Goal: Information Seeking & Learning: Learn about a topic

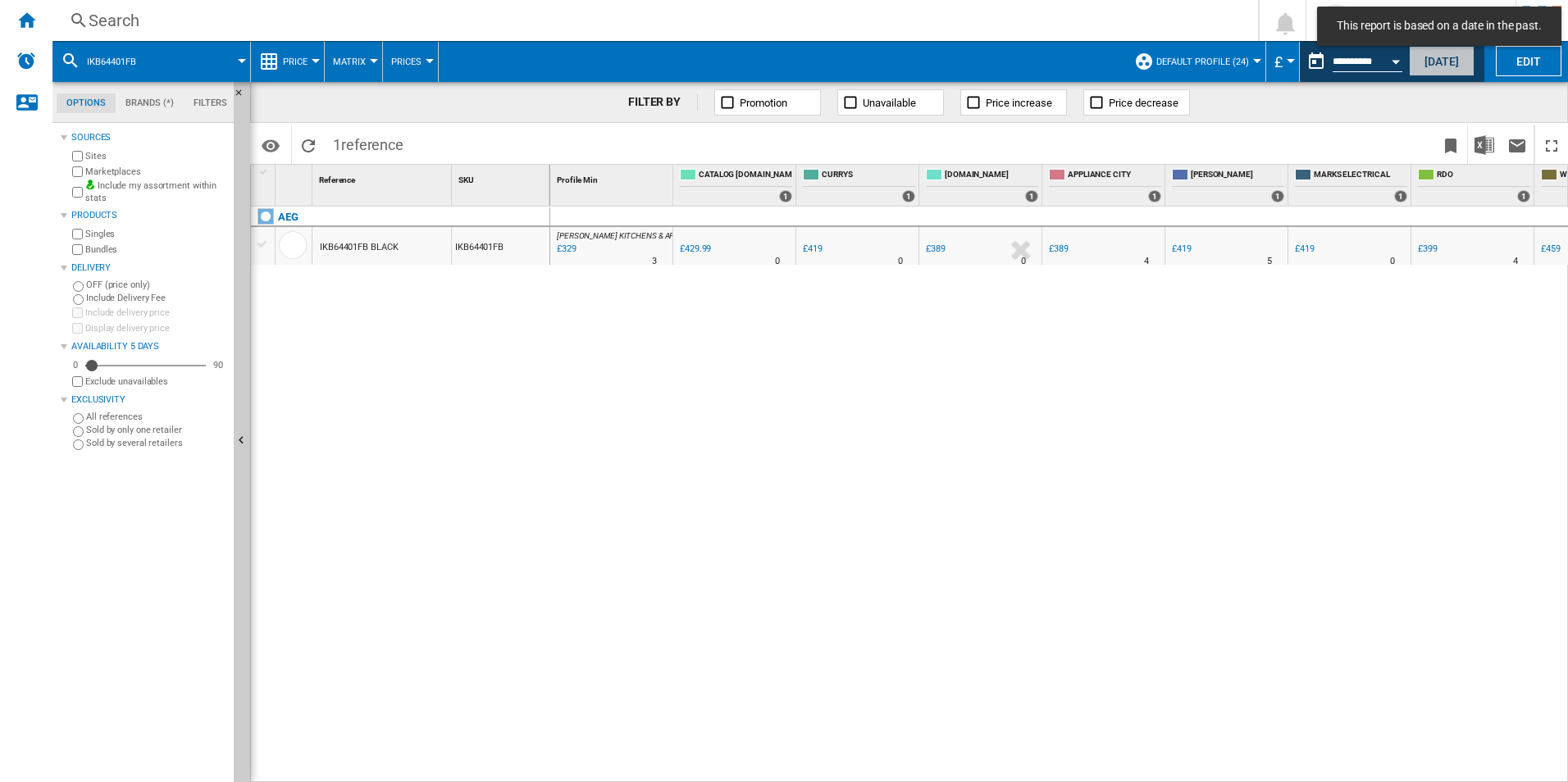
click at [778, 62] on button "[DATE]" at bounding box center [1441, 61] width 66 height 30
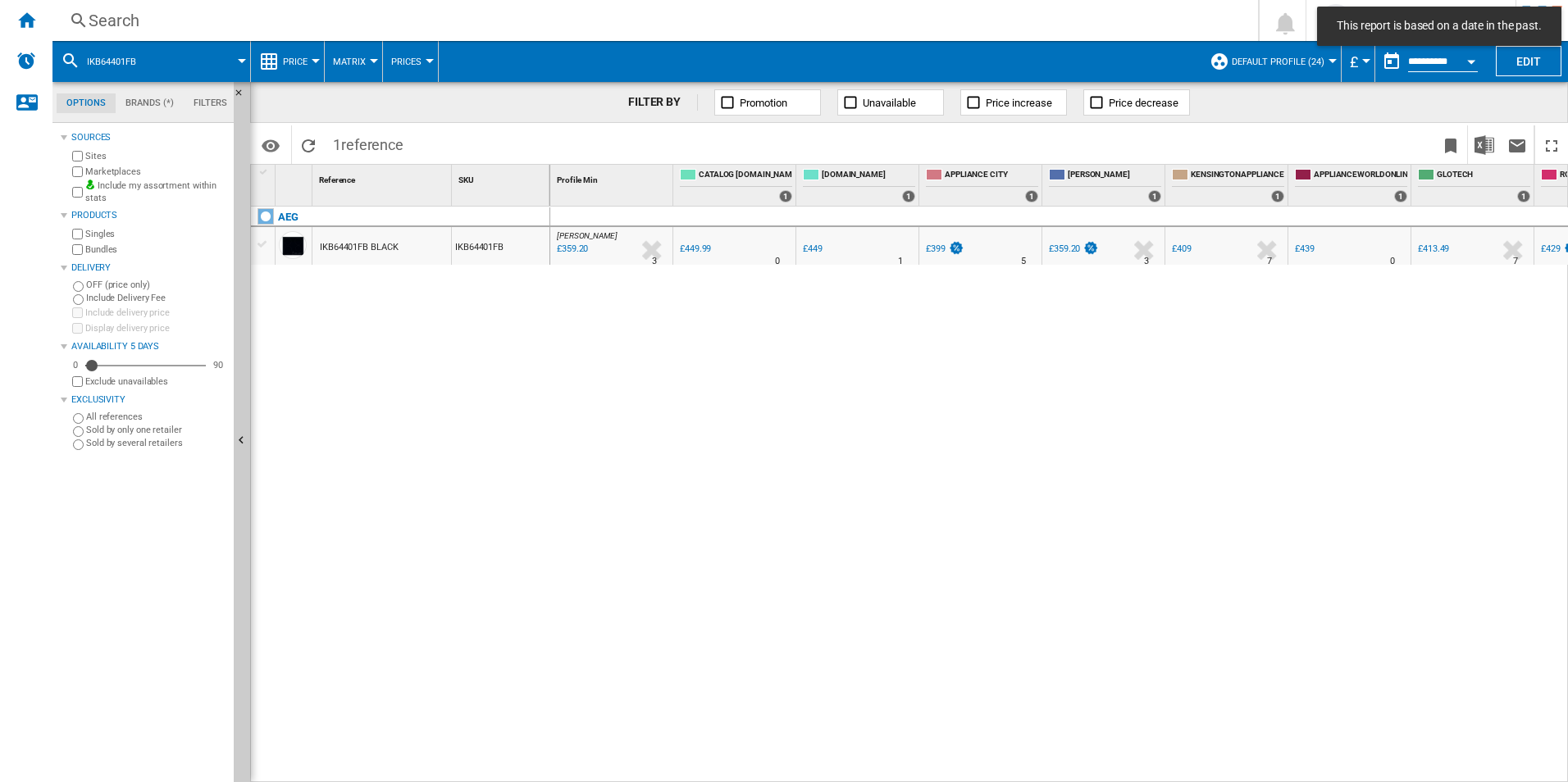
click at [130, 59] on span "ikb64401fb" at bounding box center [111, 62] width 49 height 11
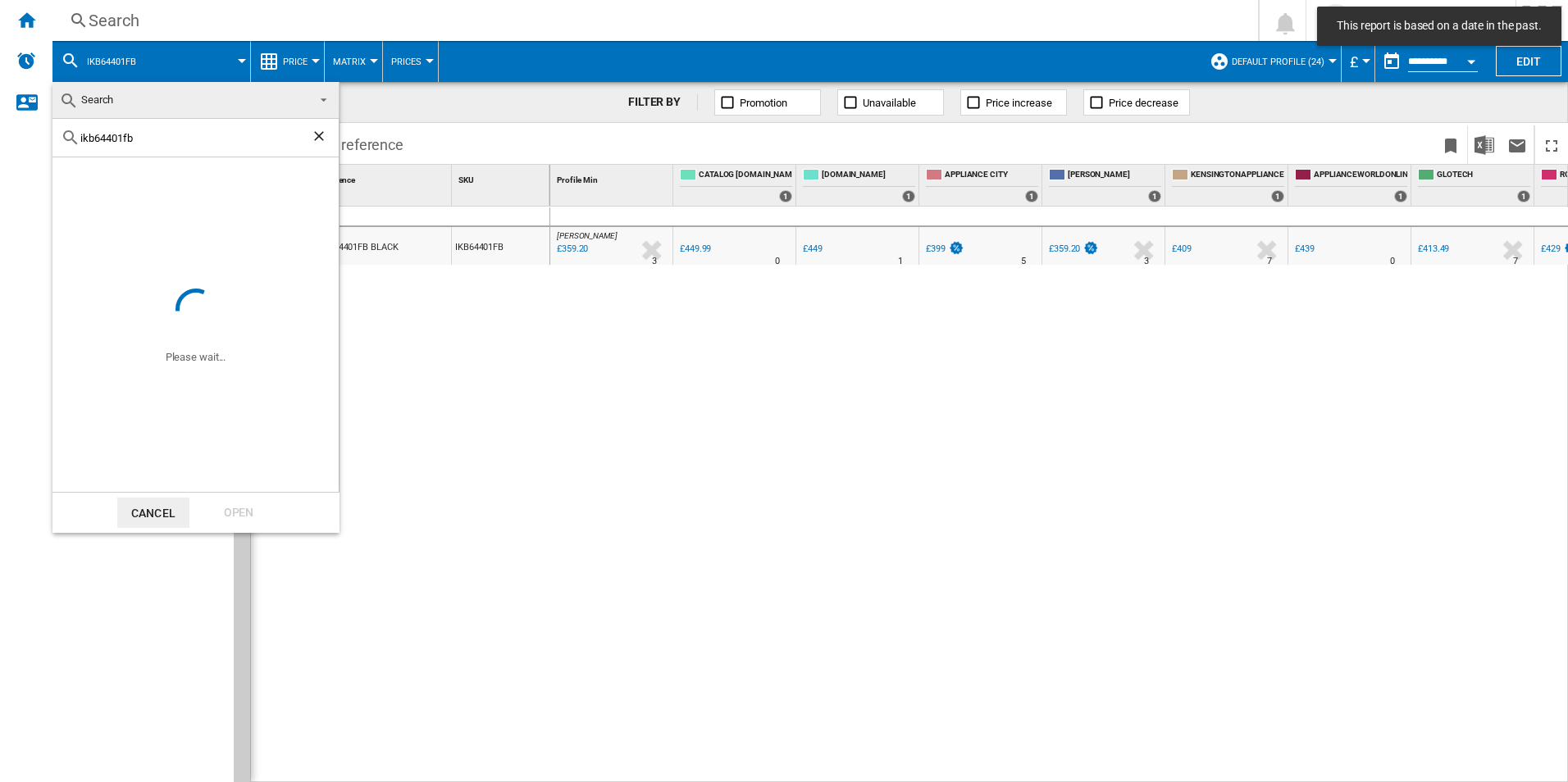
drag, startPoint x: 144, startPoint y: 100, endPoint x: 133, endPoint y: 136, distance: 37.6
click at [133, 136] on input "ikb64401fb" at bounding box center [195, 138] width 231 height 12
drag, startPoint x: 96, startPoint y: 142, endPoint x: -3, endPoint y: 152, distance: 99.5
click at [0, 152] on html "This report is based on a date in the past. In order to access Insight, please …" at bounding box center [784, 391] width 1568 height 782
paste input "NSC8M191DS"
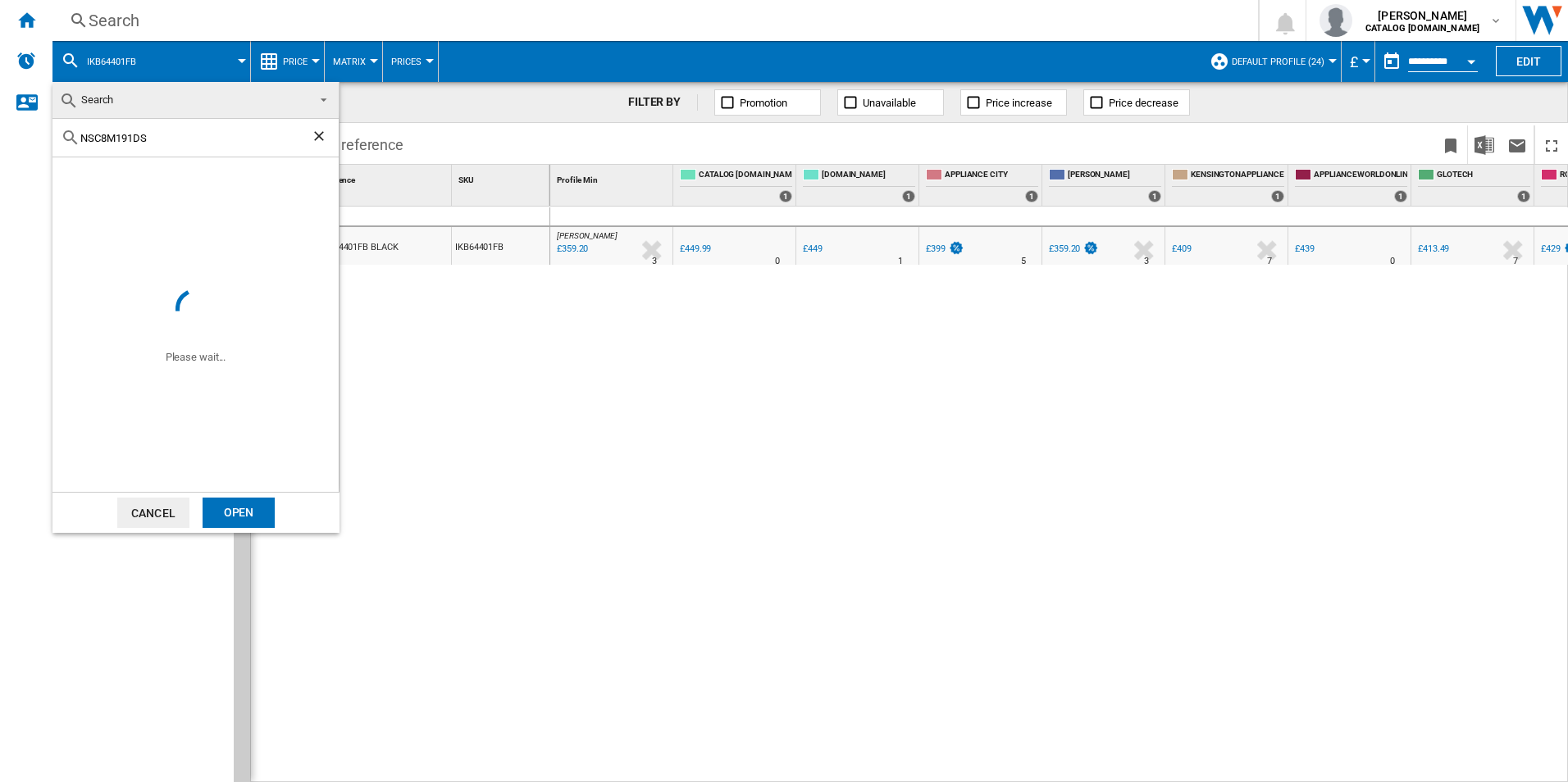
type input "NSC8M191DS"
click at [74, 177] on div "Select" at bounding box center [73, 177] width 17 height 17
click at [233, 516] on div "Open" at bounding box center [238, 513] width 72 height 30
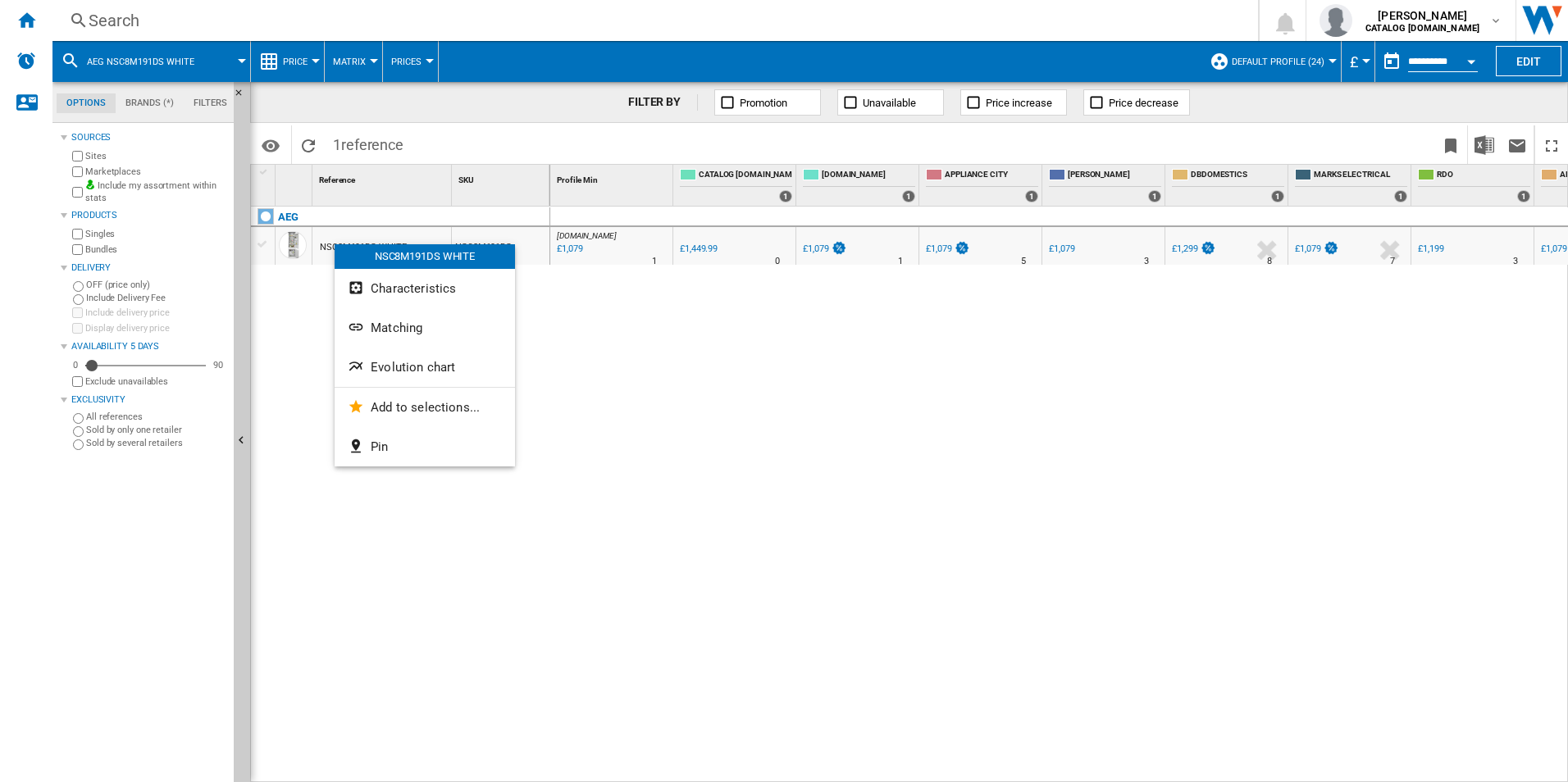
drag, startPoint x: 809, startPoint y: 781, endPoint x: 920, endPoint y: 787, distance: 111.2
click at [778, 775] on html "In order to access Insight, please log out and log in again OK NEW Search Searc…" at bounding box center [784, 391] width 1568 height 782
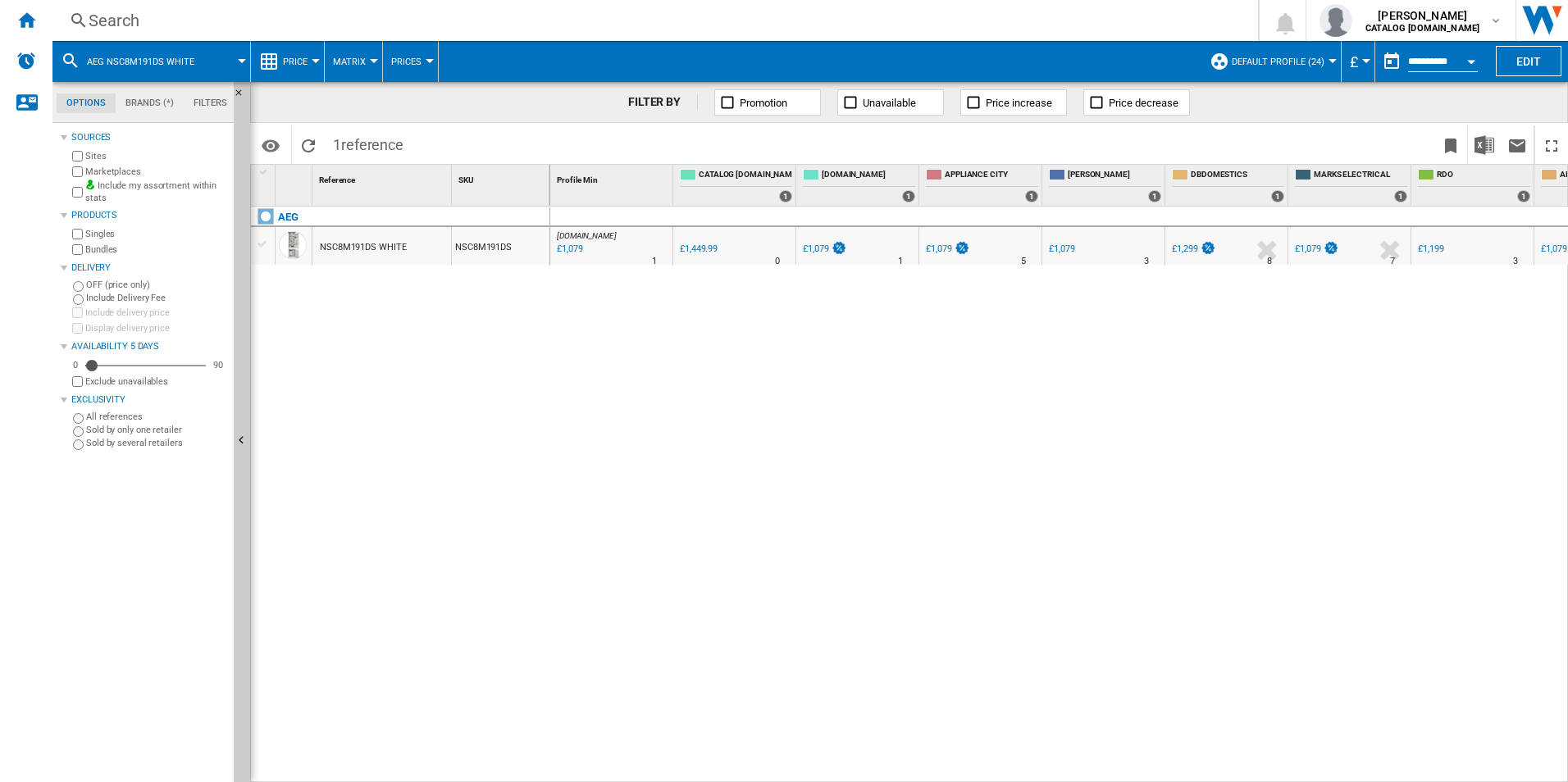
click at [366, 241] on div "NSC8M191DS WHITE" at bounding box center [362, 247] width 86 height 37
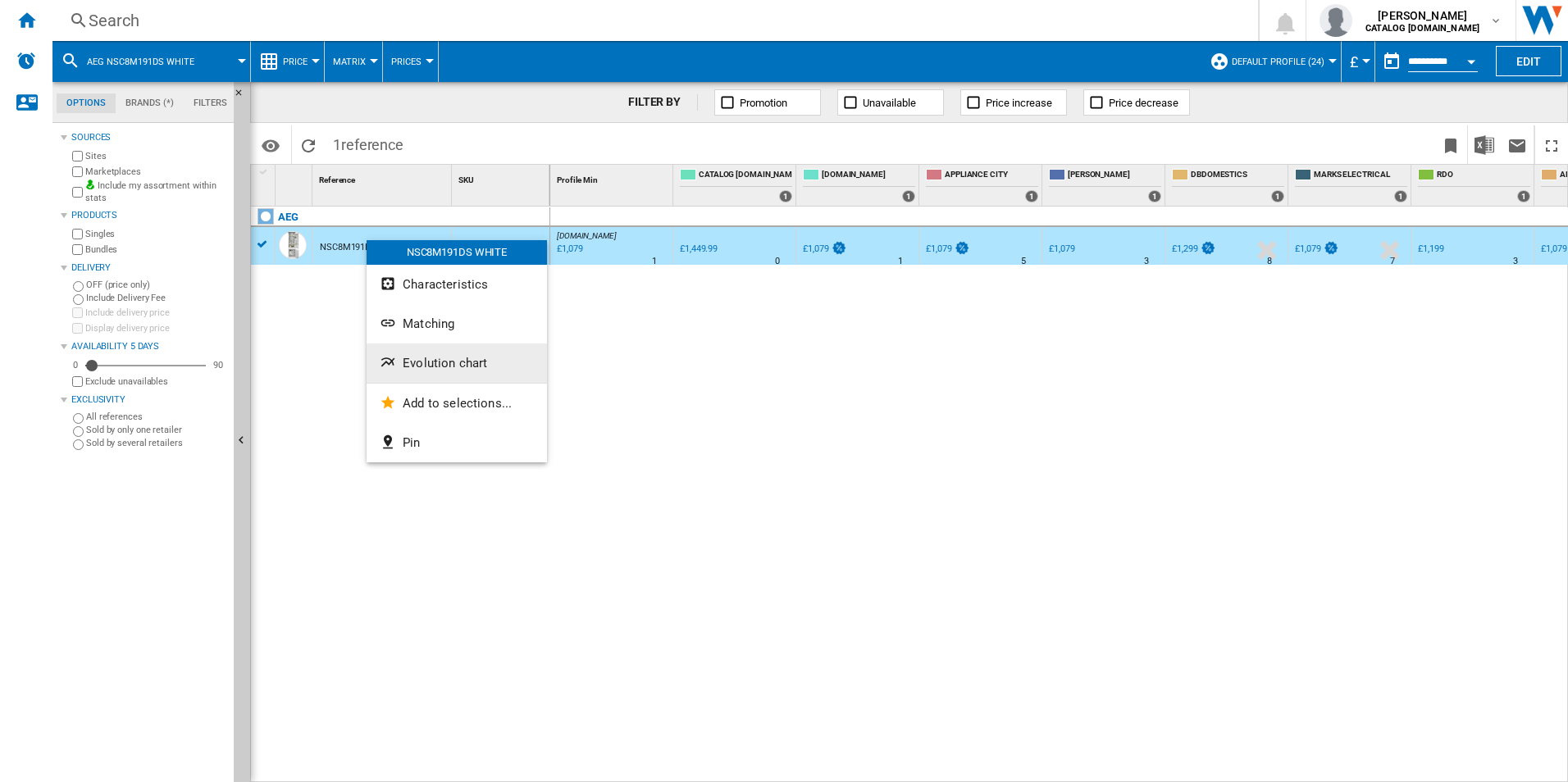
click at [411, 365] on span "Evolution chart" at bounding box center [444, 363] width 84 height 15
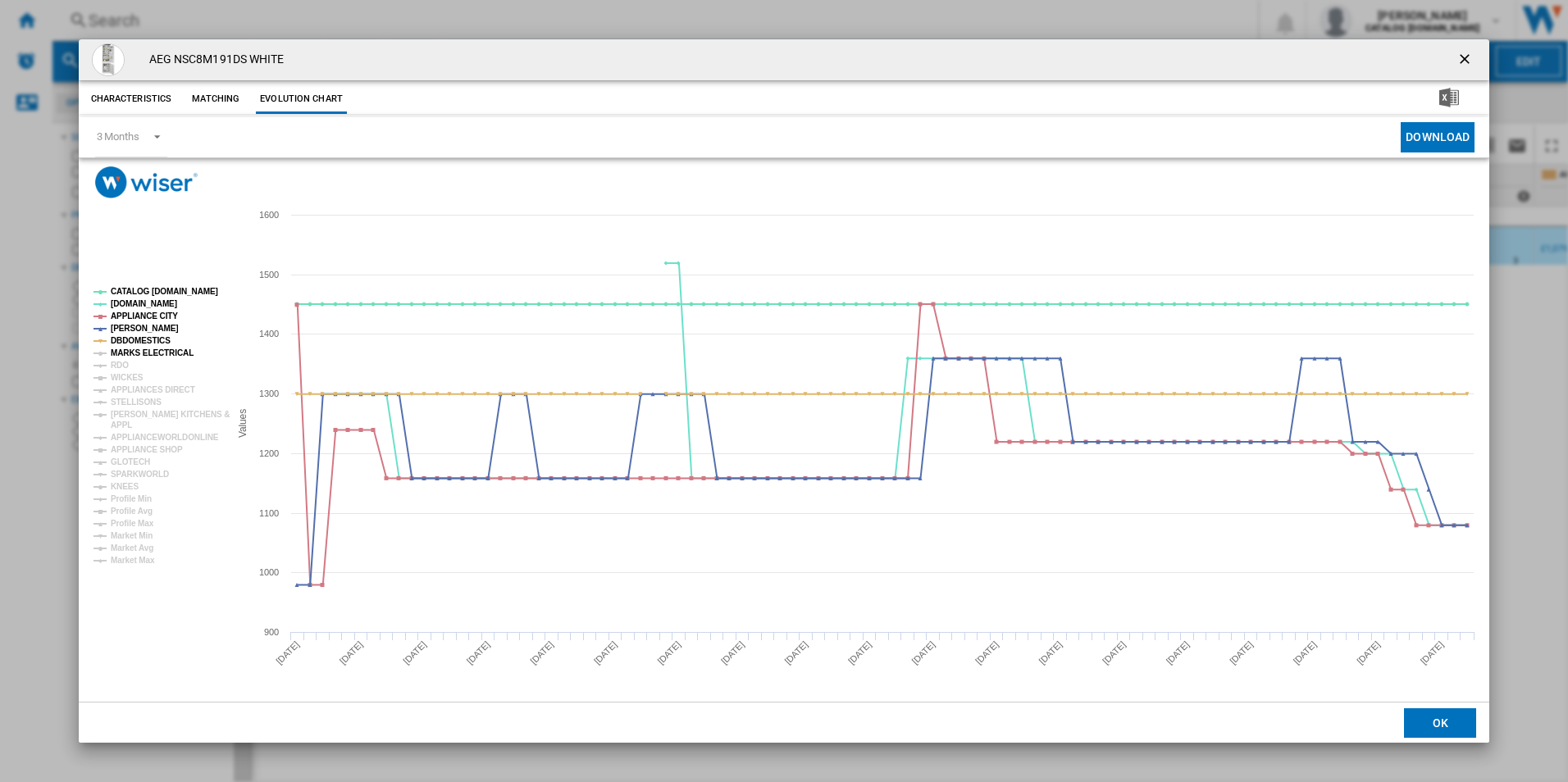
click at [147, 352] on tspan "MARKS ELECTRICAL" at bounding box center [152, 352] width 82 height 9
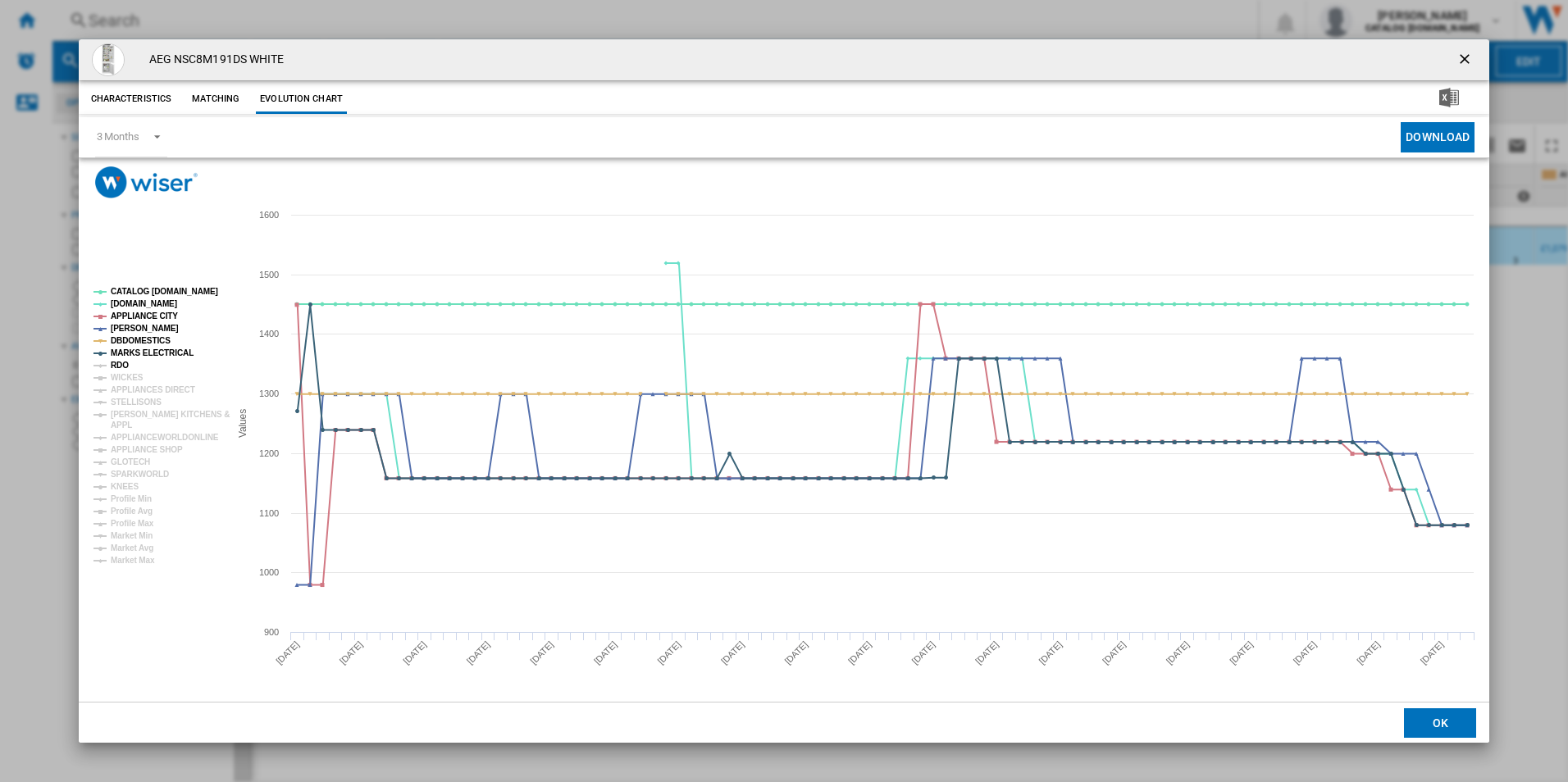
click at [122, 363] on tspan "RDO" at bounding box center [120, 365] width 18 height 9
click at [125, 375] on tspan "WICKES" at bounding box center [127, 377] width 32 height 9
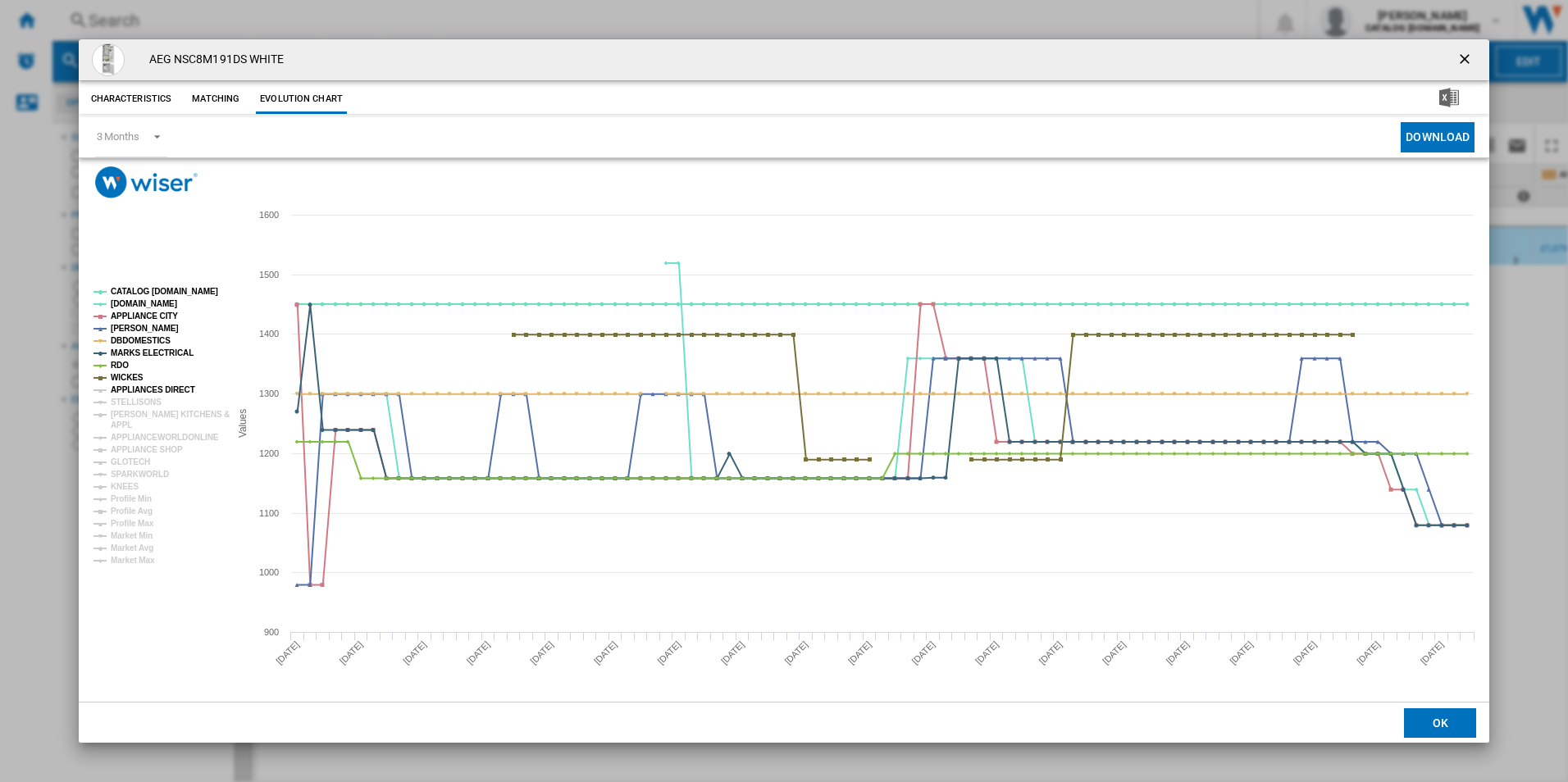
click at [129, 391] on tspan "APPLIANCES DIRECT" at bounding box center [152, 390] width 84 height 9
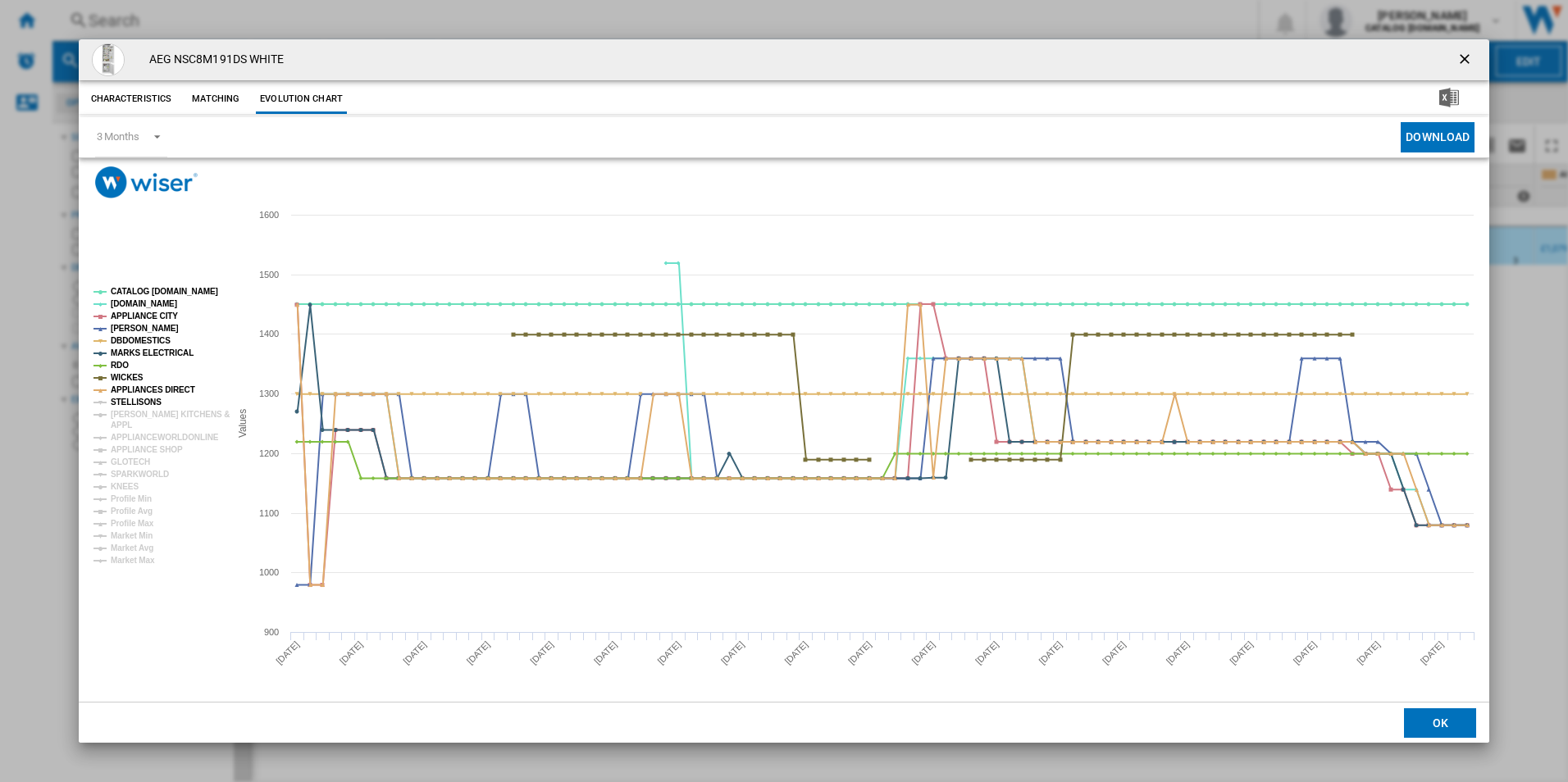
click at [130, 398] on tspan "STELLISONS" at bounding box center [136, 402] width 51 height 9
click at [133, 411] on tspan "[PERSON_NAME] KITCHENS &" at bounding box center [170, 414] width 119 height 9
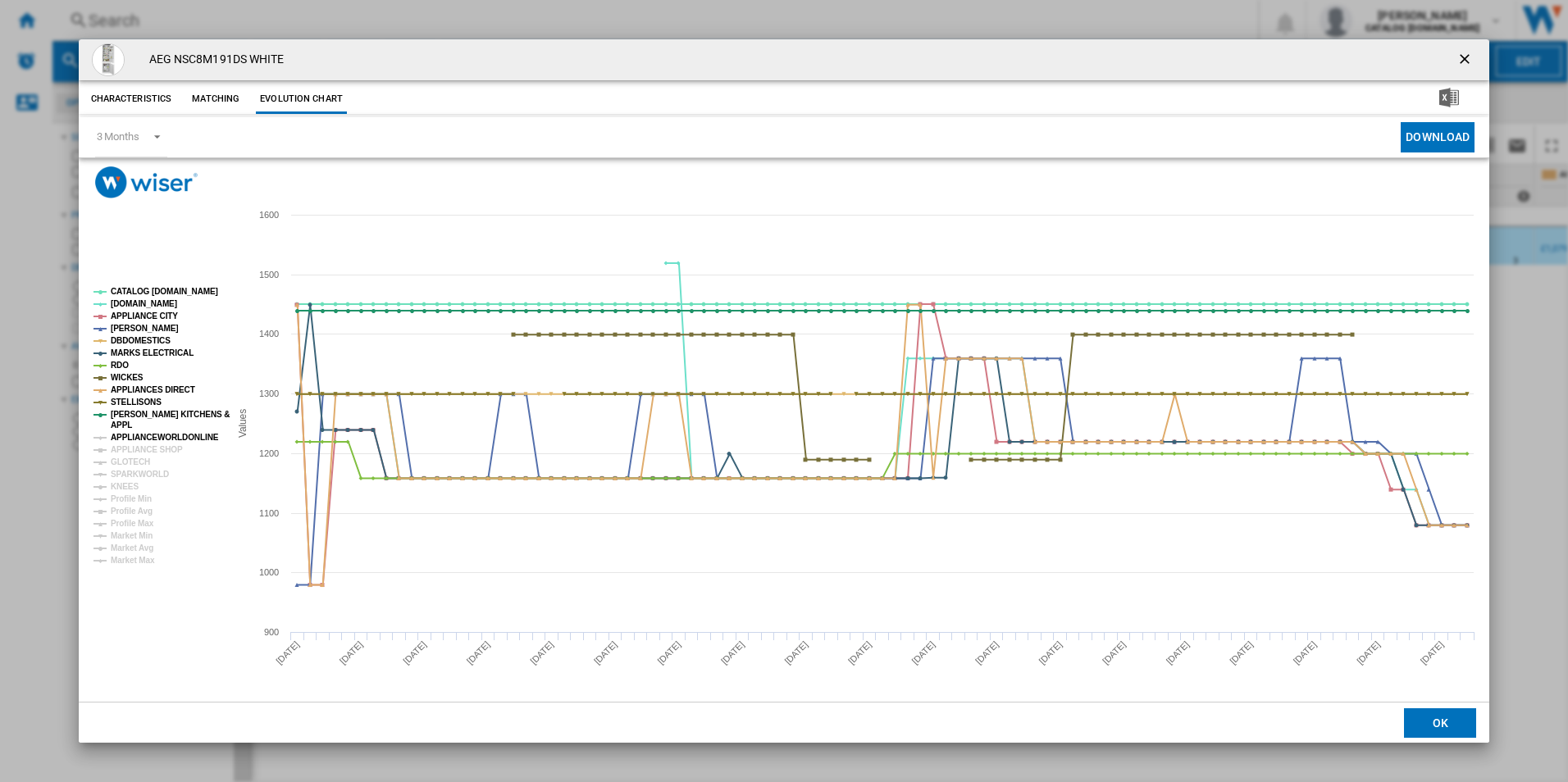
click at [135, 434] on tspan "APPLIANCEWORLDONLINE" at bounding box center [165, 437] width 108 height 9
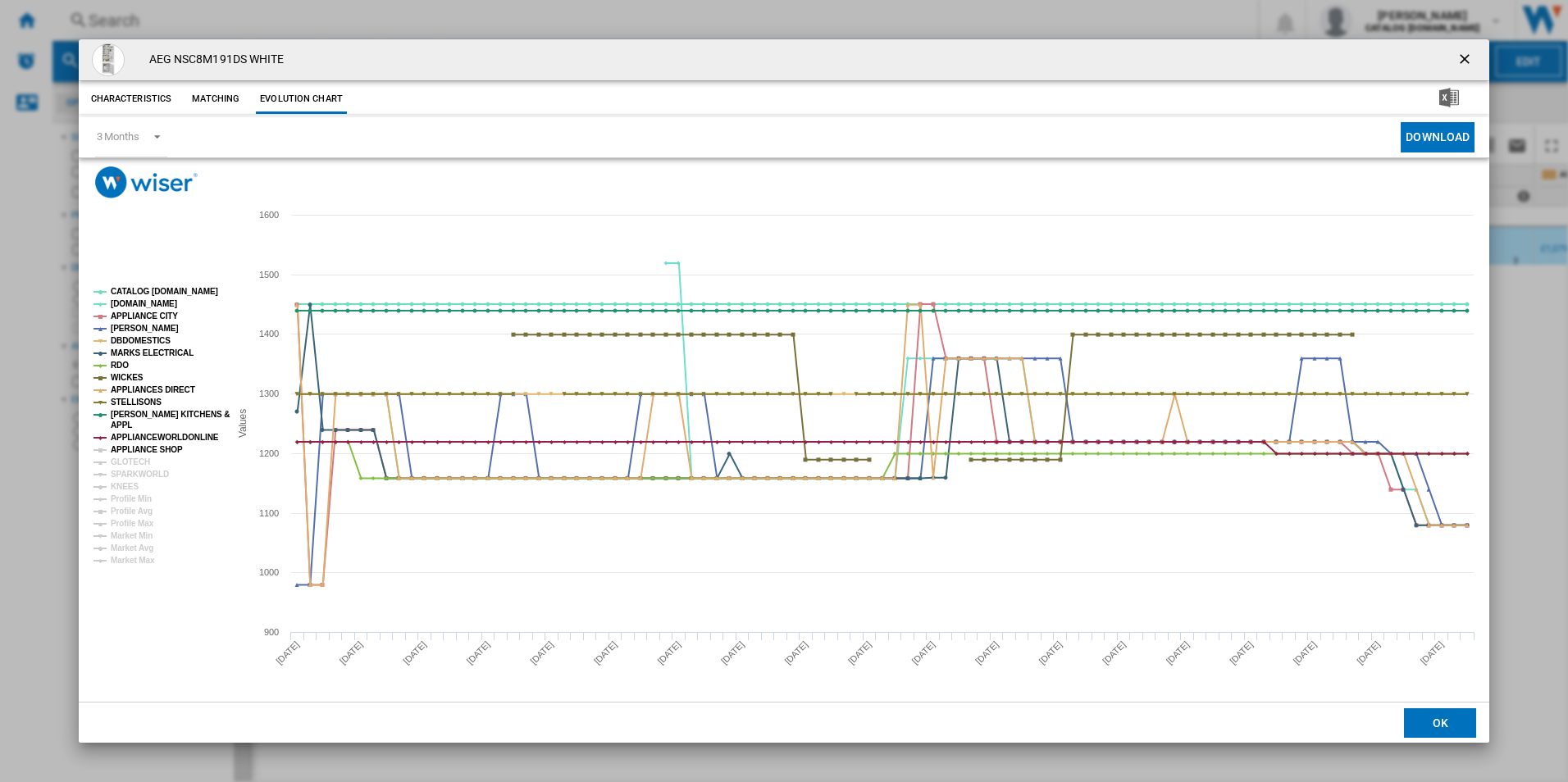
click at [136, 450] on tspan "APPLIANCE SHOP" at bounding box center [147, 450] width 72 height 9
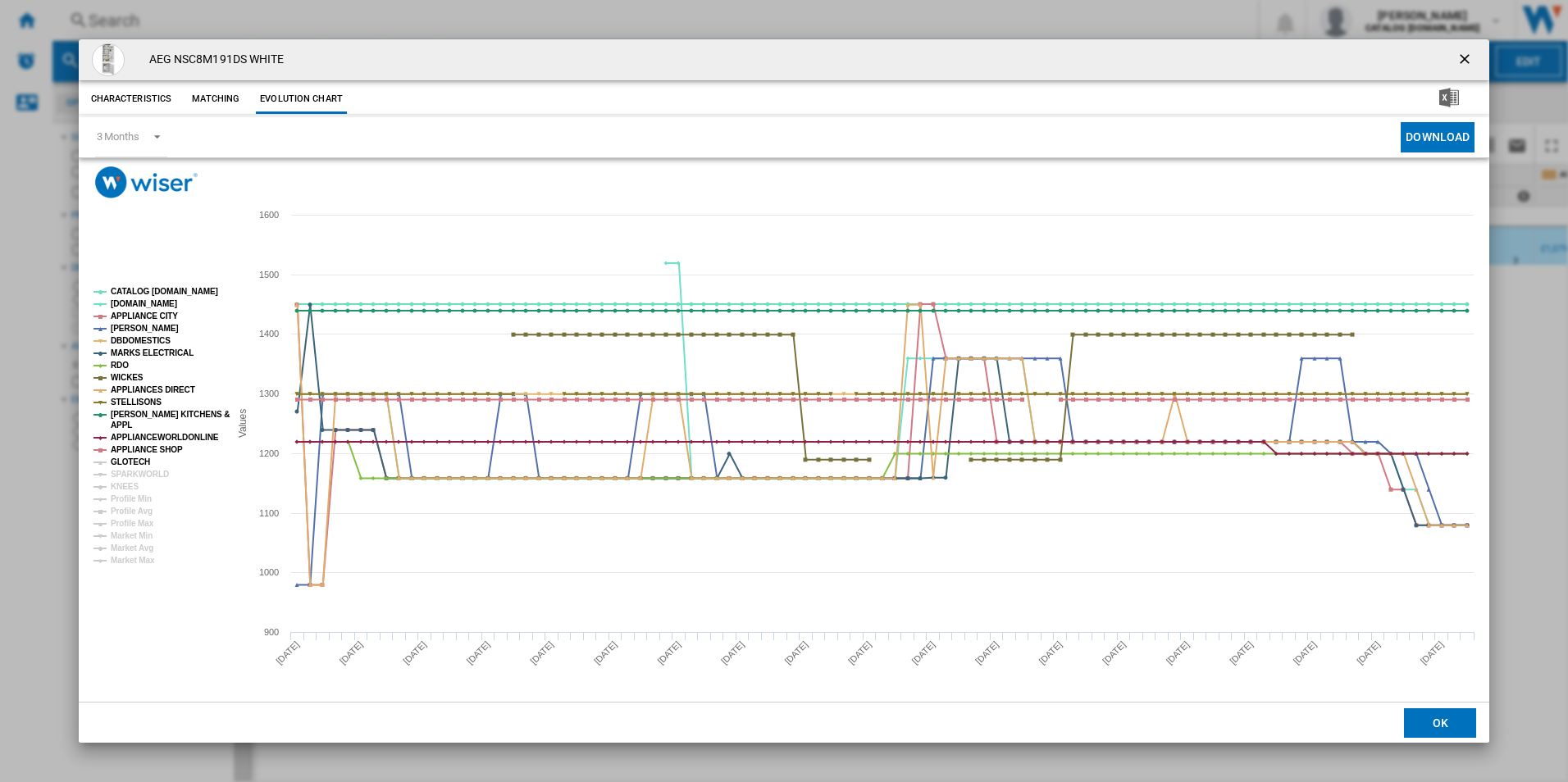
click at [138, 464] on tspan "GLOTECH" at bounding box center [130, 461] width 39 height 9
click at [142, 473] on tspan "SPARKWORLD" at bounding box center [140, 474] width 58 height 9
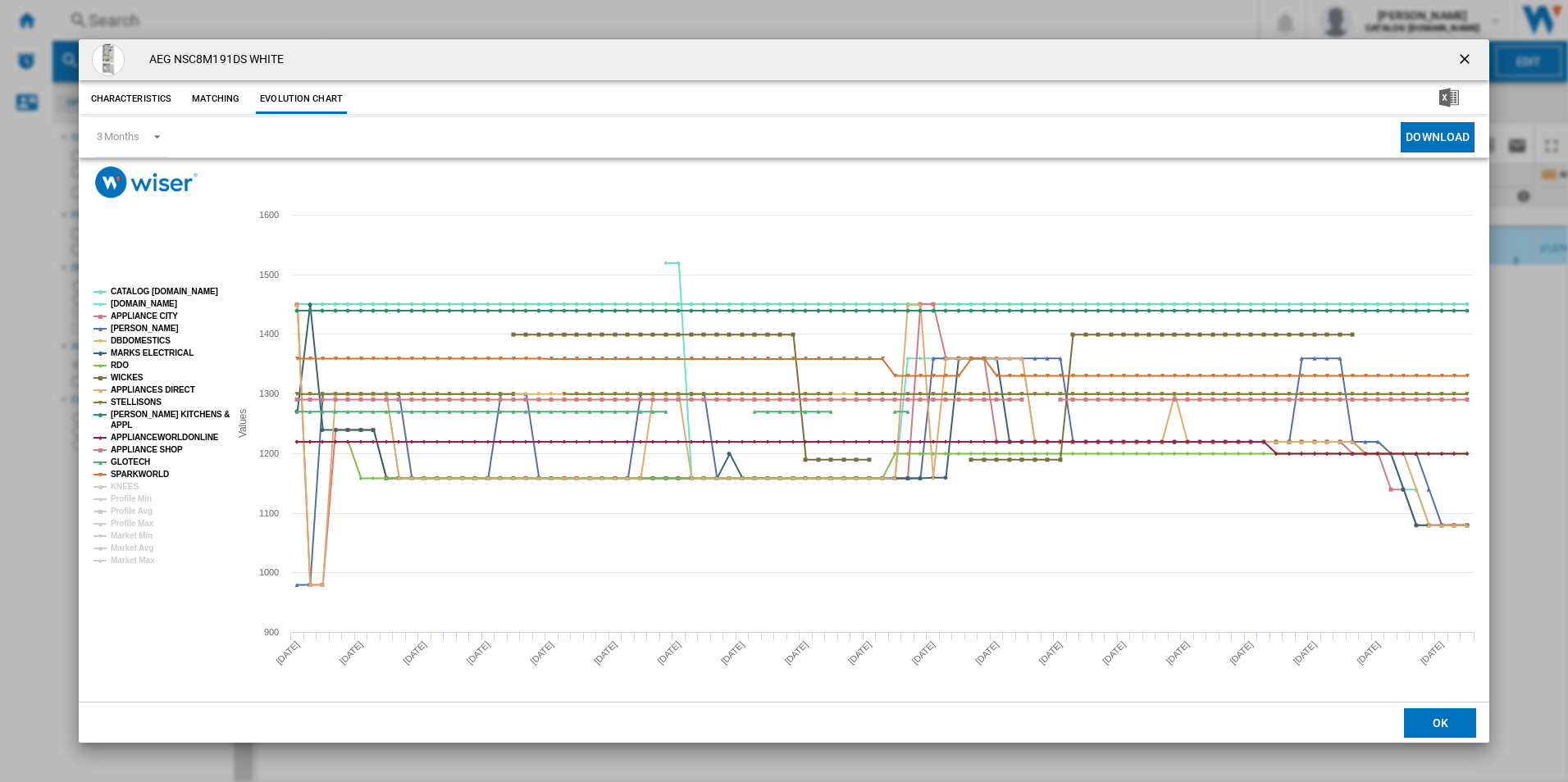
click at [145, 488] on rect "Product popup" at bounding box center [154, 426] width 136 height 291
click at [121, 485] on tspan "KNEES" at bounding box center [124, 486] width 27 height 9
click at [127, 457] on tspan "GLOTECH" at bounding box center [130, 461] width 39 height 9
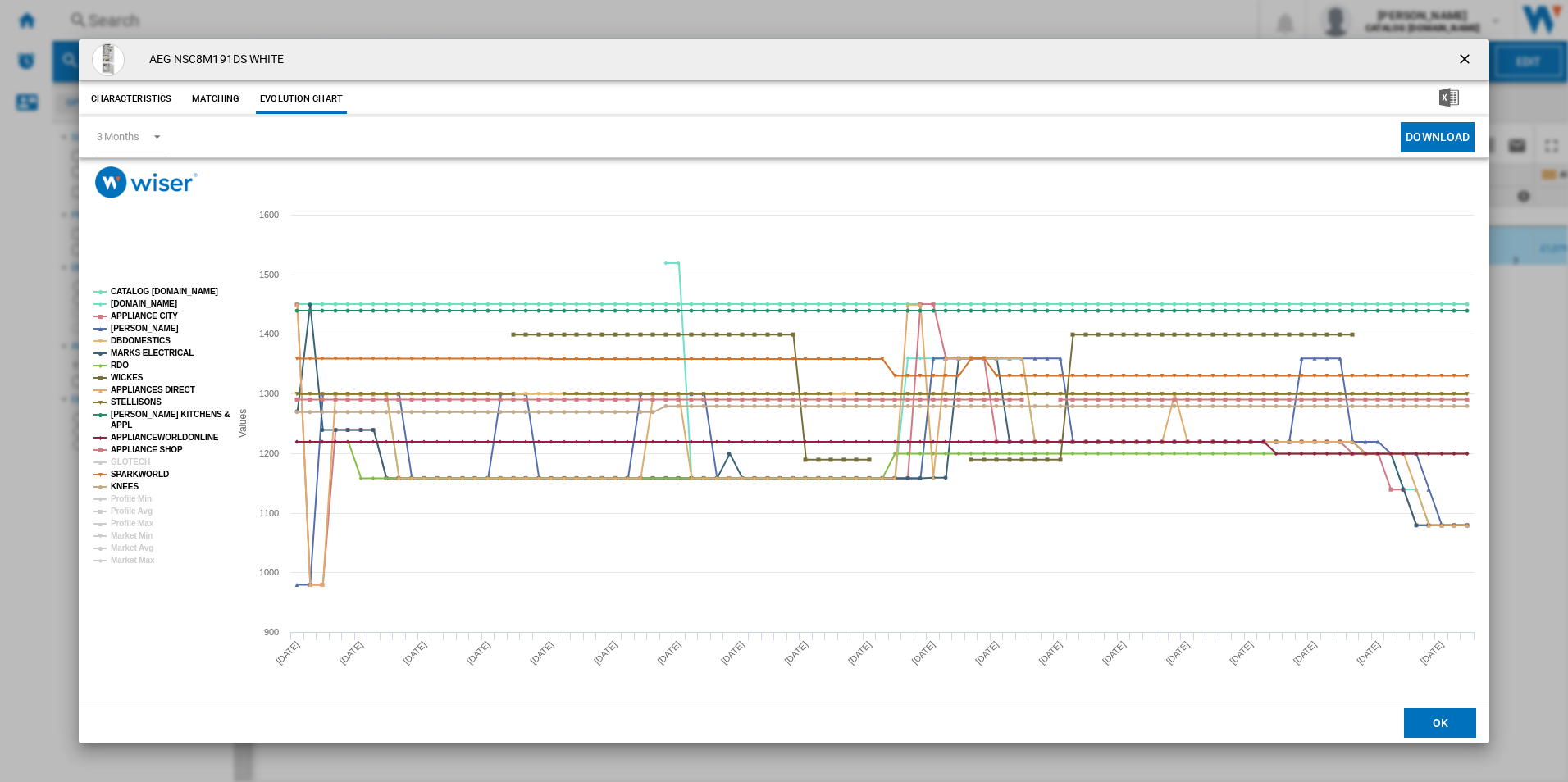
click at [127, 457] on tspan "GLOTECH" at bounding box center [130, 461] width 39 height 9
click at [116, 337] on tspan "DBDOMESTICS" at bounding box center [141, 341] width 60 height 9
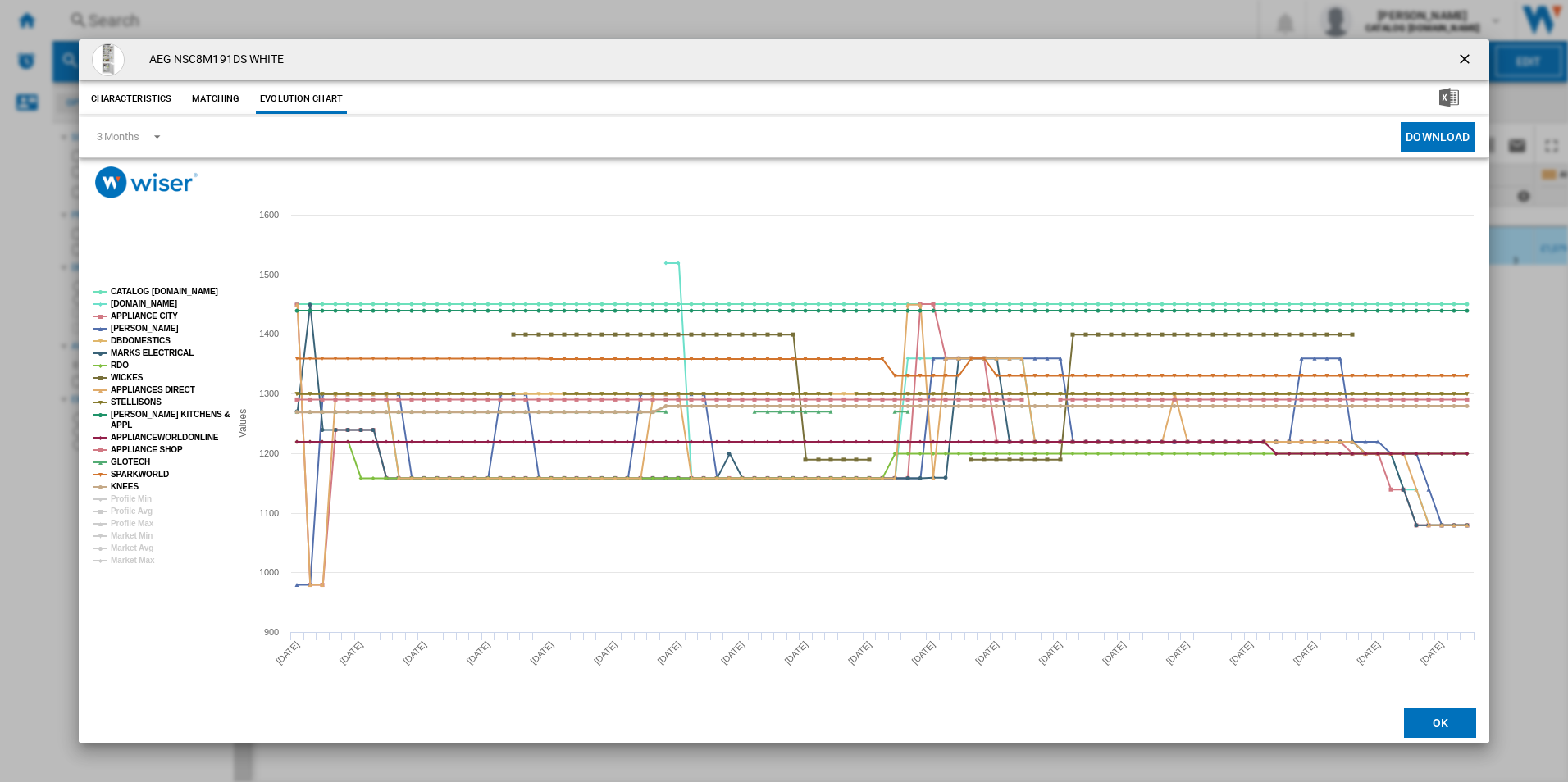
click at [118, 489] on tspan "KNEES" at bounding box center [124, 486] width 27 height 9
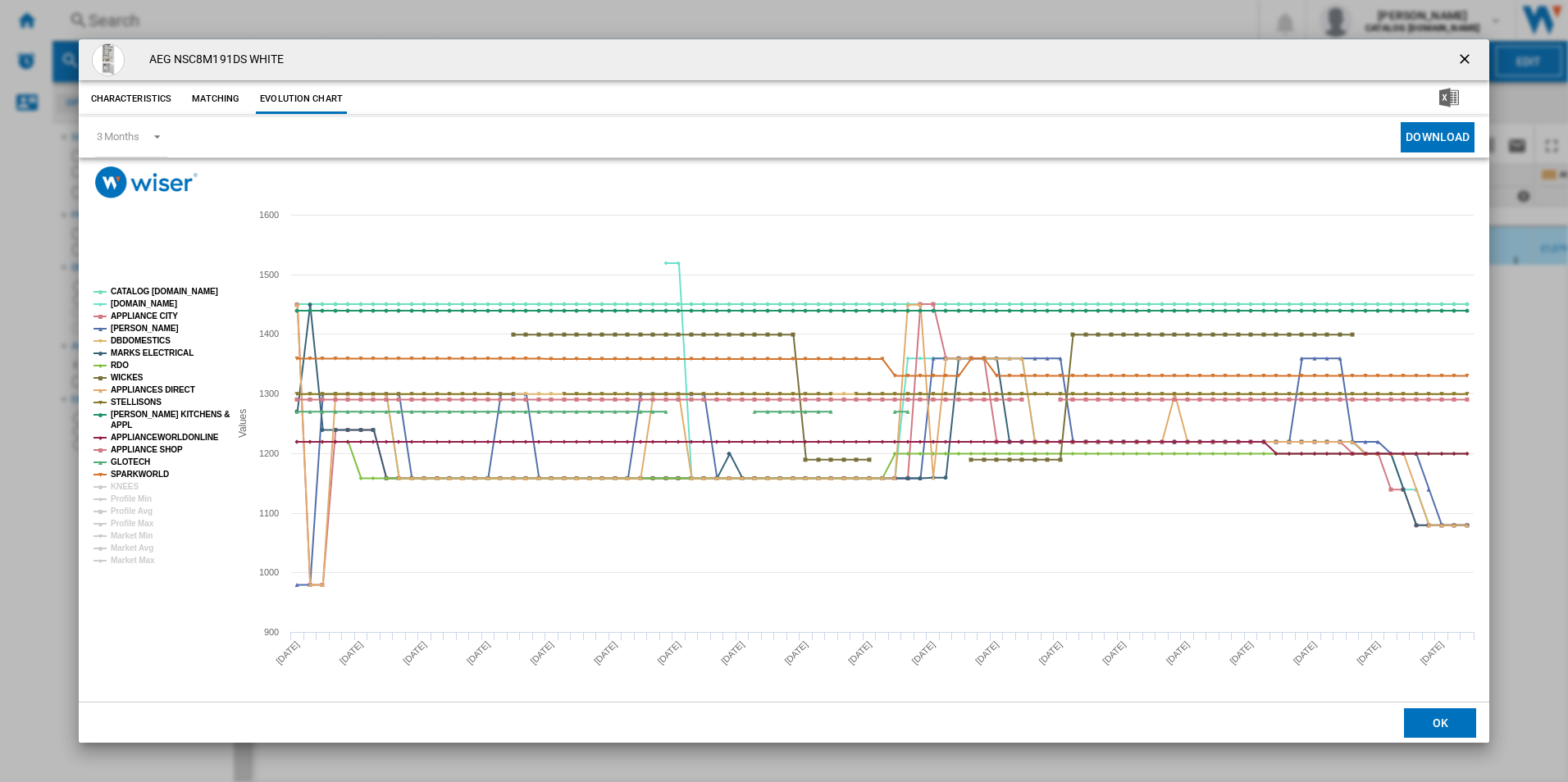
click at [118, 489] on tspan "KNEES" at bounding box center [124, 486] width 27 height 9
click at [117, 386] on tspan "APPLIANCES DIRECT" at bounding box center [152, 390] width 84 height 9
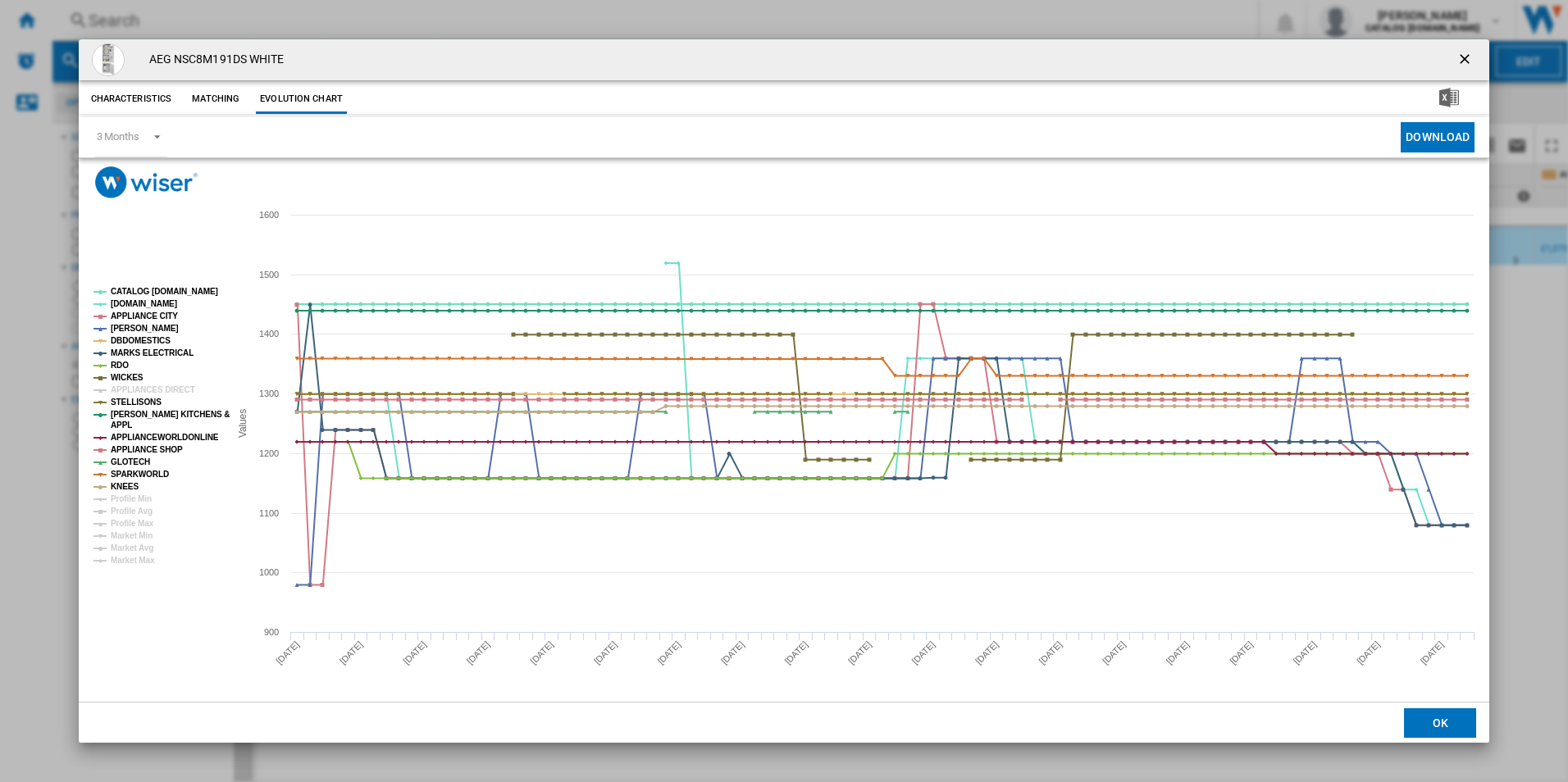
click at [117, 386] on tspan "APPLIANCES DIRECT" at bounding box center [152, 390] width 84 height 9
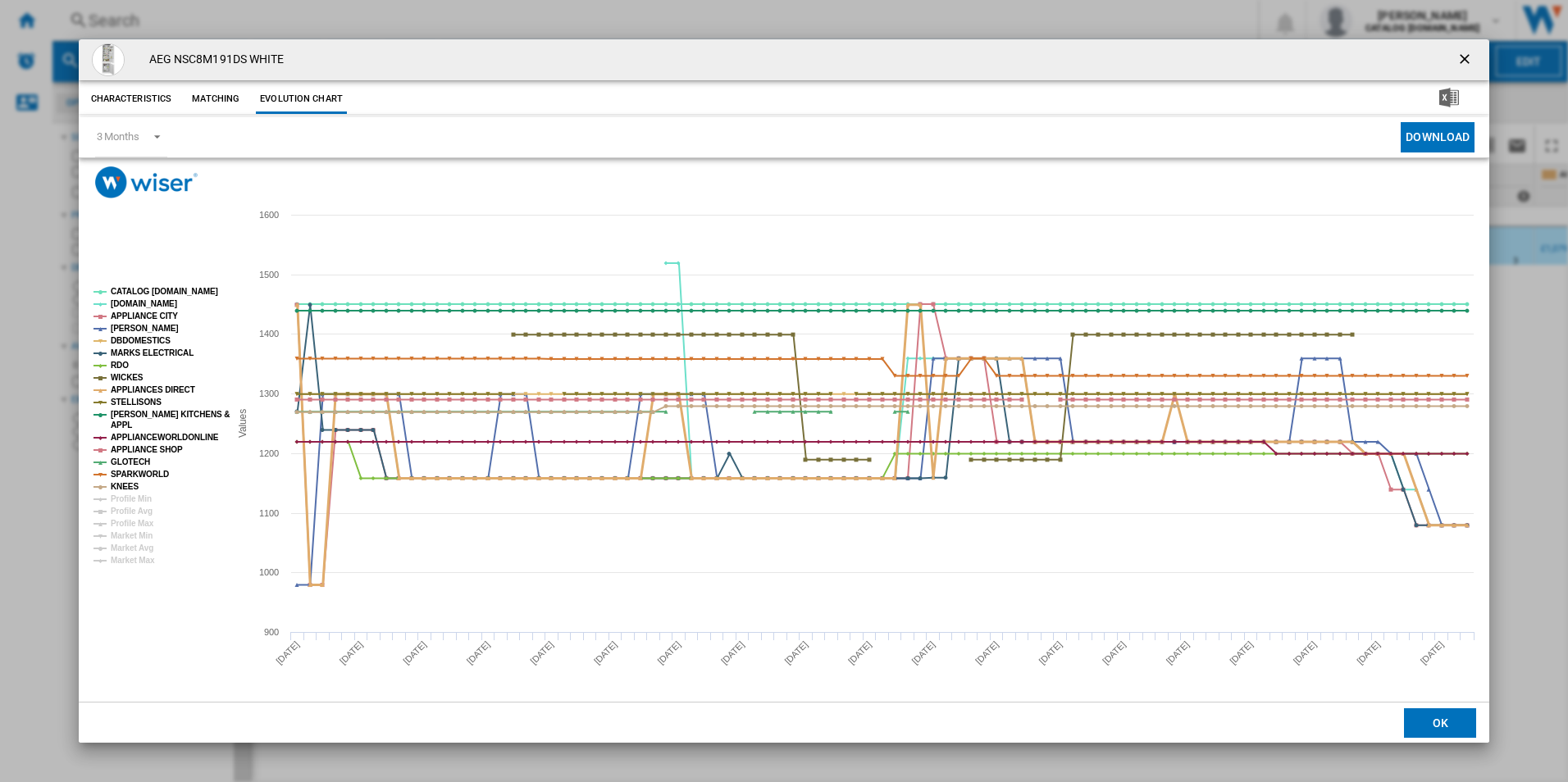
click at [117, 386] on tspan "APPLIANCES DIRECT" at bounding box center [152, 390] width 84 height 9
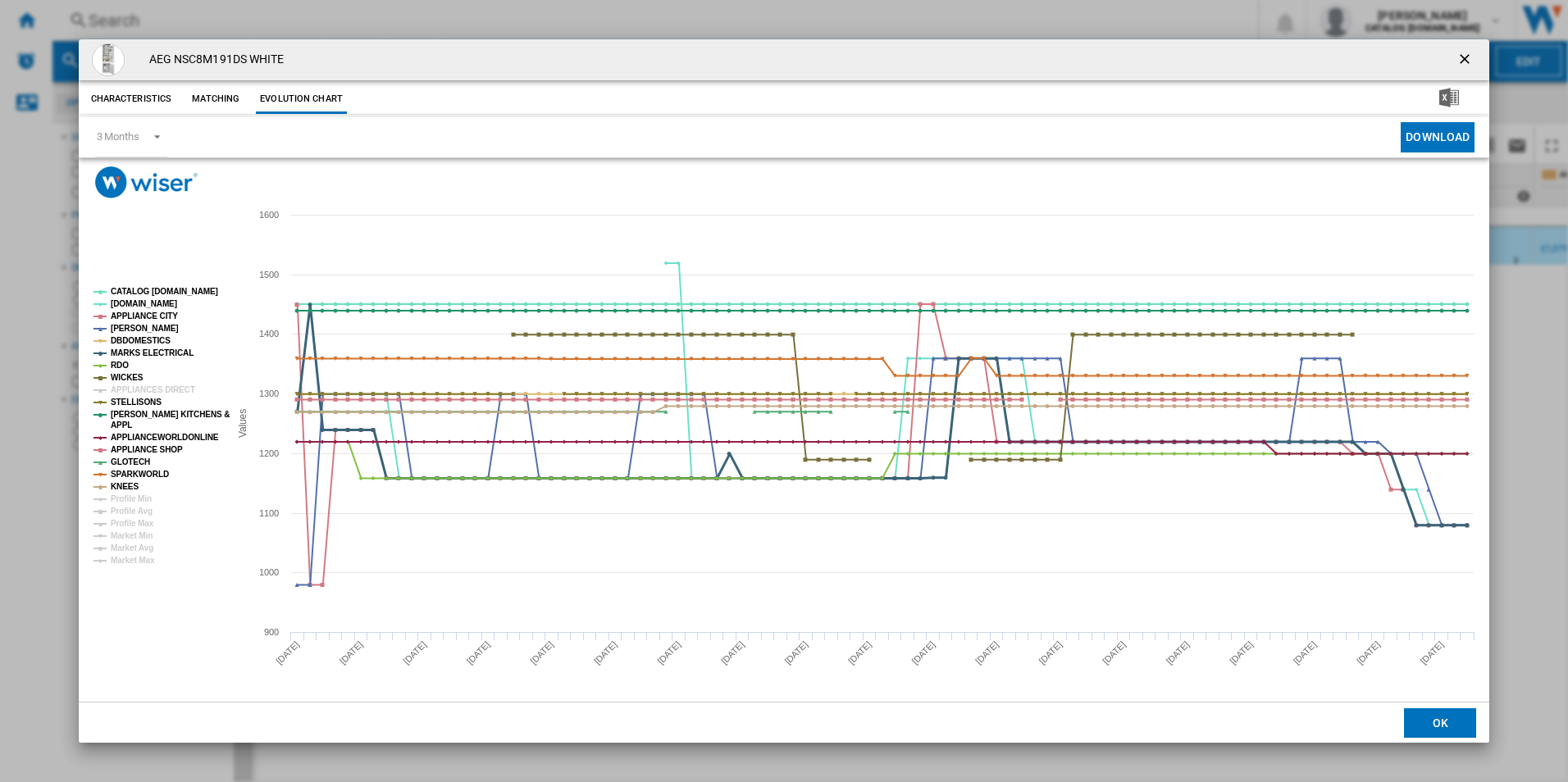
click at [120, 348] on tspan "MARKS ELECTRICAL" at bounding box center [152, 352] width 82 height 9
click at [120, 328] on tspan "[PERSON_NAME]" at bounding box center [145, 328] width 68 height 9
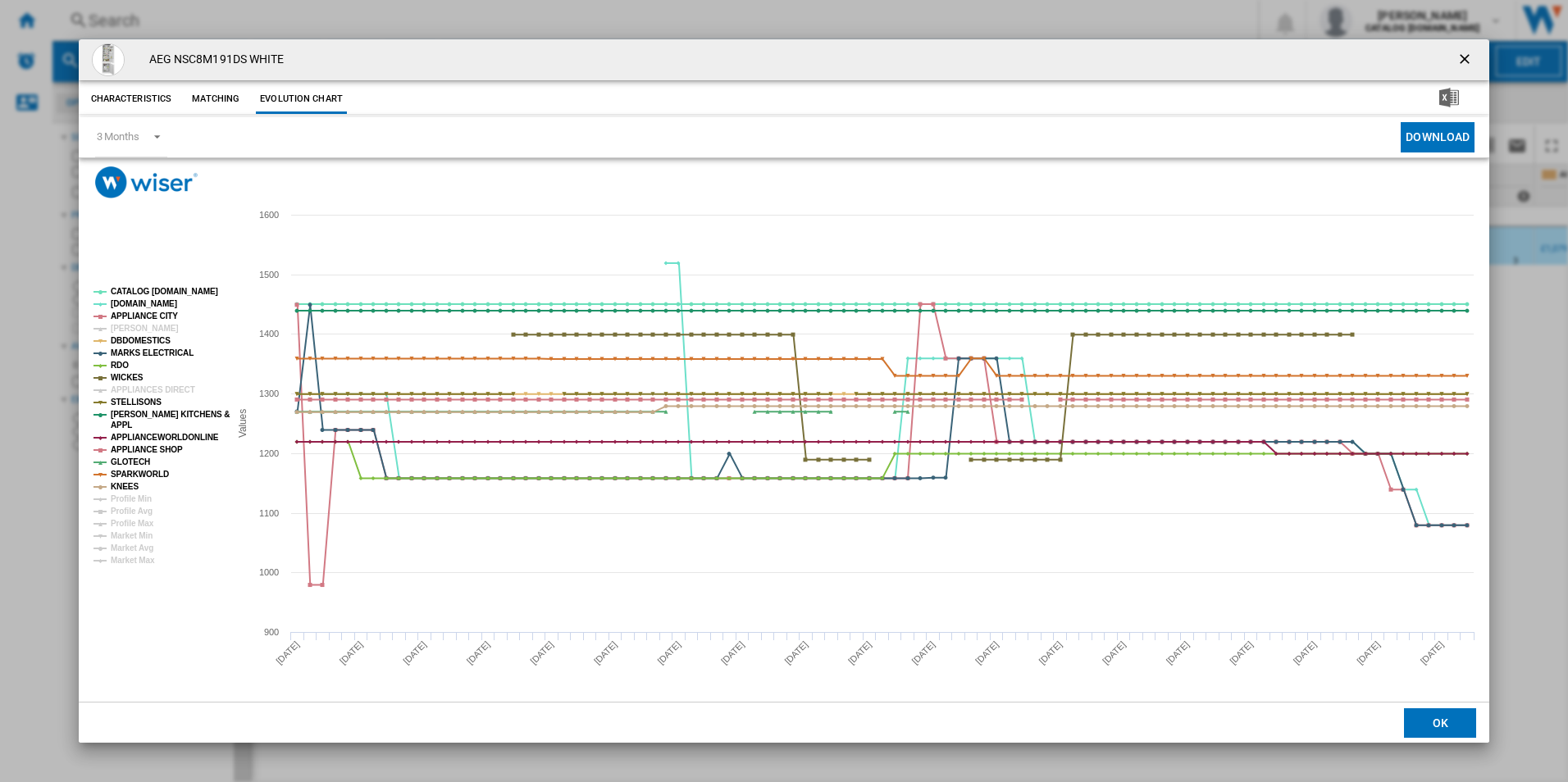
click at [120, 328] on tspan "[PERSON_NAME]" at bounding box center [145, 328] width 68 height 9
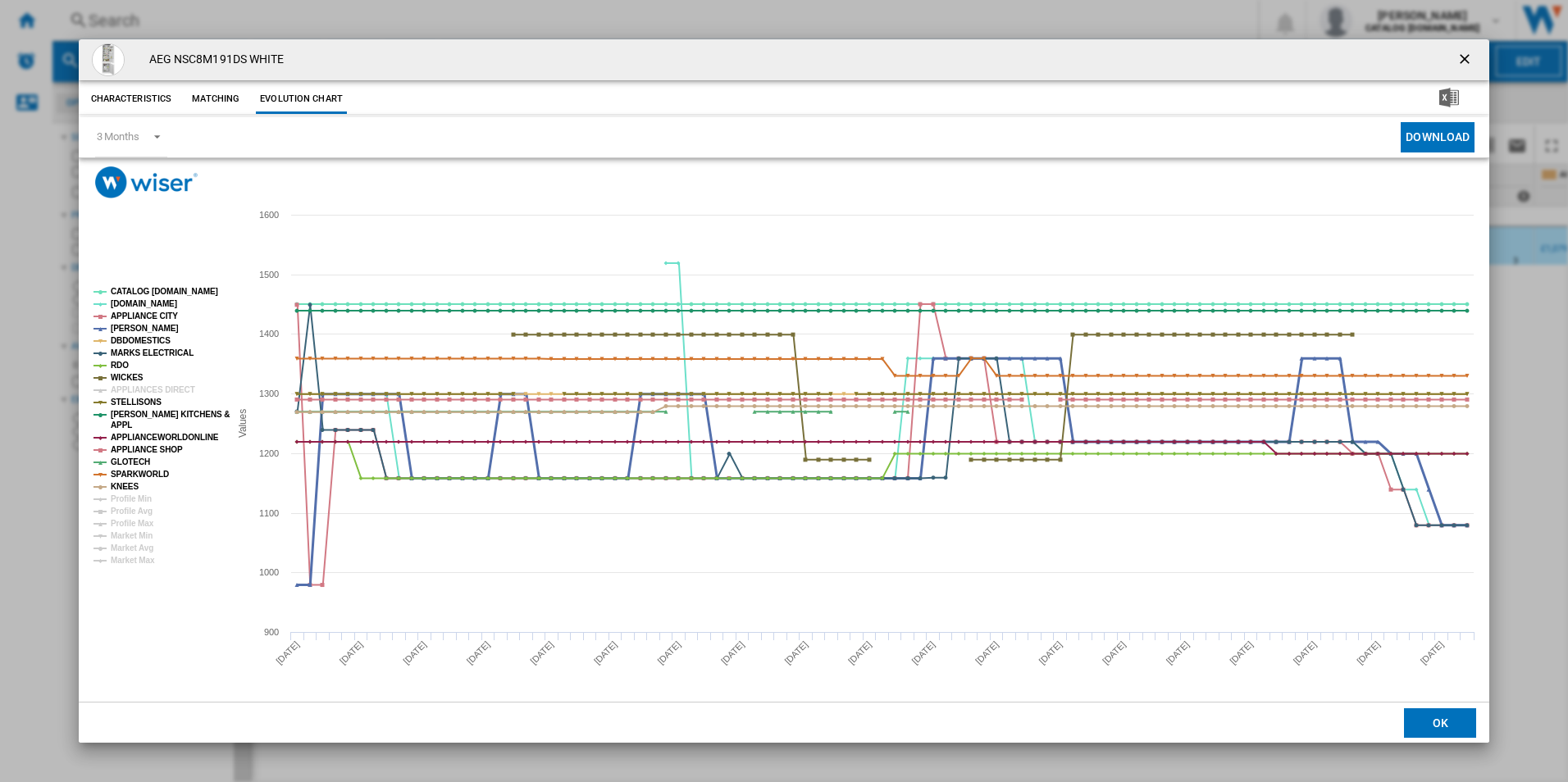
click at [120, 328] on tspan "[PERSON_NAME]" at bounding box center [145, 328] width 68 height 9
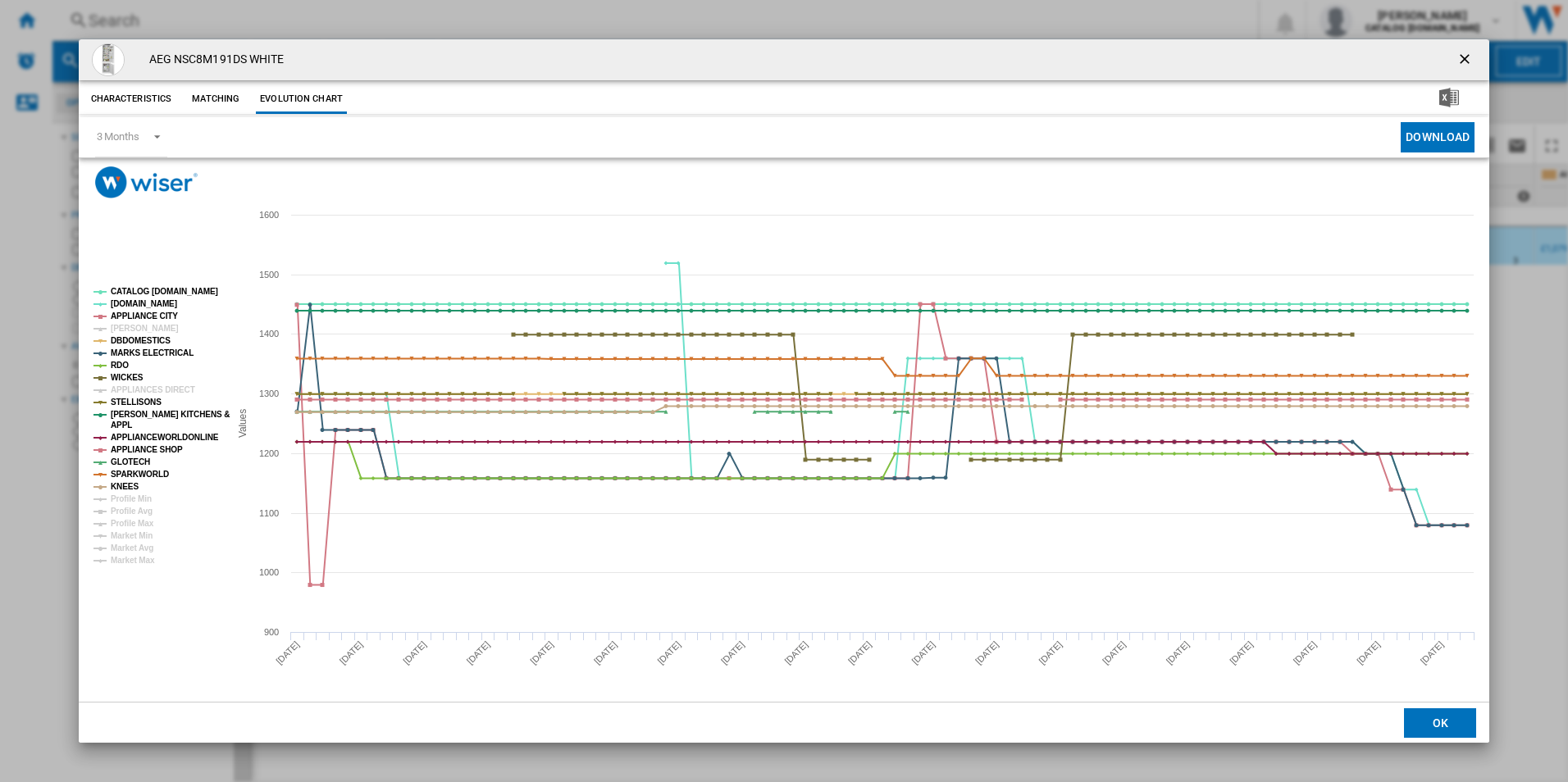
click at [120, 328] on tspan "[PERSON_NAME]" at bounding box center [145, 328] width 68 height 9
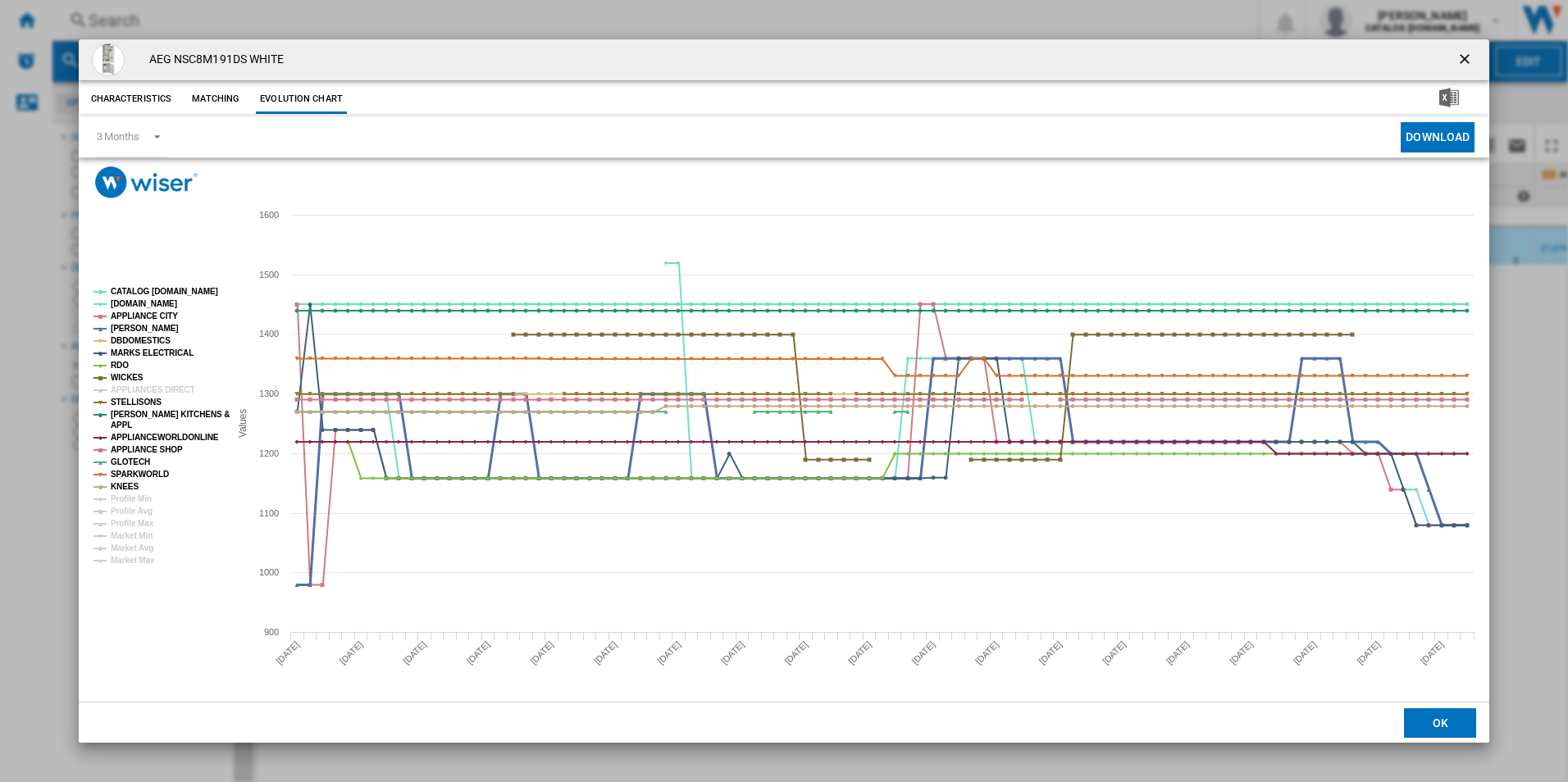
click at [120, 328] on tspan "[PERSON_NAME]" at bounding box center [145, 328] width 68 height 9
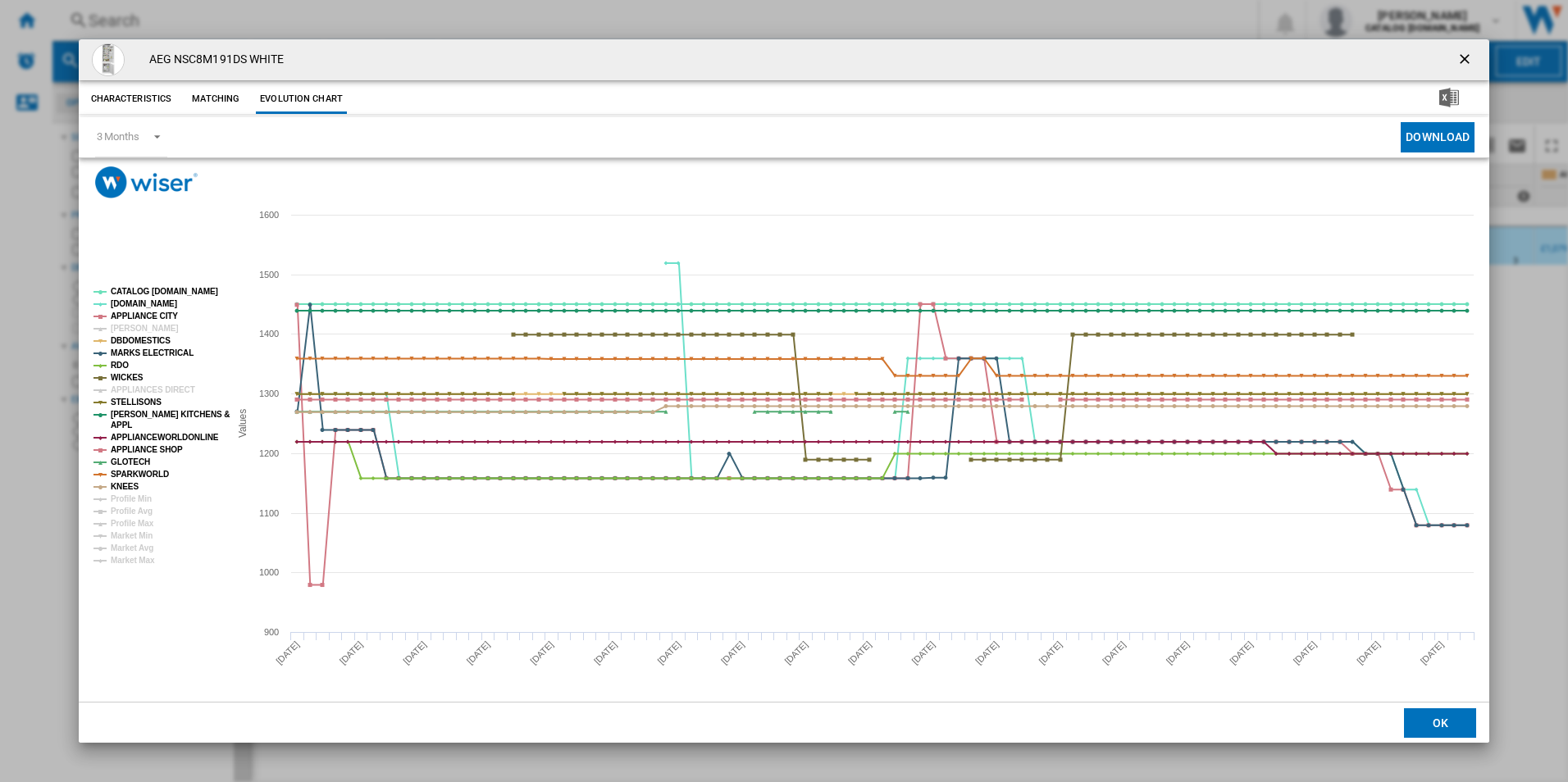
click at [120, 328] on tspan "[PERSON_NAME]" at bounding box center [145, 328] width 68 height 9
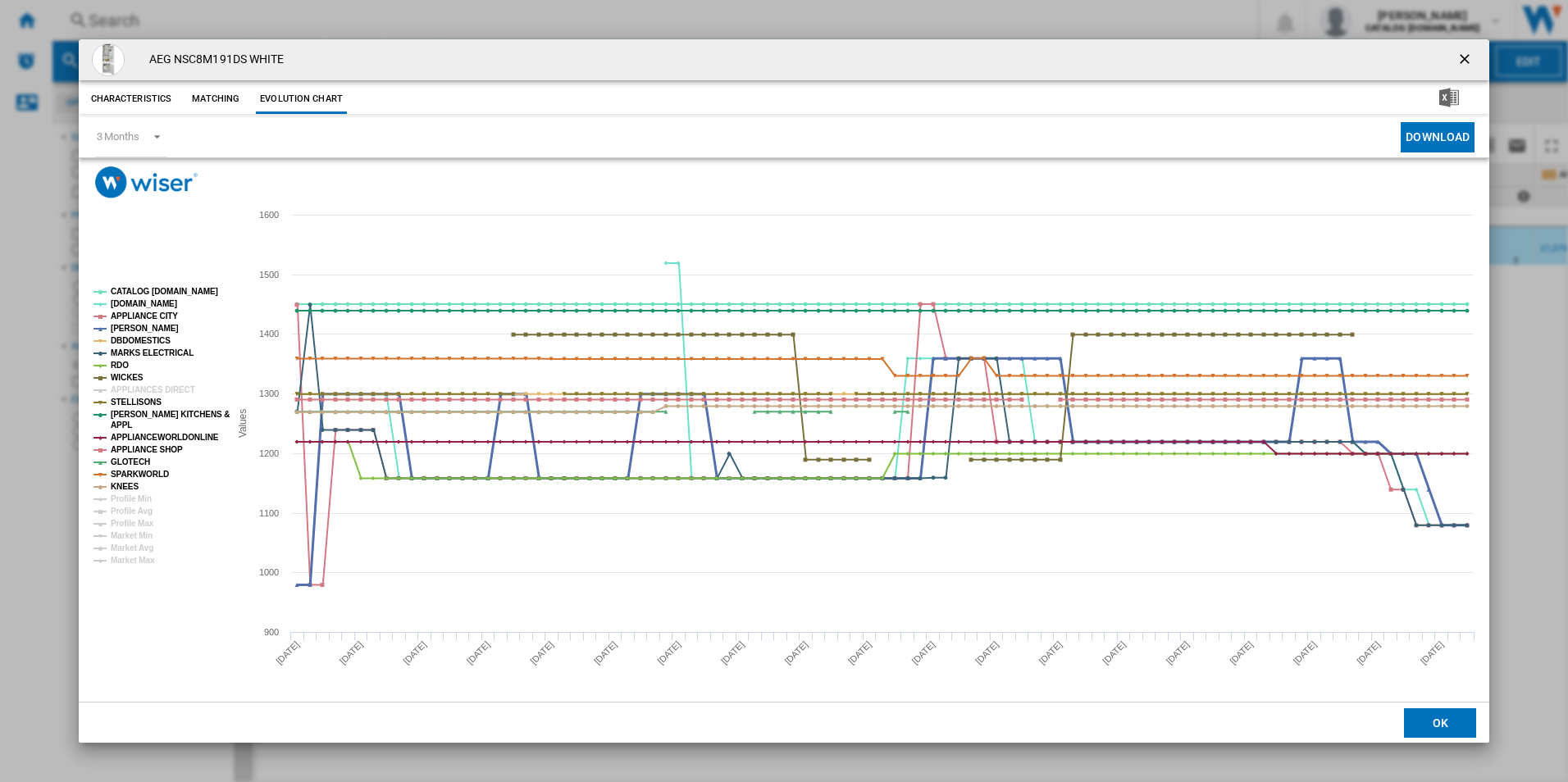
click at [120, 328] on tspan "[PERSON_NAME]" at bounding box center [145, 328] width 68 height 9
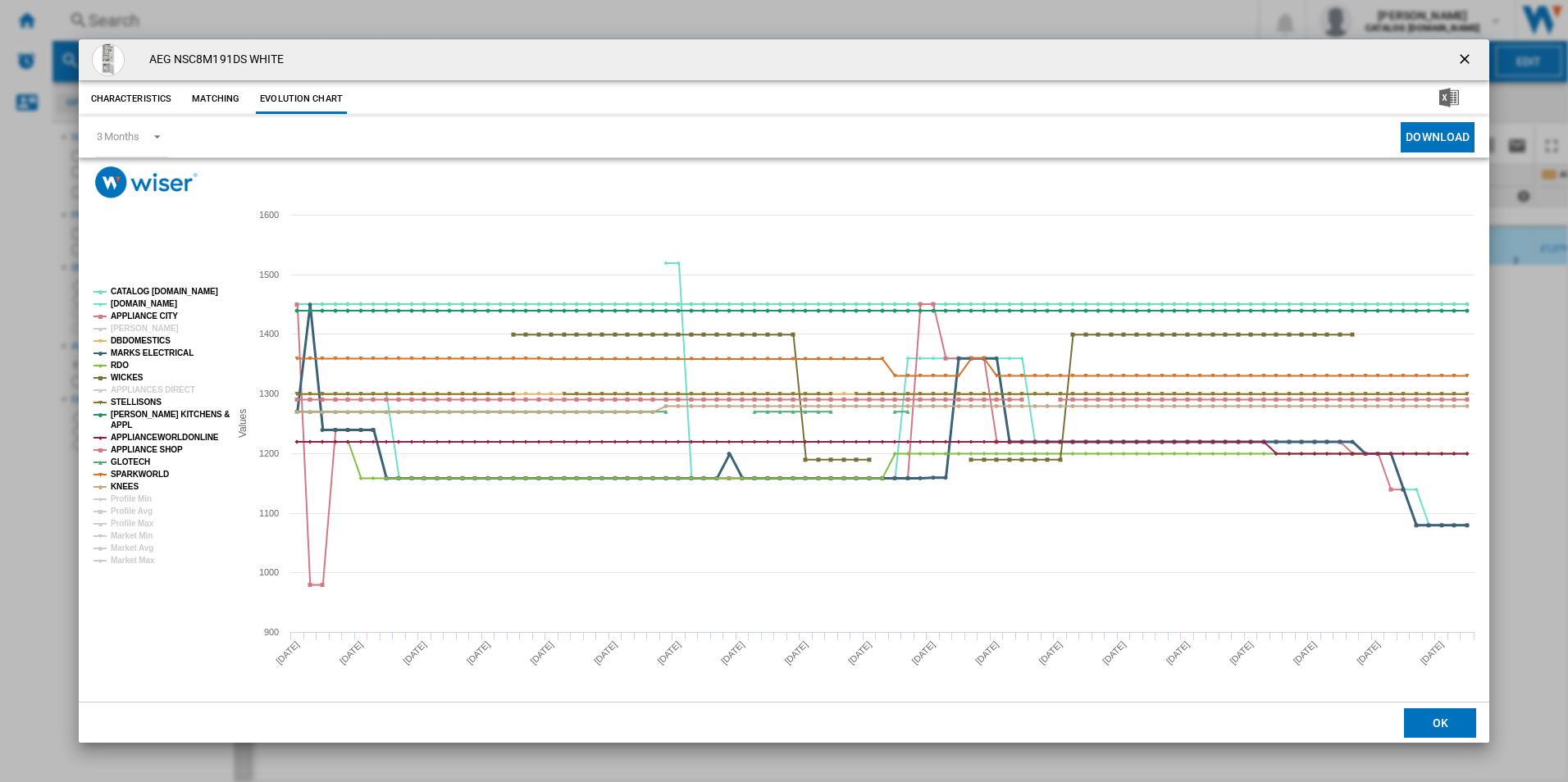
click at [121, 348] on tspan "MARKS ELECTRICAL" at bounding box center [152, 352] width 82 height 9
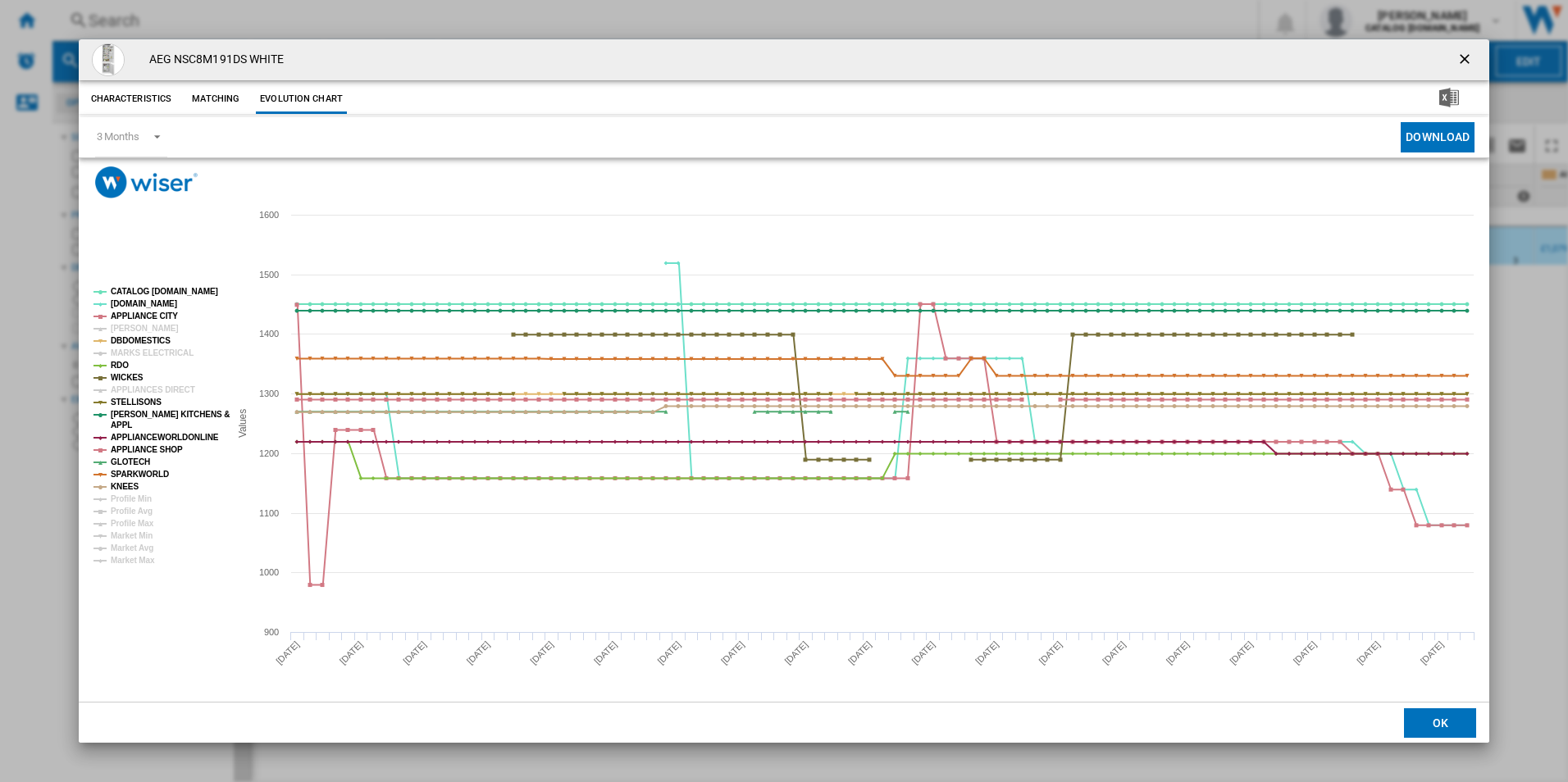
click at [121, 348] on tspan "MARKS ELECTRICAL" at bounding box center [152, 352] width 82 height 9
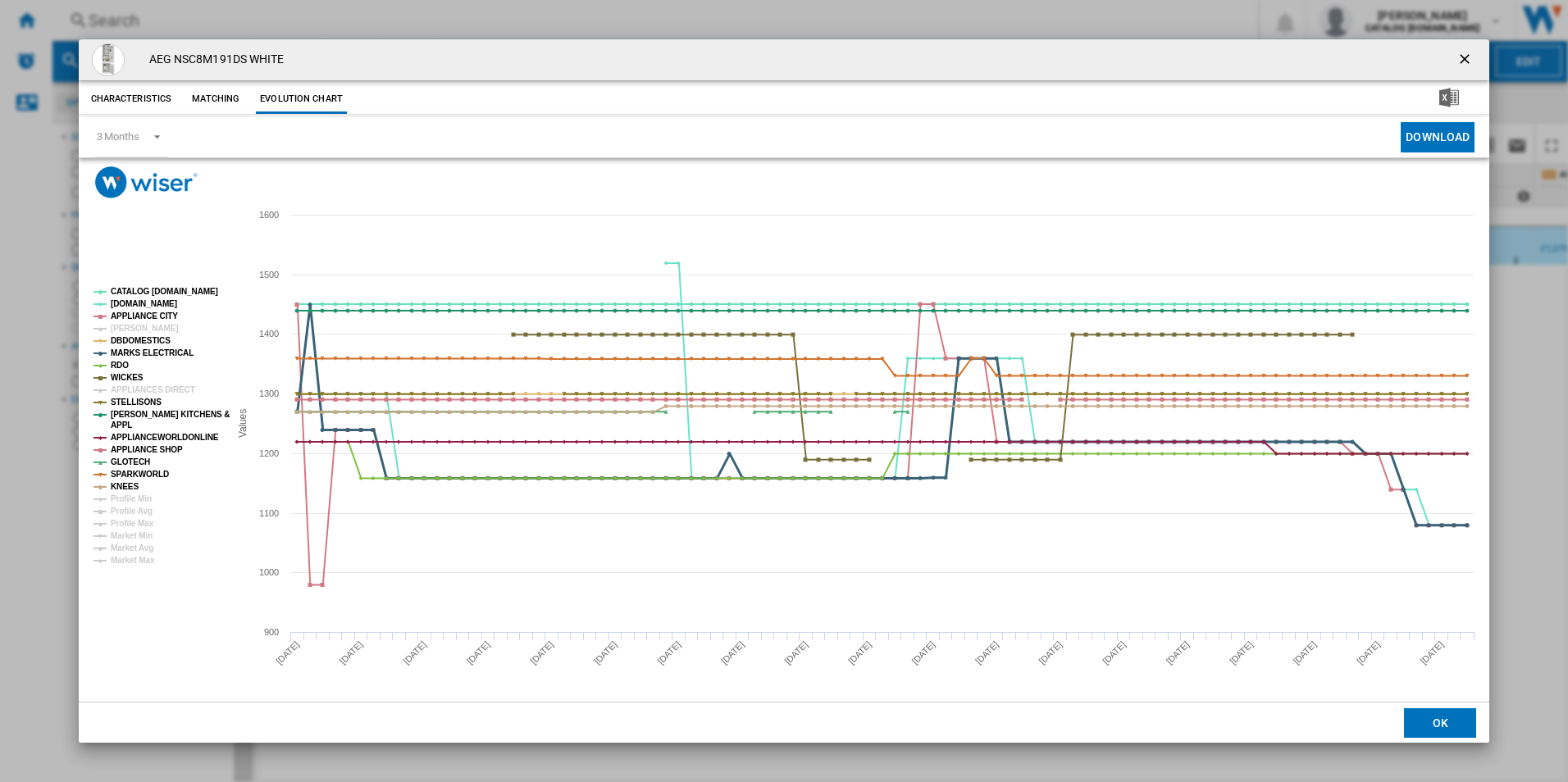
click at [121, 348] on tspan "MARKS ELECTRICAL" at bounding box center [152, 352] width 82 height 9
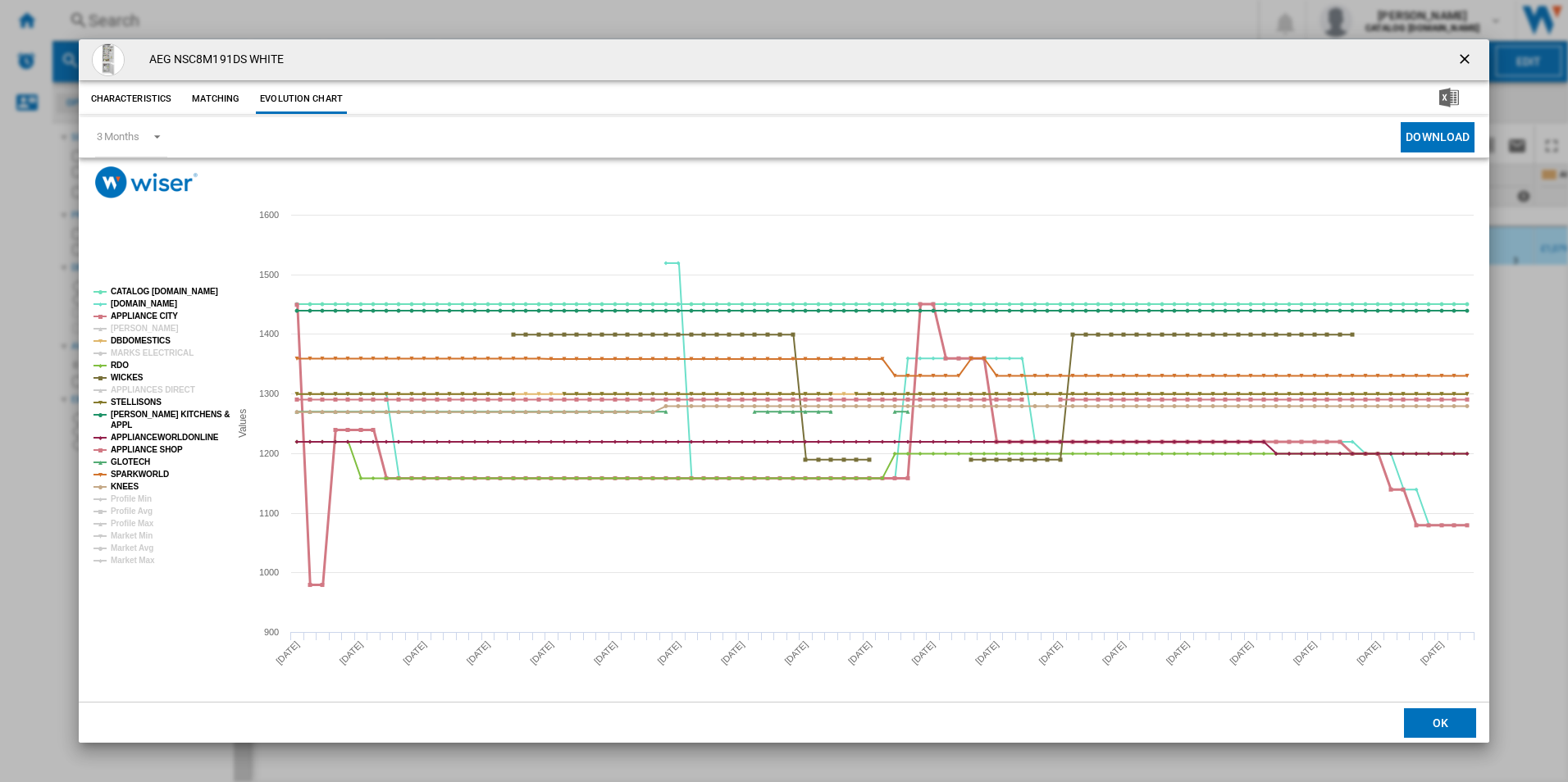
click at [122, 316] on tspan "APPLIANCE CITY" at bounding box center [144, 316] width 67 height 9
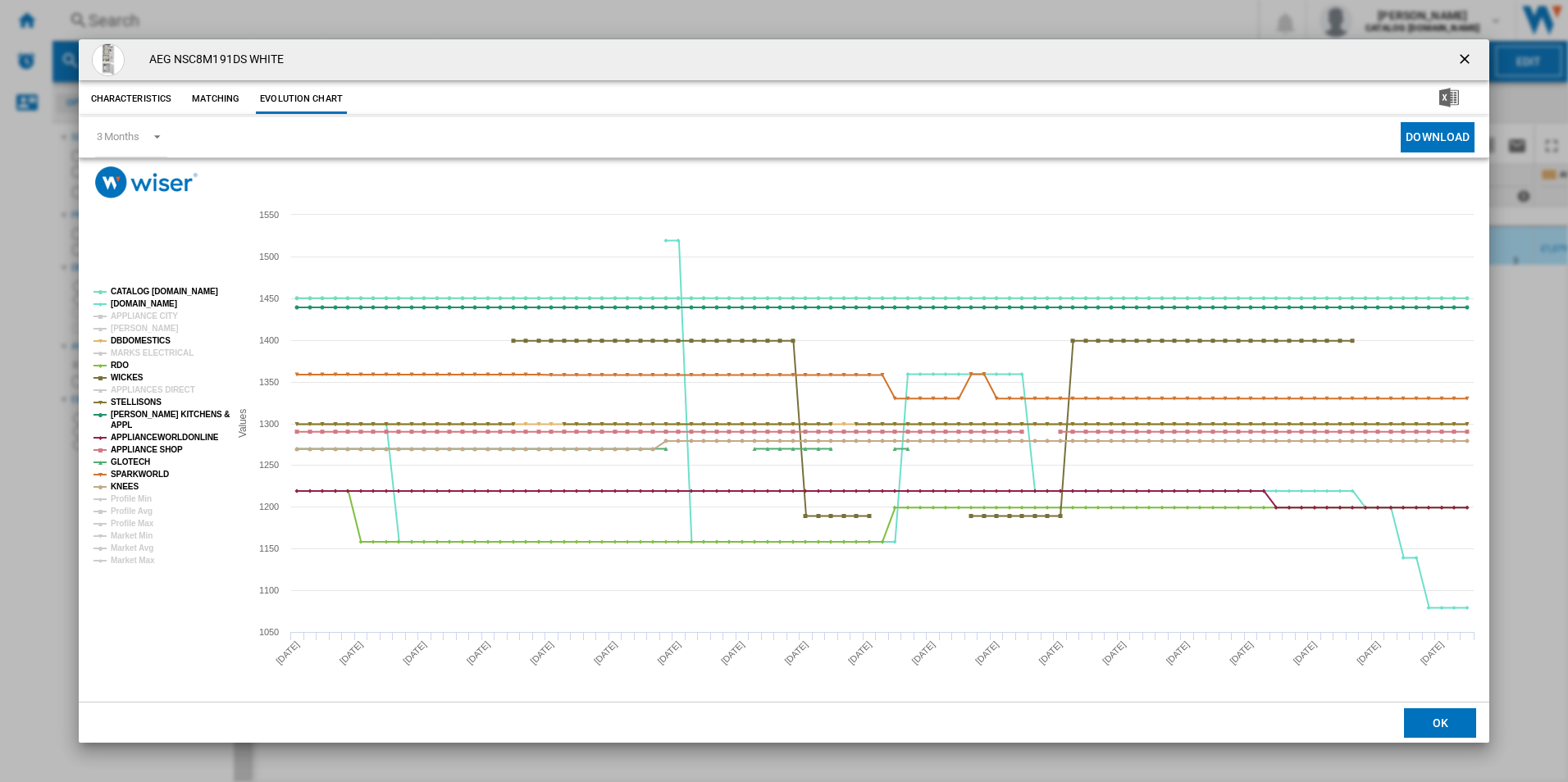
click at [122, 316] on tspan "APPLIANCE CITY" at bounding box center [144, 316] width 67 height 9
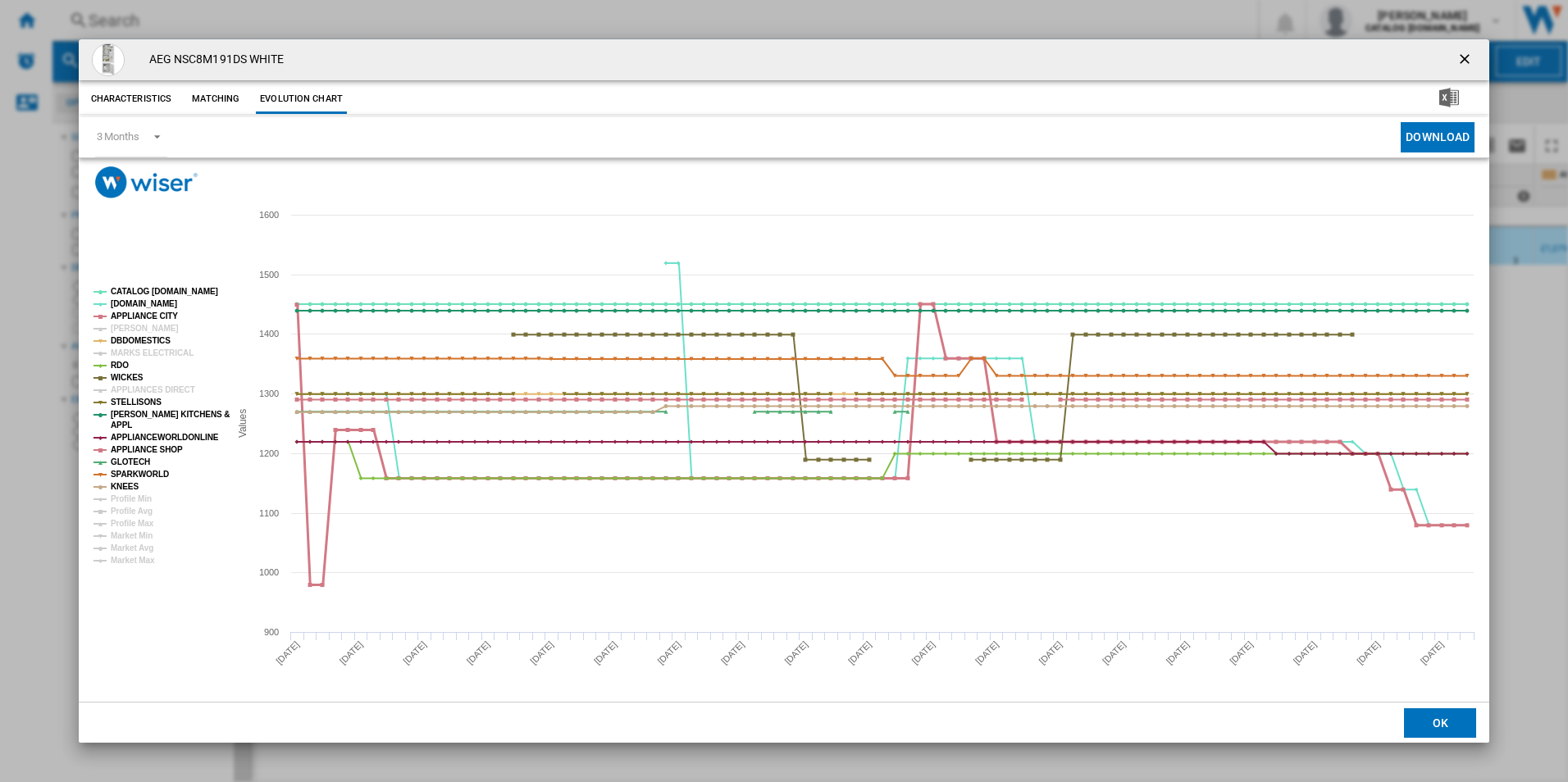
click at [122, 316] on tspan "APPLIANCE CITY" at bounding box center [144, 316] width 67 height 9
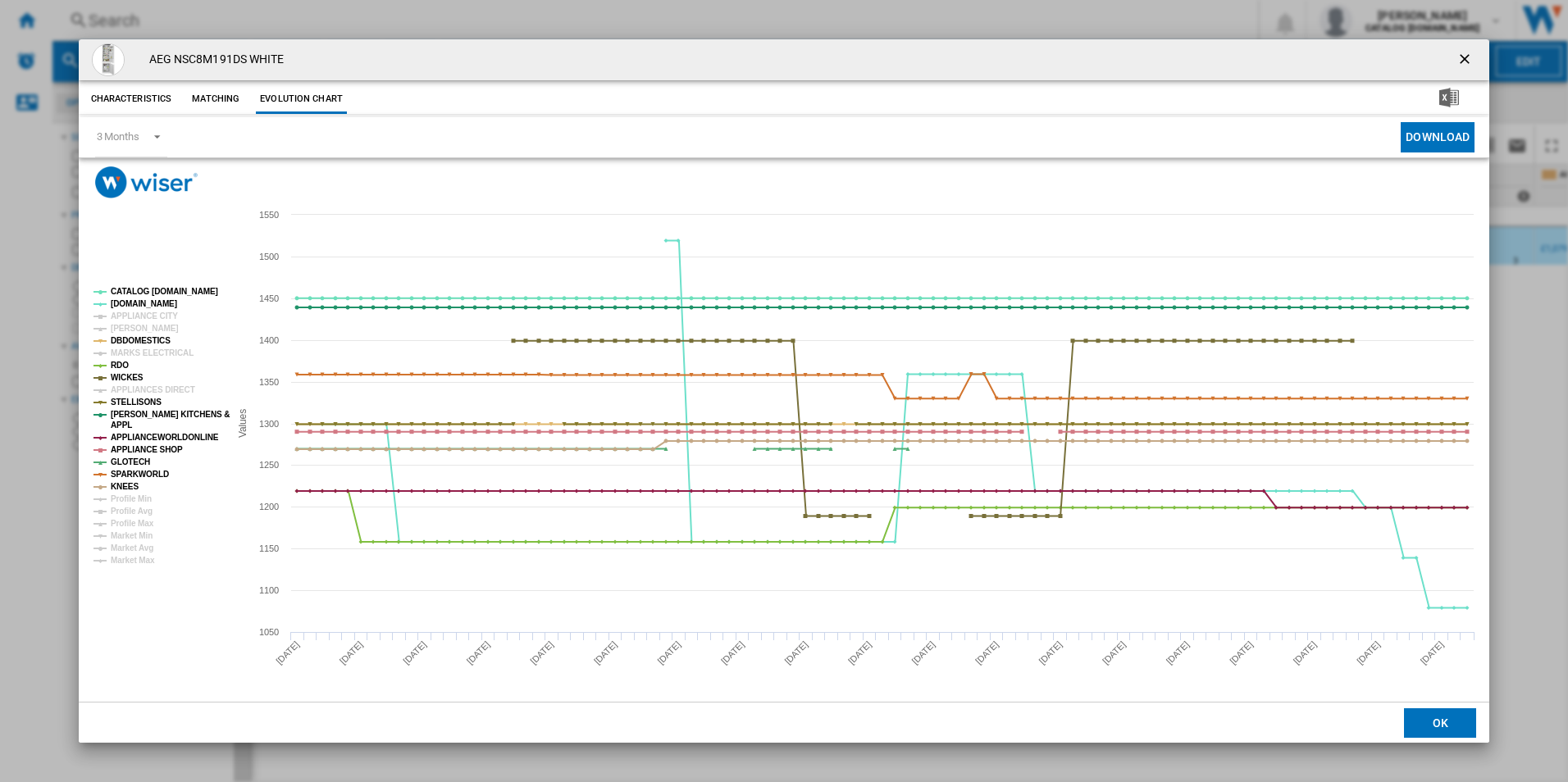
click at [122, 316] on tspan "APPLIANCE CITY" at bounding box center [144, 316] width 67 height 9
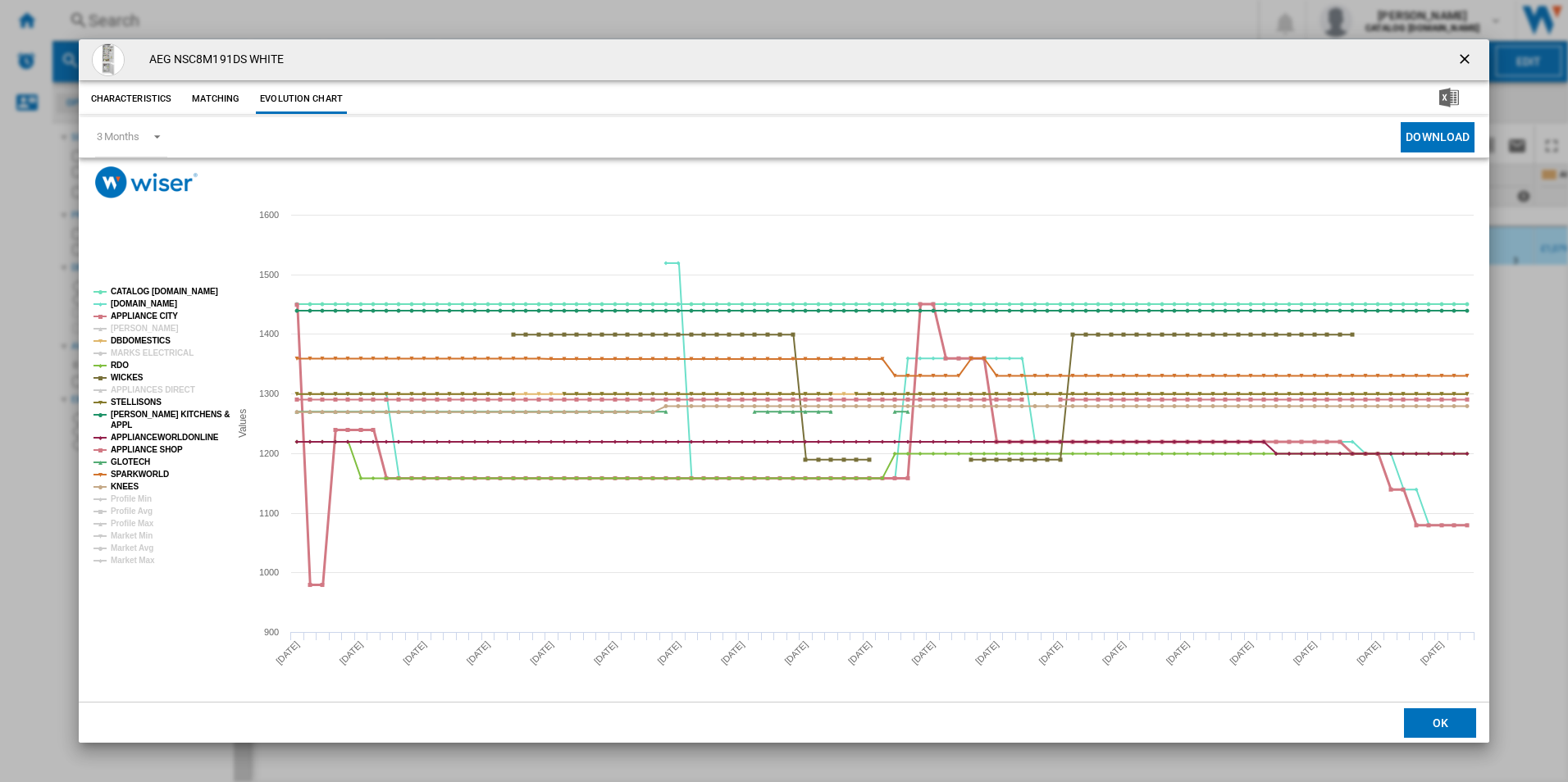
click at [122, 316] on tspan "APPLIANCE CITY" at bounding box center [144, 316] width 67 height 9
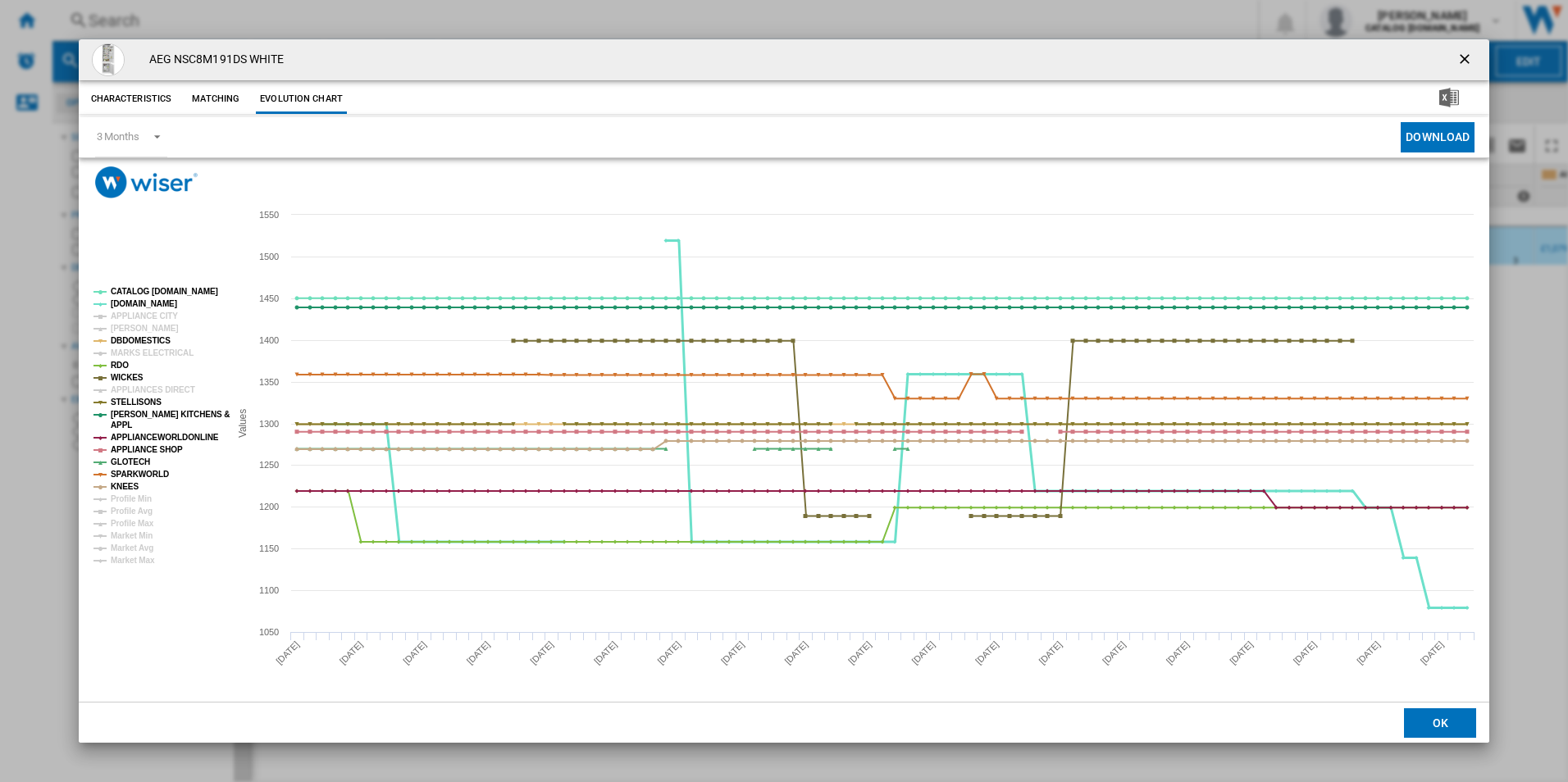
click at [125, 305] on tspan "[DOMAIN_NAME]" at bounding box center [144, 303] width 67 height 9
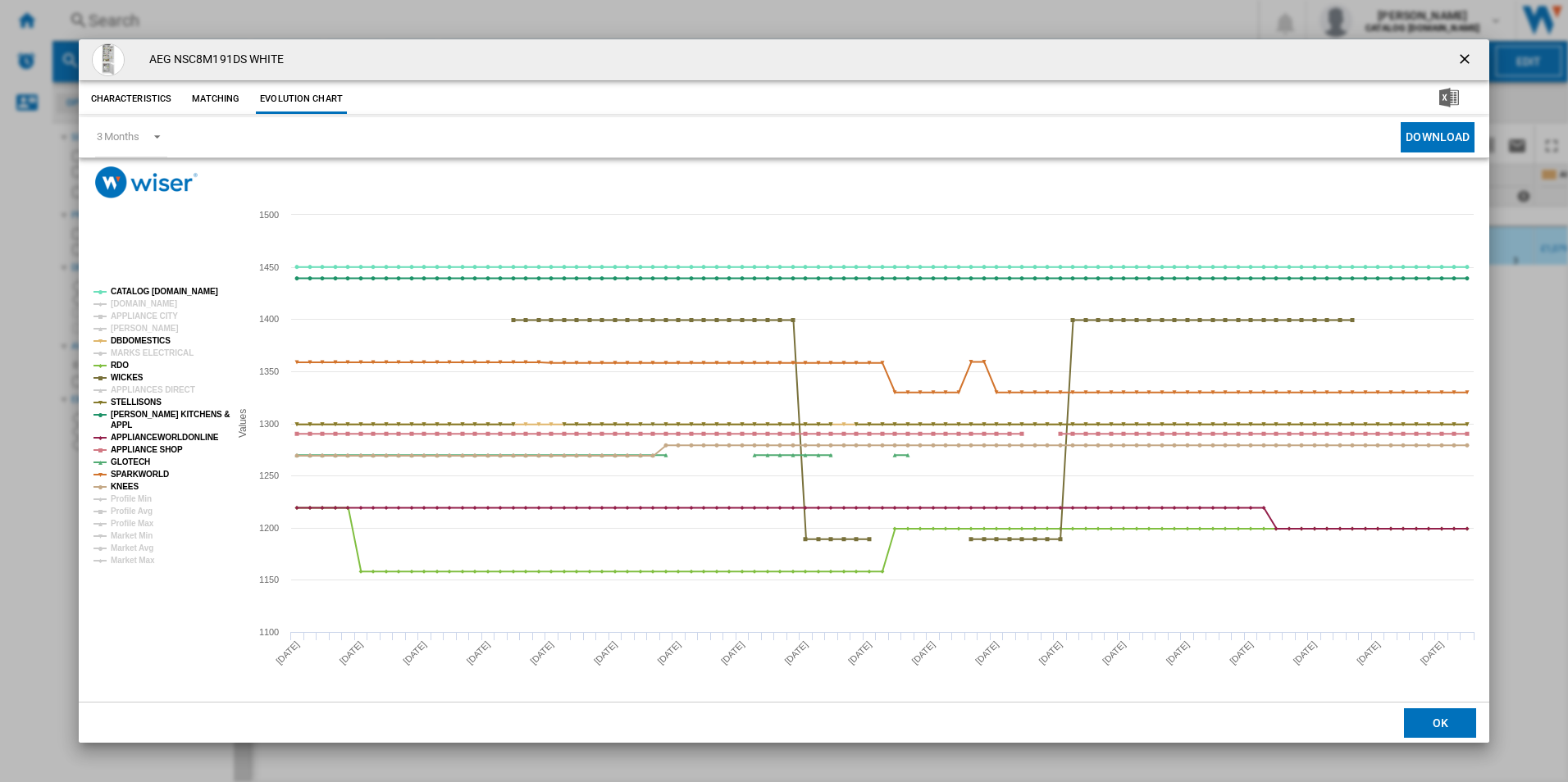
click at [125, 305] on tspan "[DOMAIN_NAME]" at bounding box center [144, 303] width 67 height 9
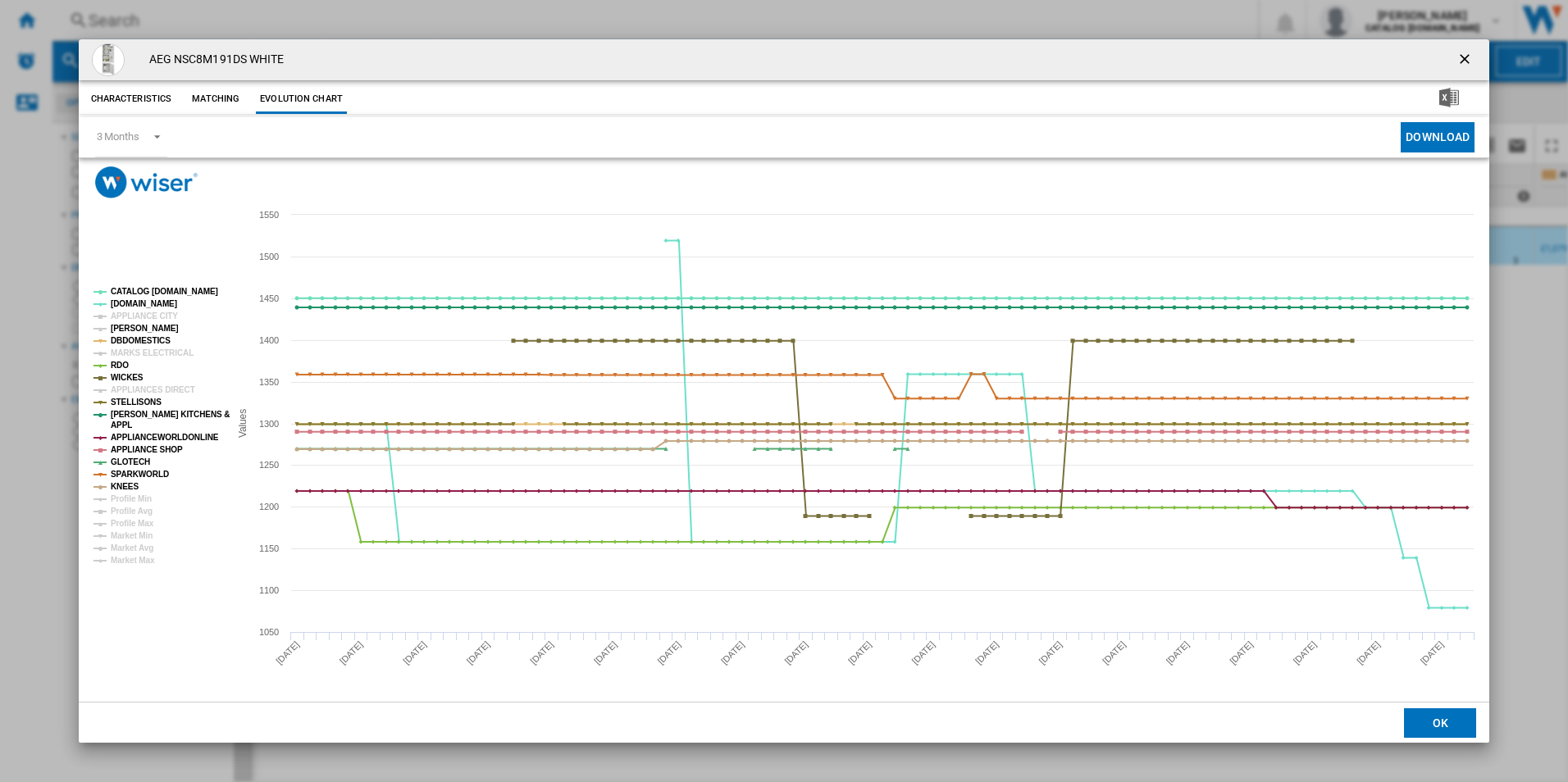
click at [129, 327] on tspan "[PERSON_NAME]" at bounding box center [145, 328] width 68 height 9
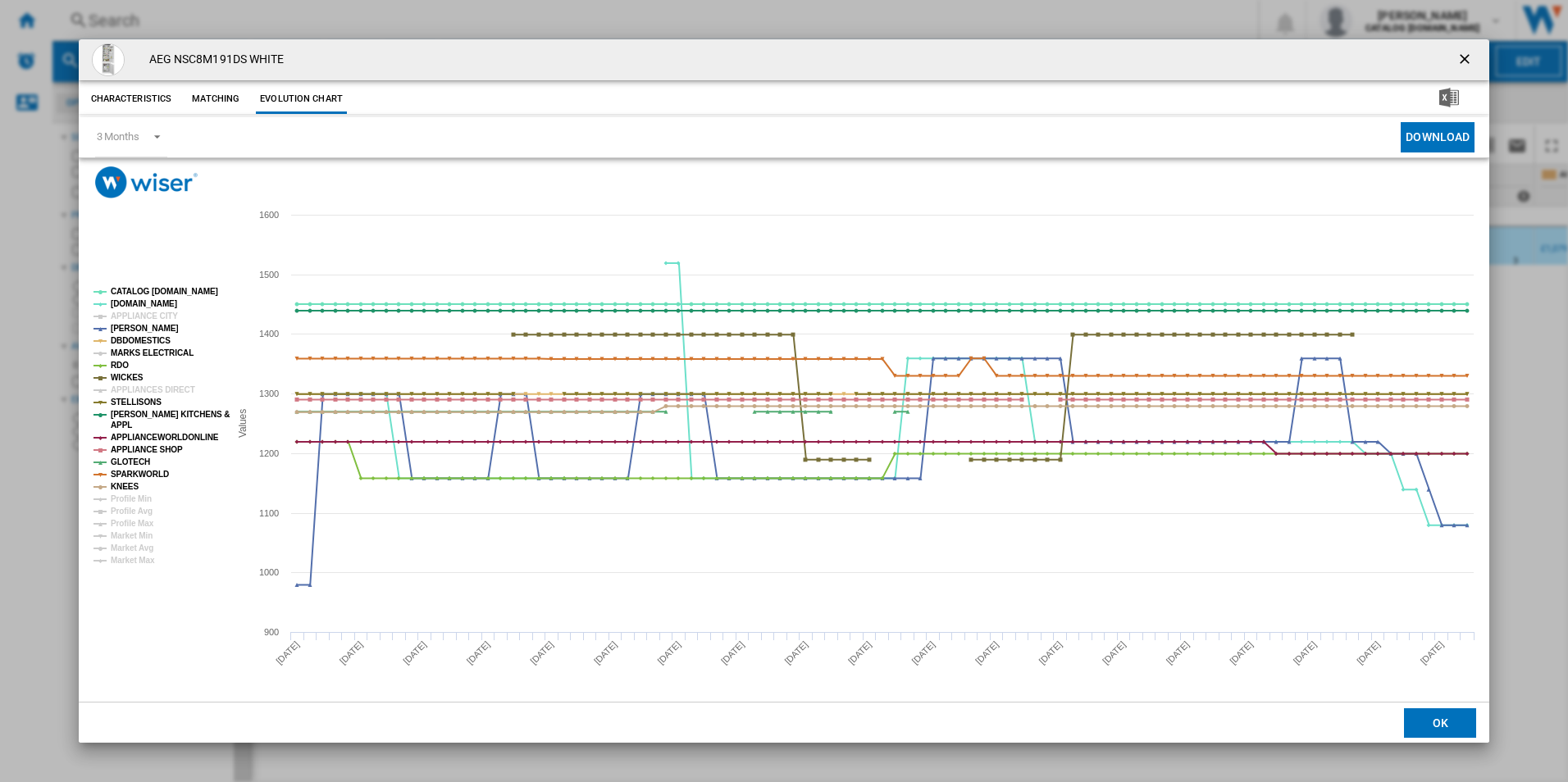
click at [129, 355] on tspan "MARKS ELECTRICAL" at bounding box center [152, 352] width 82 height 9
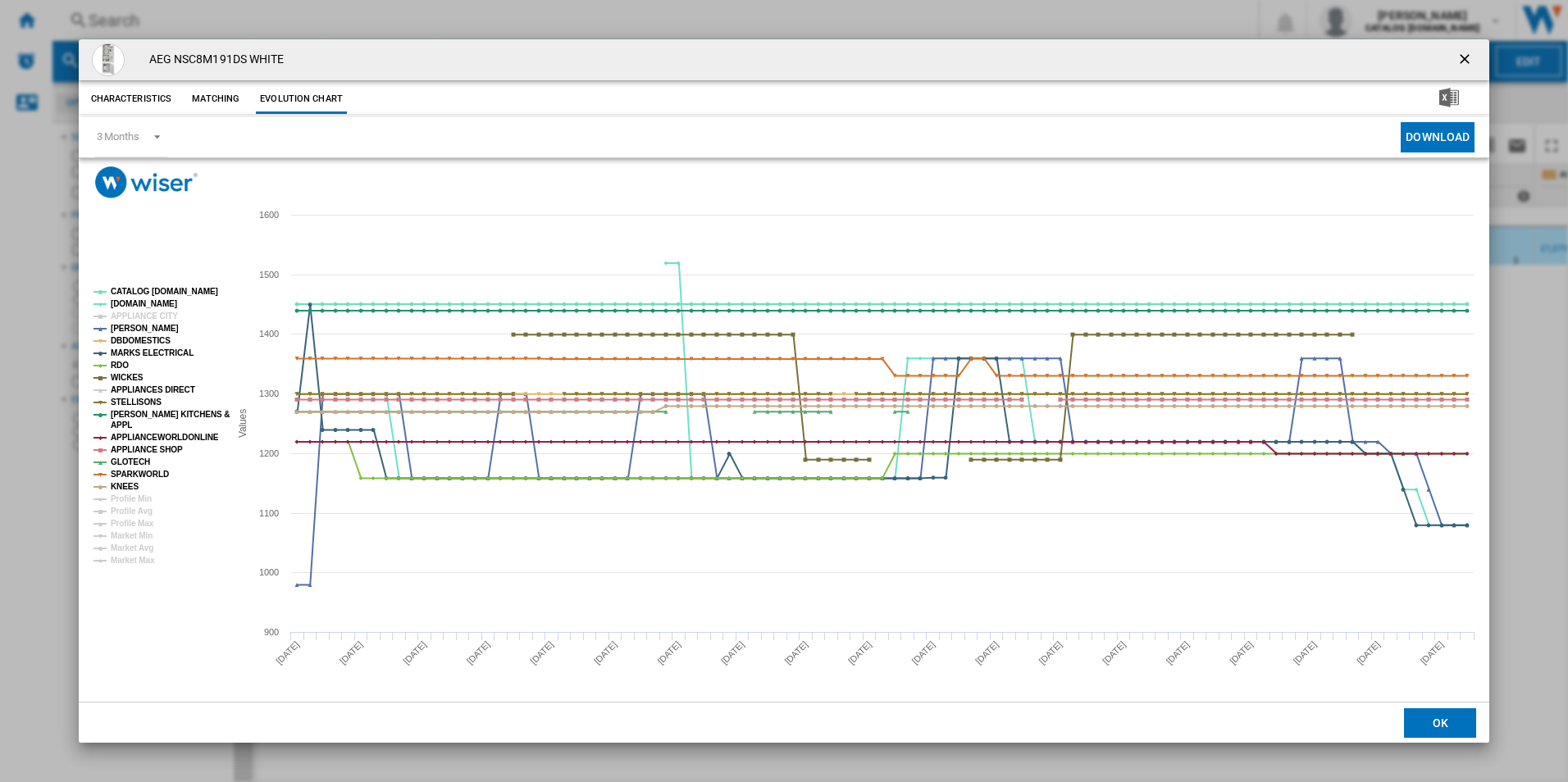
click at [121, 386] on tspan "APPLIANCES DIRECT" at bounding box center [152, 390] width 84 height 9
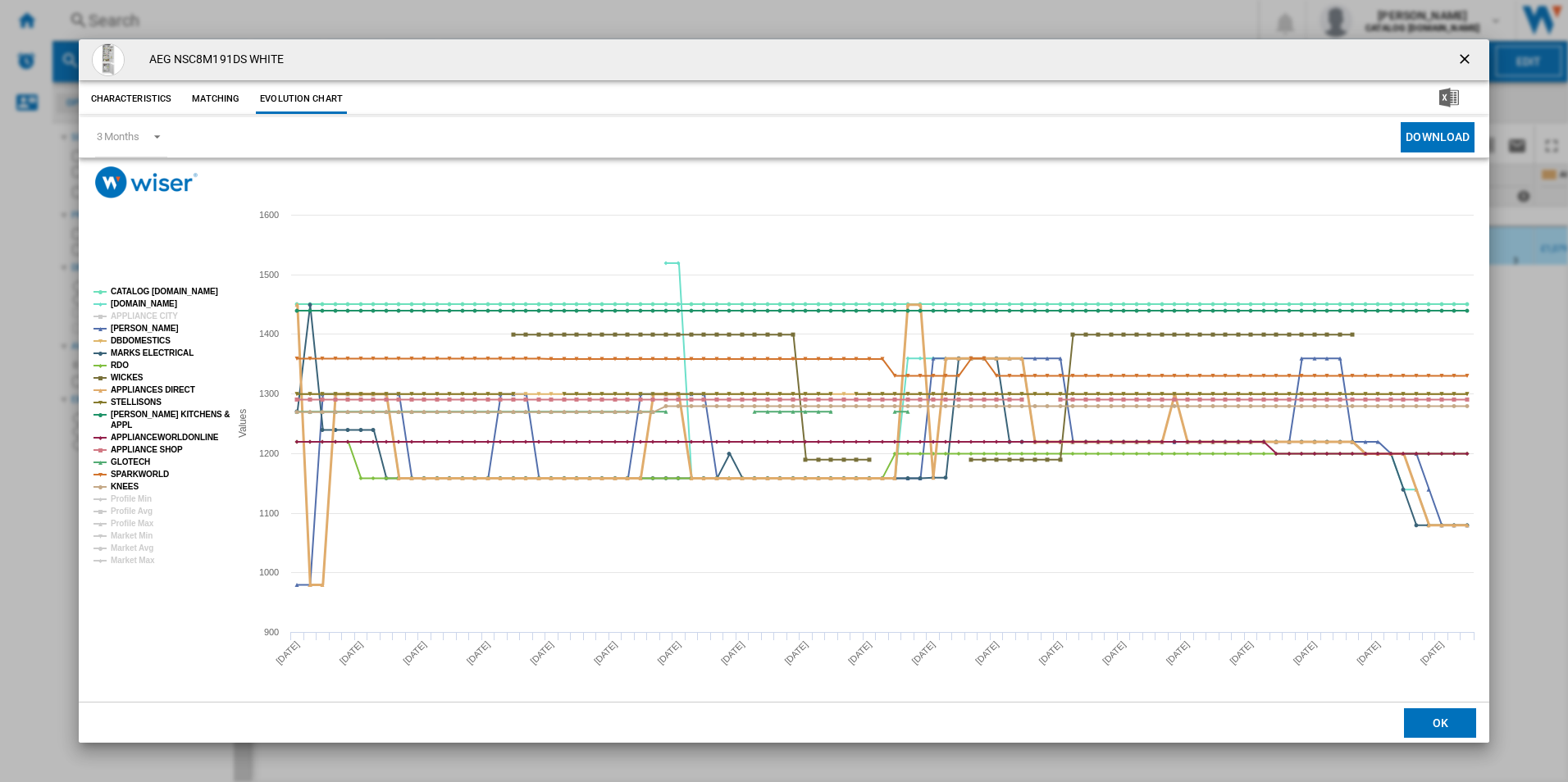
click at [121, 386] on tspan "APPLIANCES DIRECT" at bounding box center [152, 390] width 84 height 9
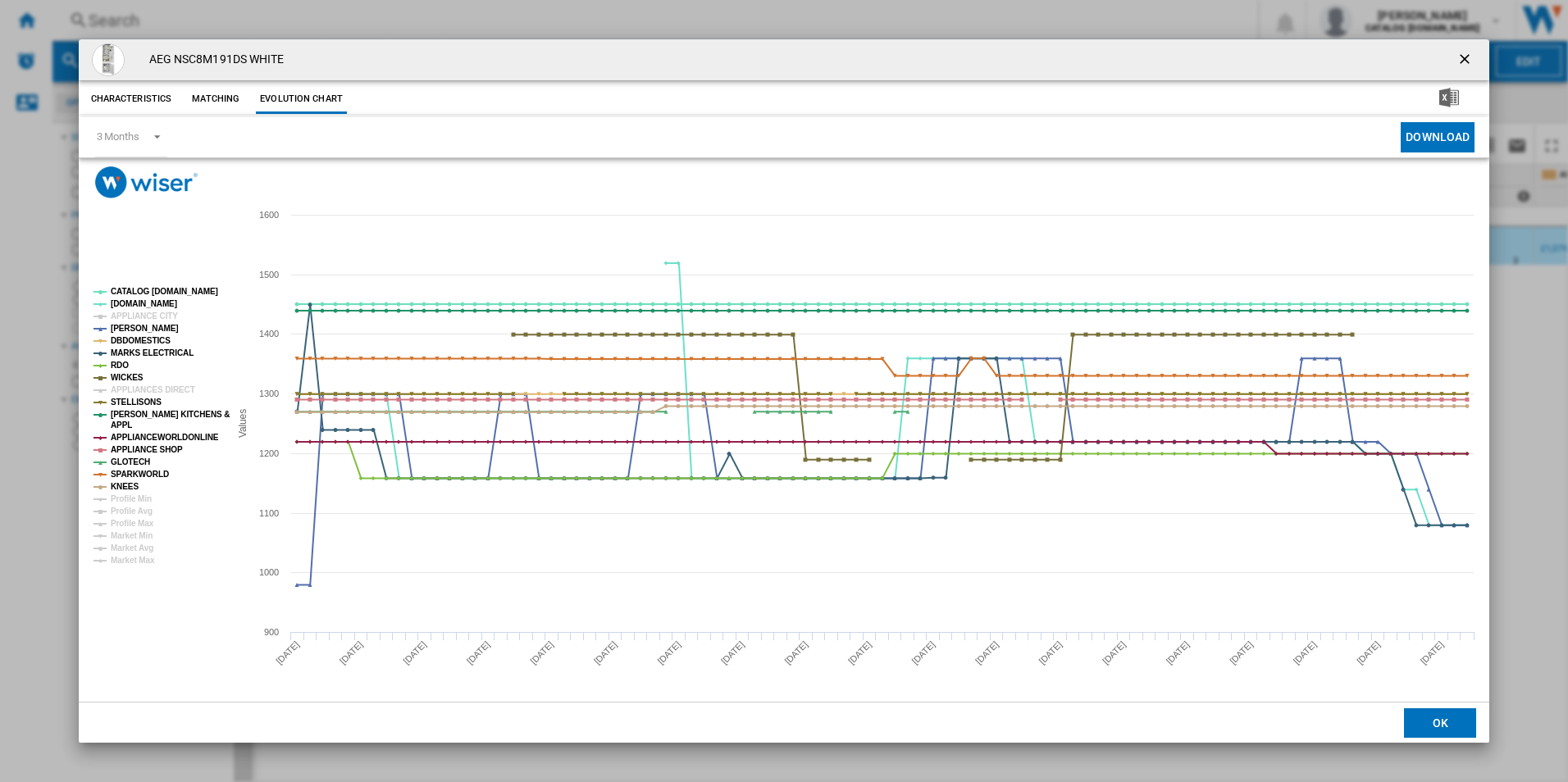
click at [121, 386] on tspan "APPLIANCES DIRECT" at bounding box center [152, 390] width 84 height 9
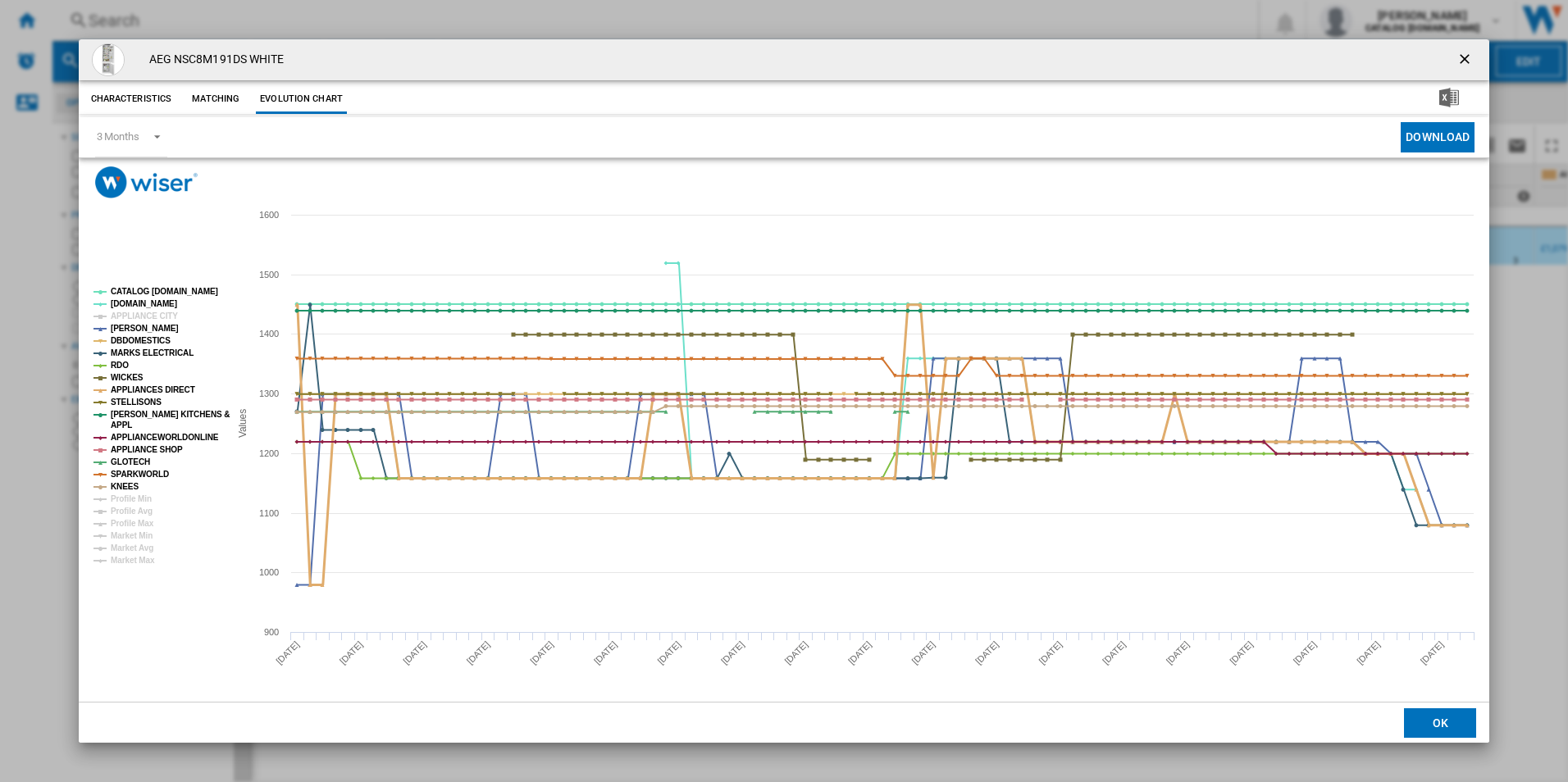
click at [121, 386] on tspan "APPLIANCES DIRECT" at bounding box center [152, 390] width 84 height 9
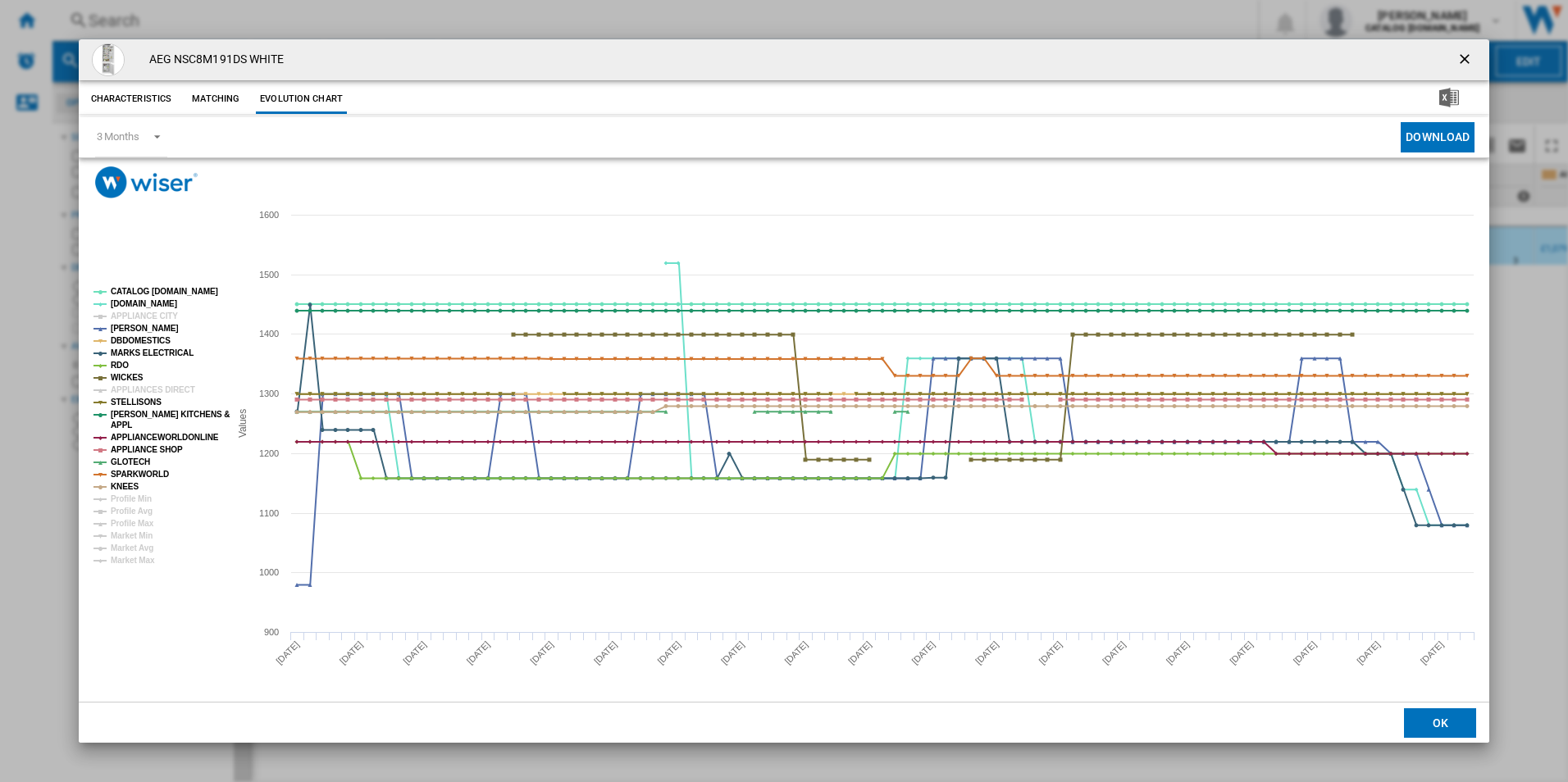
click at [121, 386] on tspan "APPLIANCES DIRECT" at bounding box center [152, 390] width 84 height 9
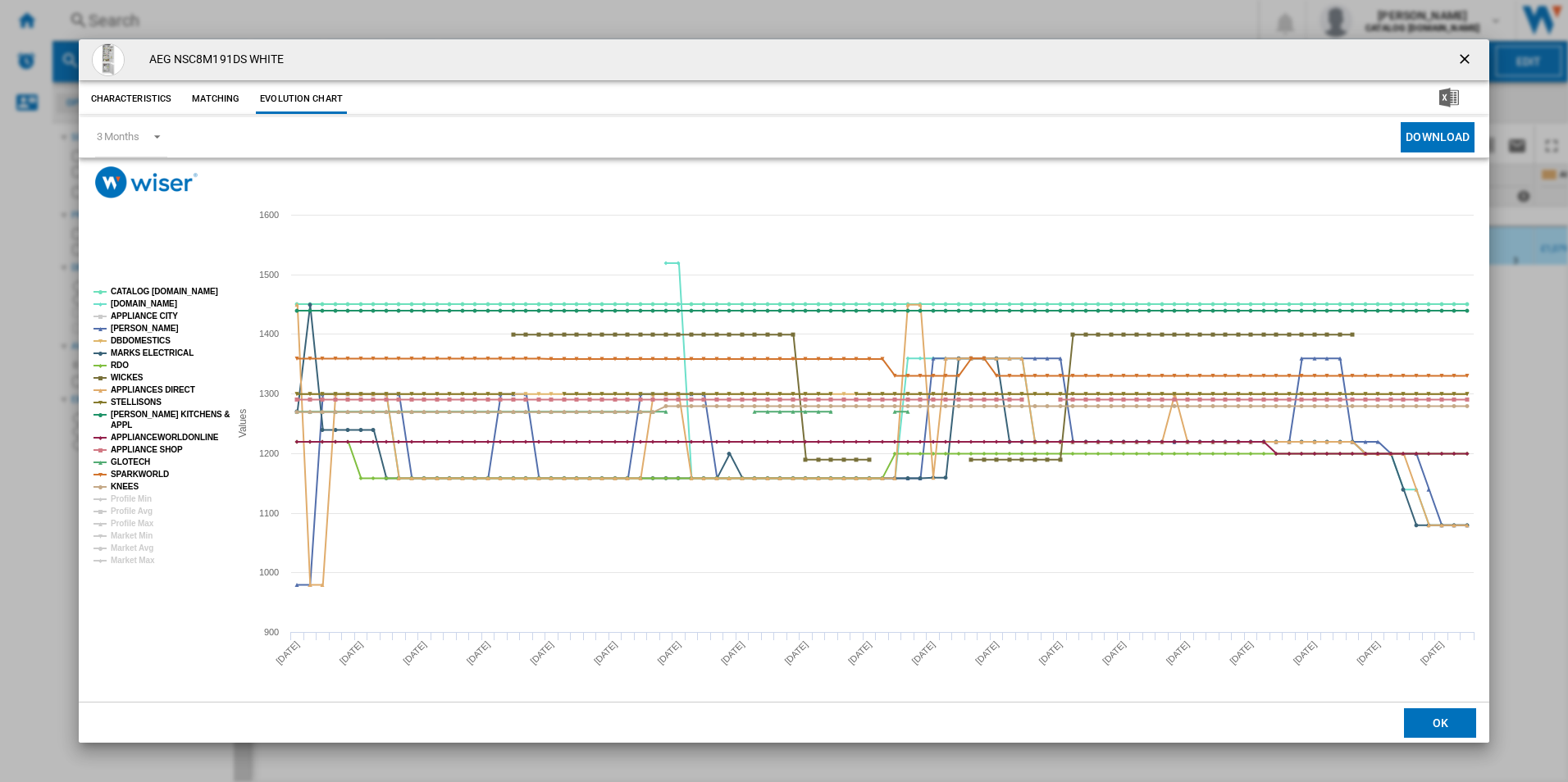
click at [135, 316] on tspan "APPLIANCE CITY" at bounding box center [144, 316] width 67 height 9
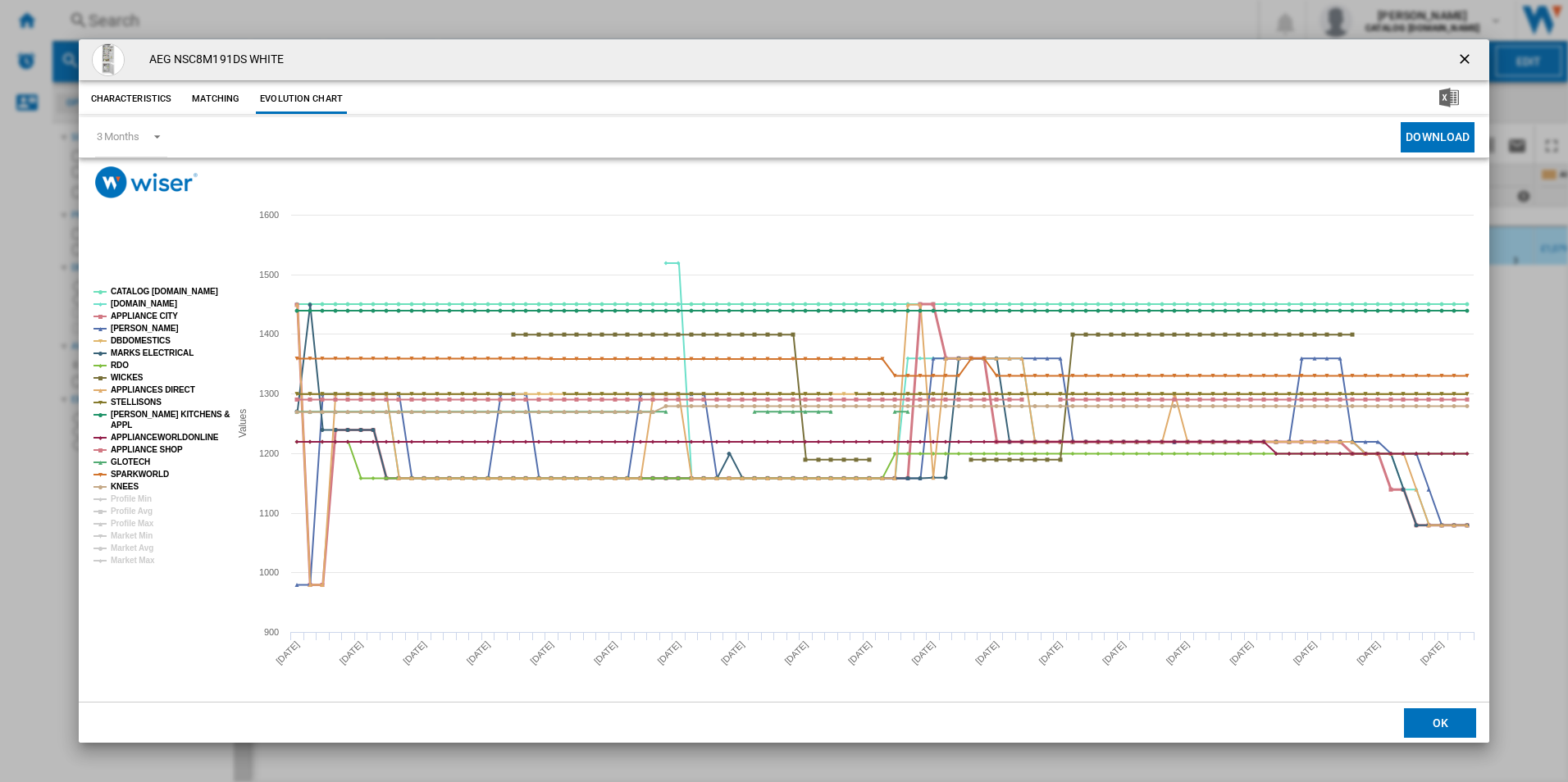
click at [135, 316] on tspan "APPLIANCE CITY" at bounding box center [144, 316] width 67 height 9
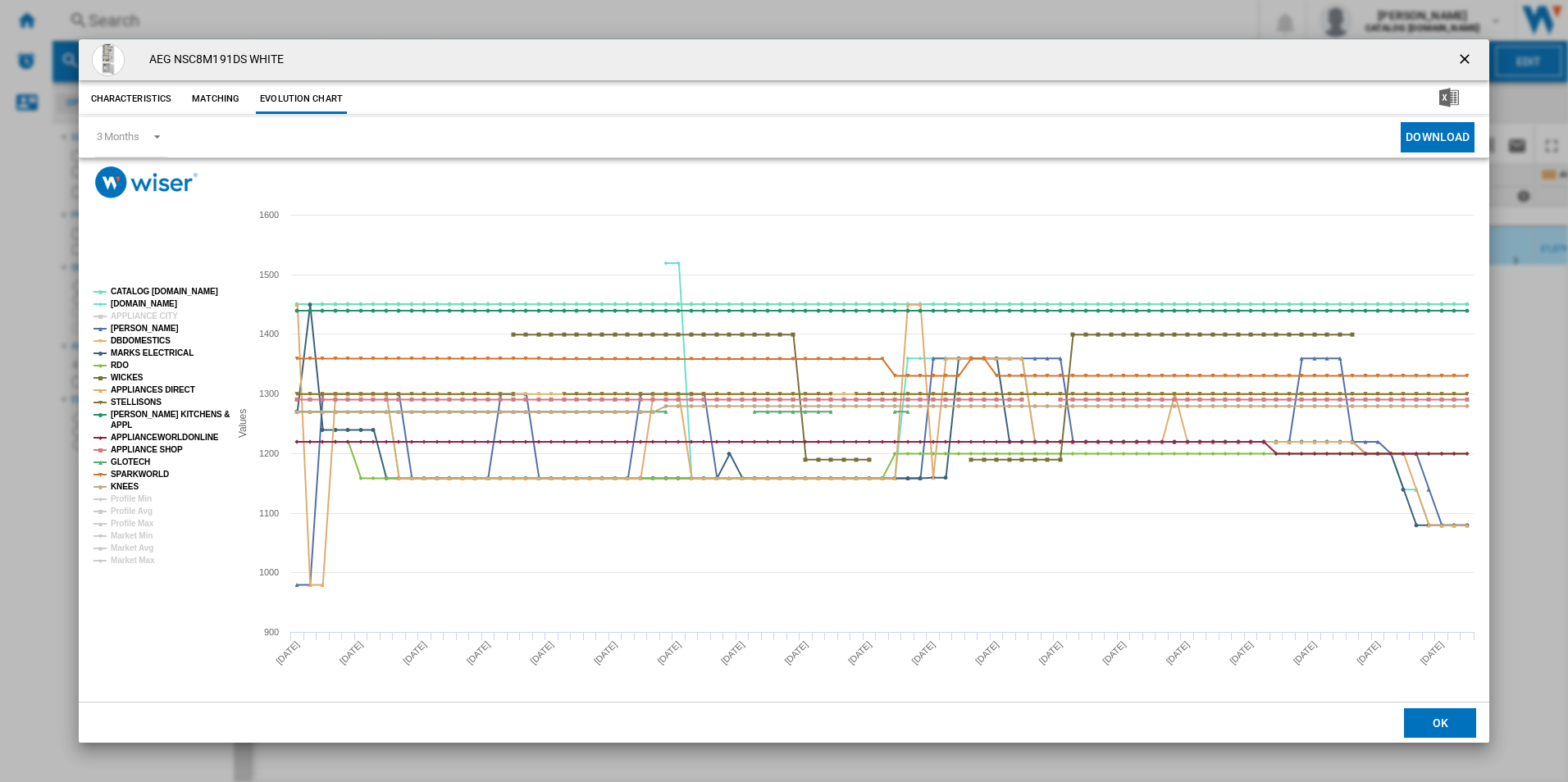
click at [135, 316] on tspan "APPLIANCE CITY" at bounding box center [144, 316] width 67 height 9
click at [778, 62] on ng-md-icon "getI18NText('BUTTONS.CLOSE_DIALOG')" at bounding box center [1466, 61] width 20 height 20
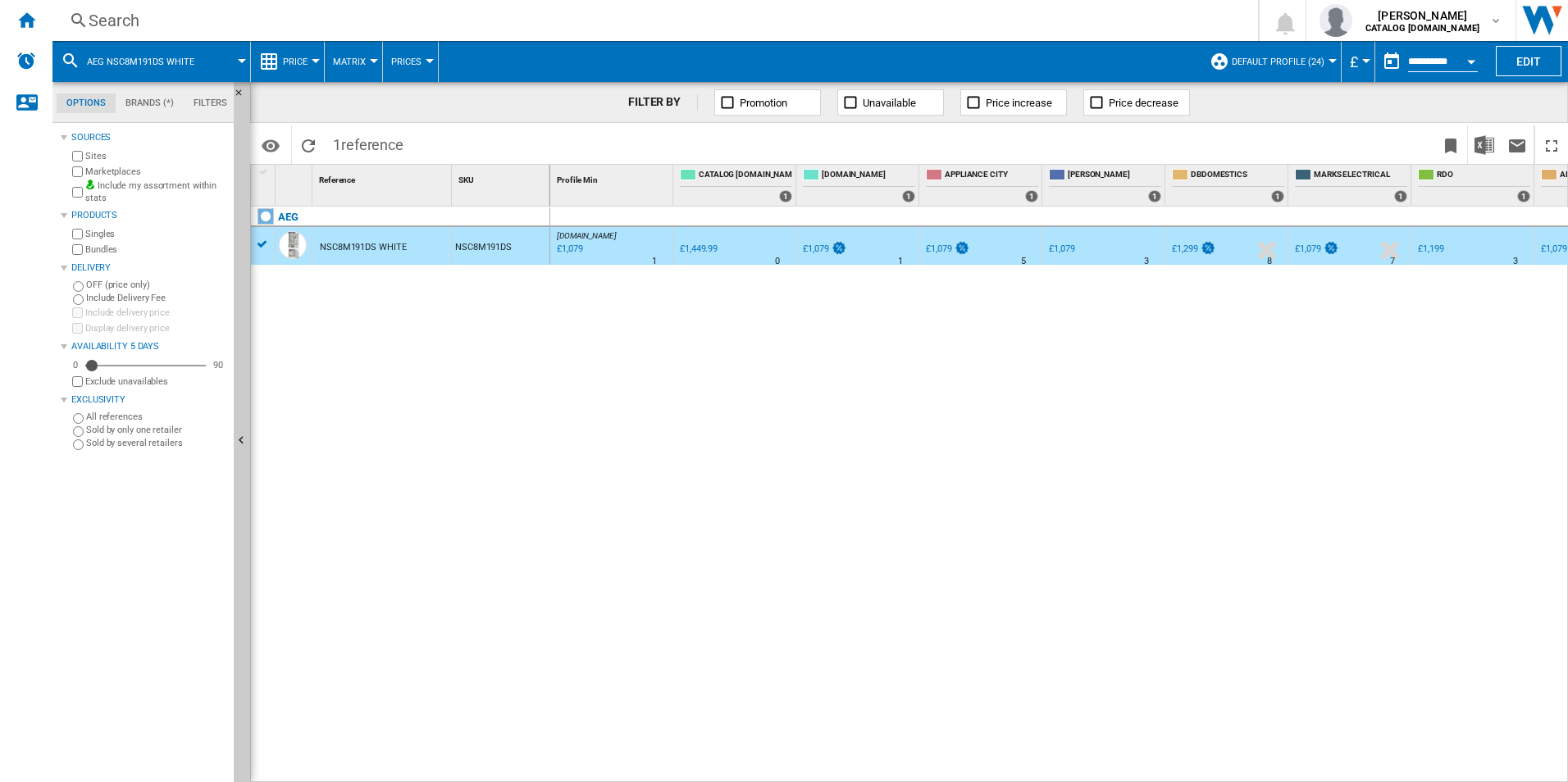
click at [157, 102] on md-tab-item "Brands (*)" at bounding box center [150, 103] width 68 height 20
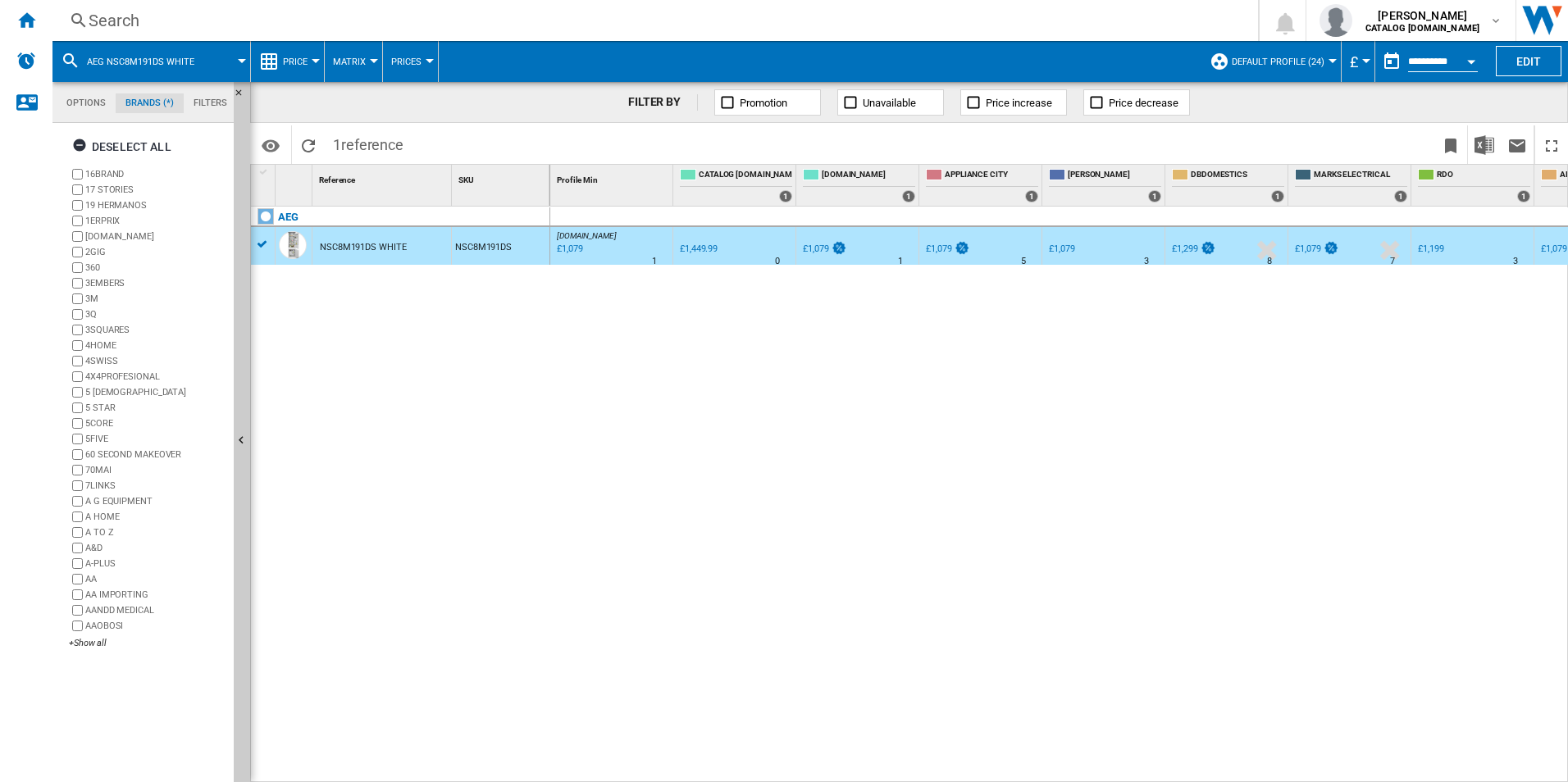
click at [68, 102] on md-tab-item "Options" at bounding box center [86, 103] width 59 height 20
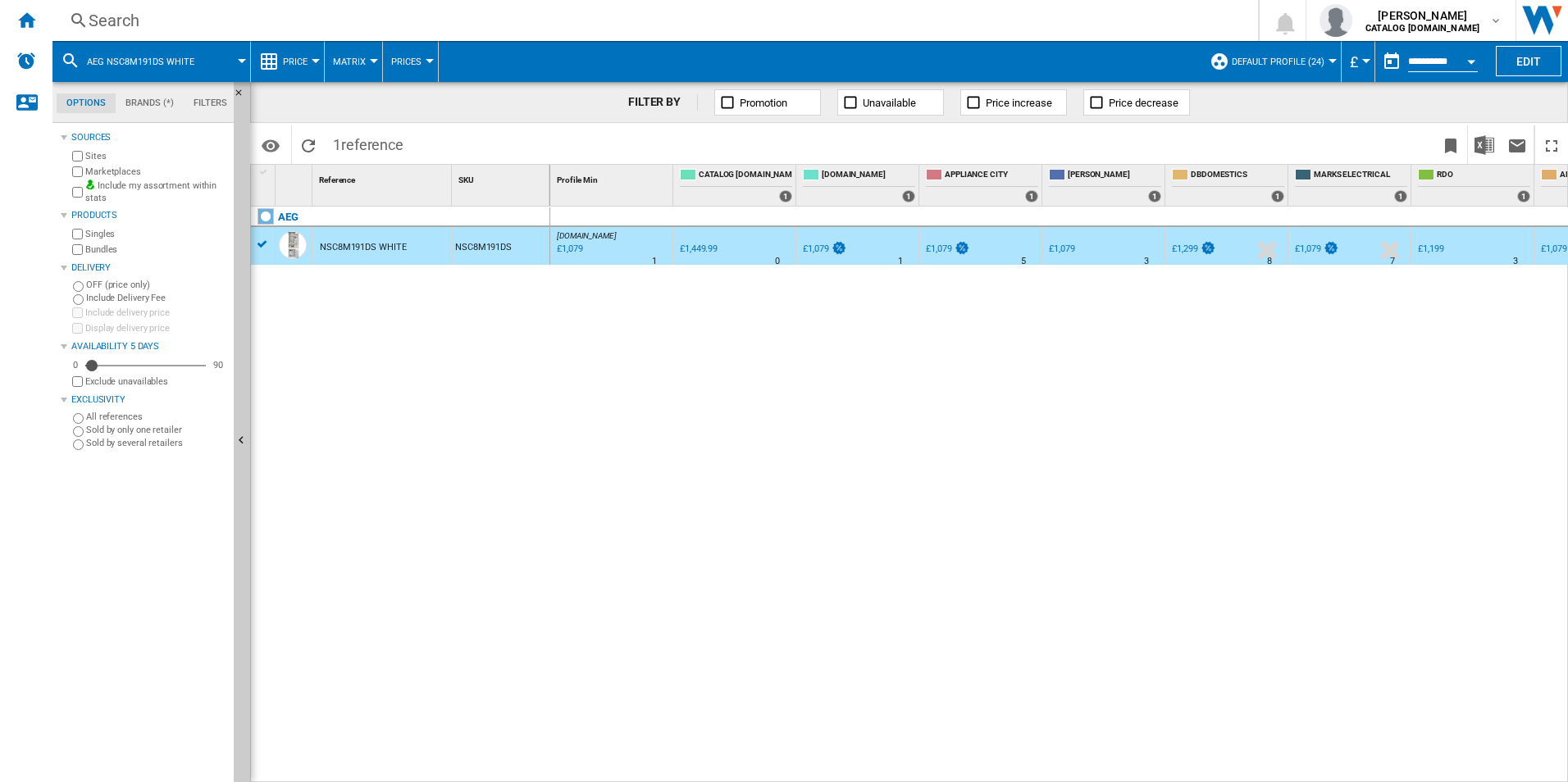
scroll to position [20, 0]
click at [27, 102] on ng-md-icon "Contact us" at bounding box center [27, 102] width 20 height 20
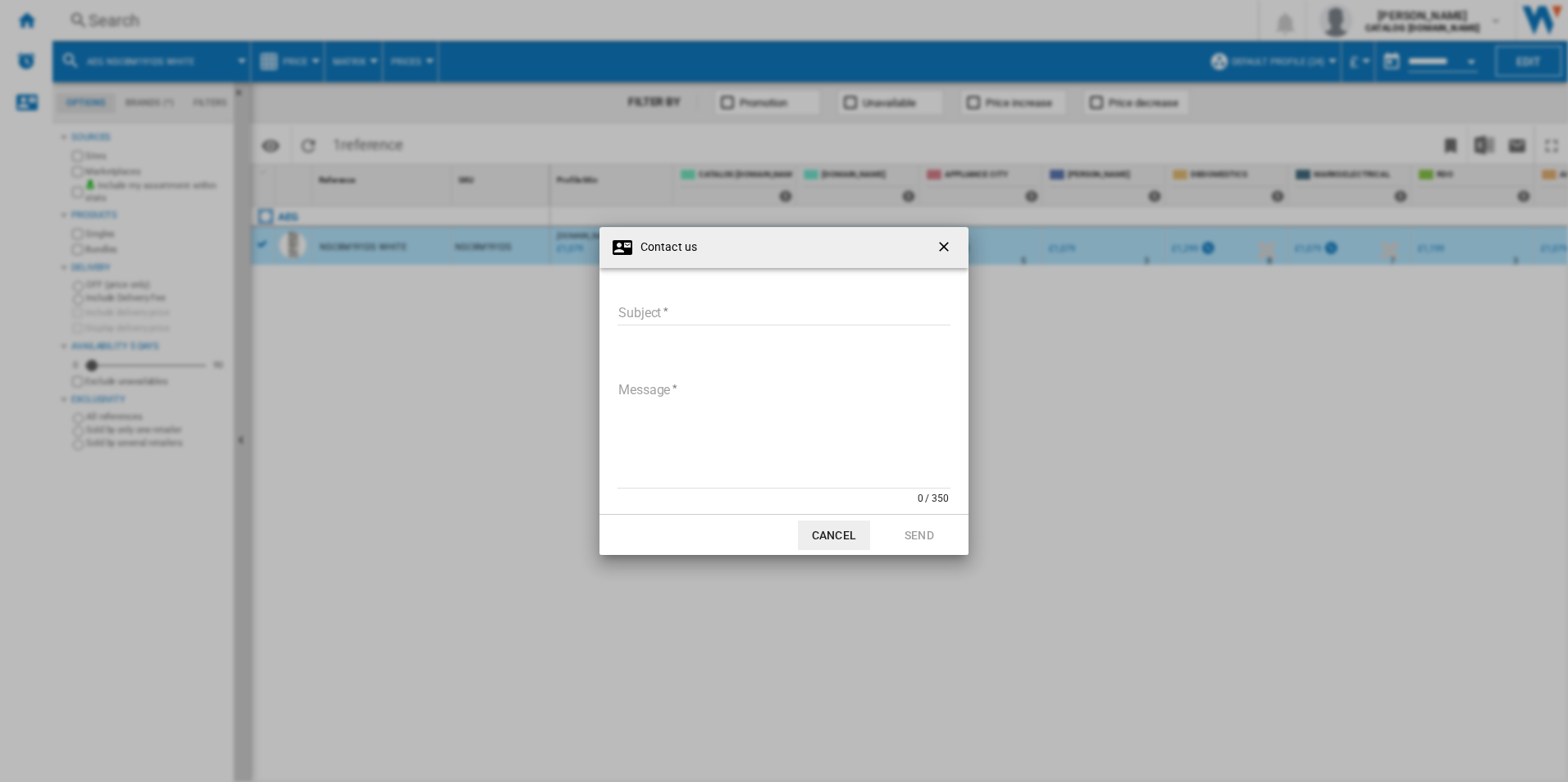
click at [25, 64] on div "Contact us Subject Subject required Message 0 / 350 Message required Cancel Send" at bounding box center [784, 391] width 1568 height 782
click at [778, 240] on ng-md-icon "getI18NText('BUTTONS.CLOSE_DIALOG')" at bounding box center [945, 249] width 20 height 20
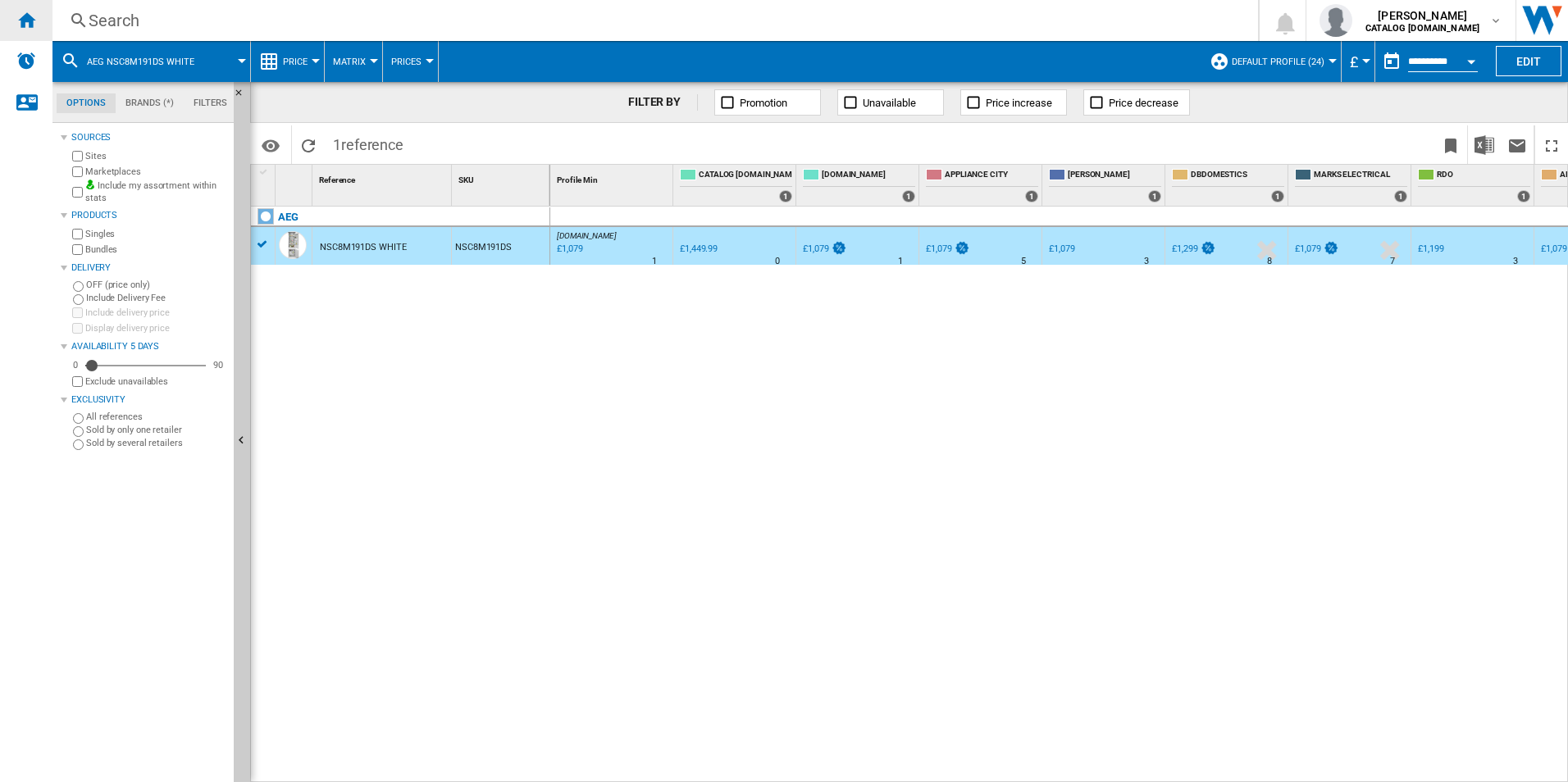
click at [22, 27] on ng-md-icon "Home" at bounding box center [27, 20] width 20 height 20
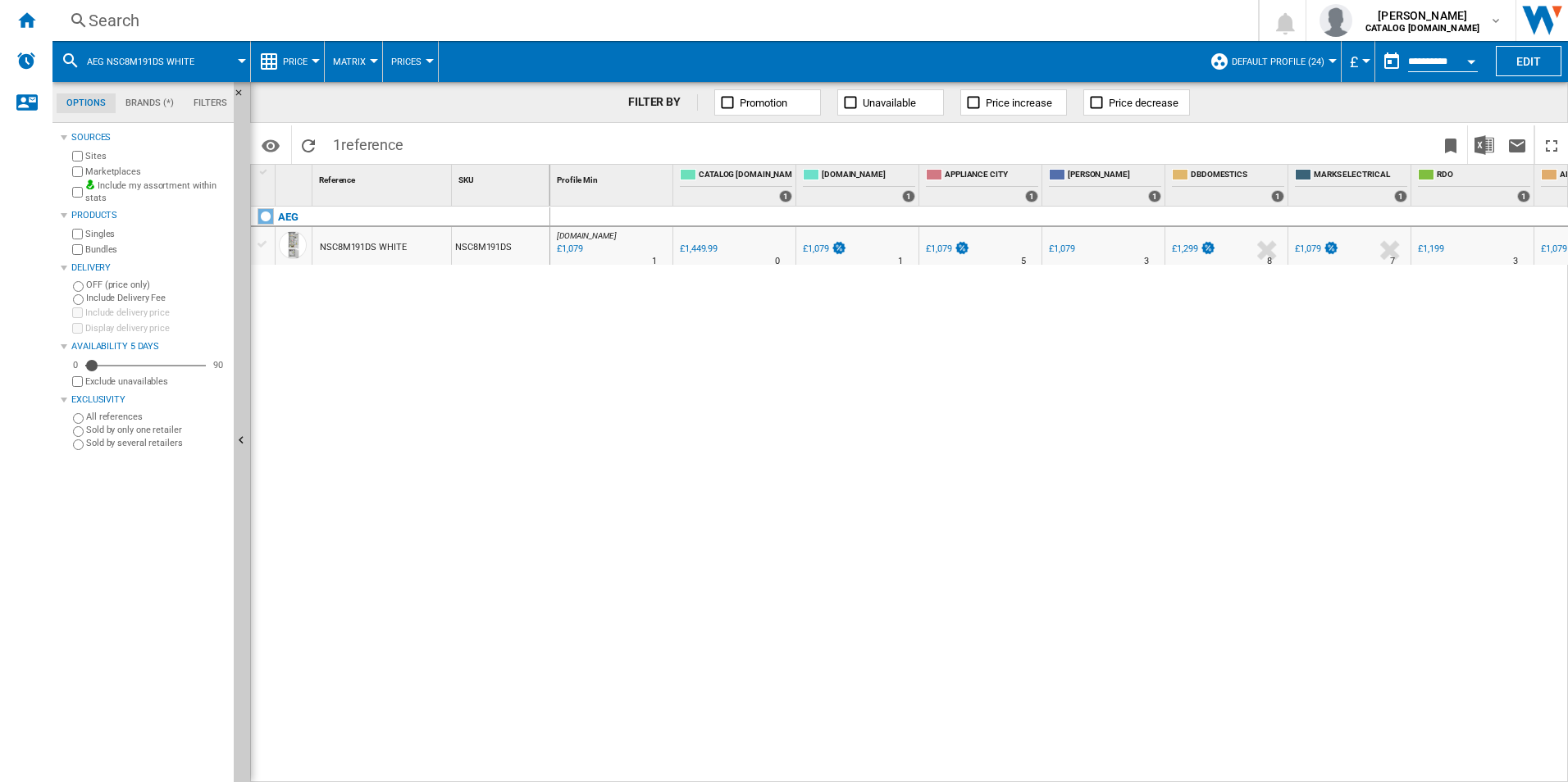
click at [121, 66] on span "AEG NSC8M191DS WHITE" at bounding box center [140, 62] width 107 height 11
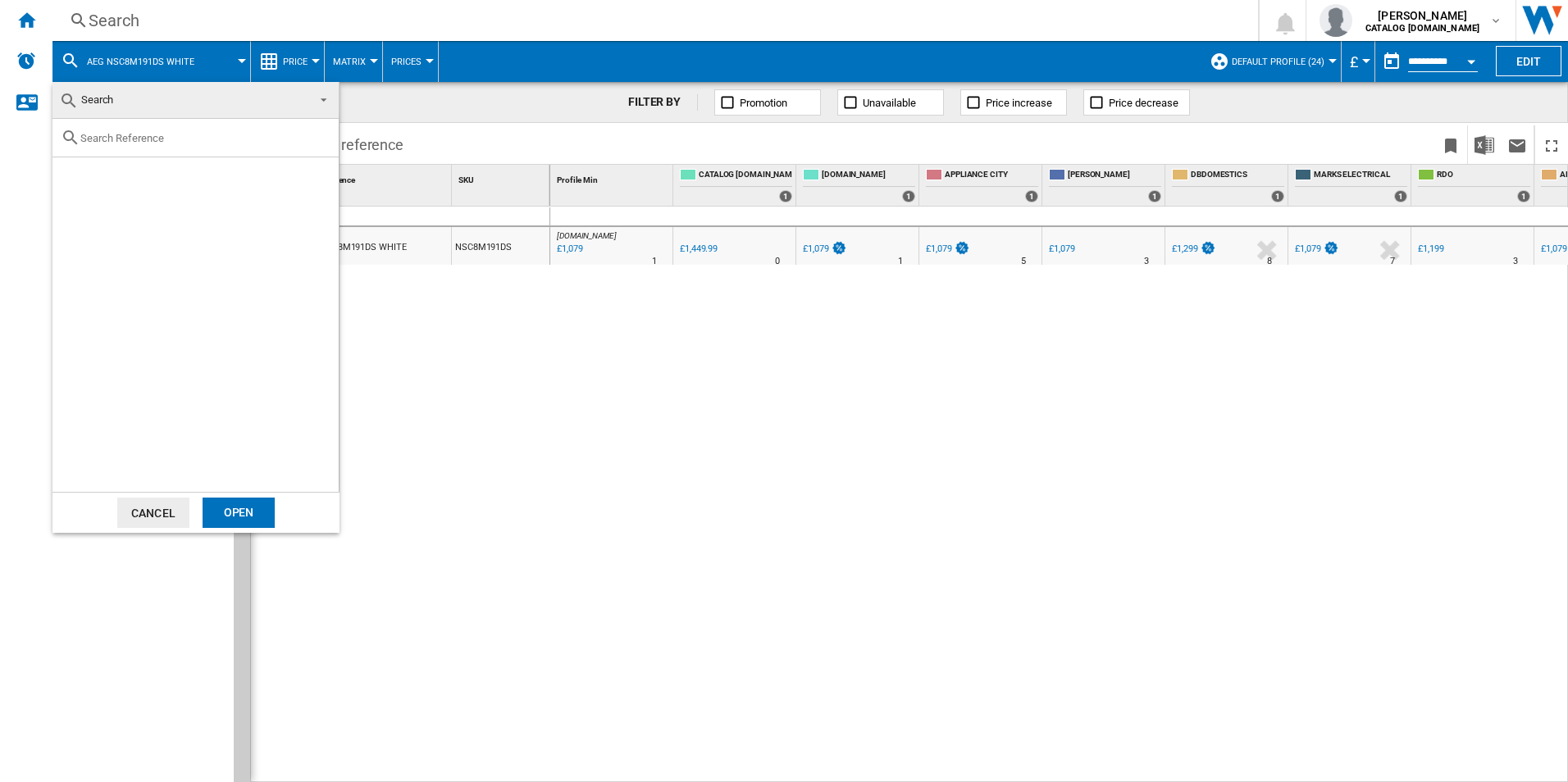
click at [122, 107] on span "Search" at bounding box center [182, 100] width 246 height 23
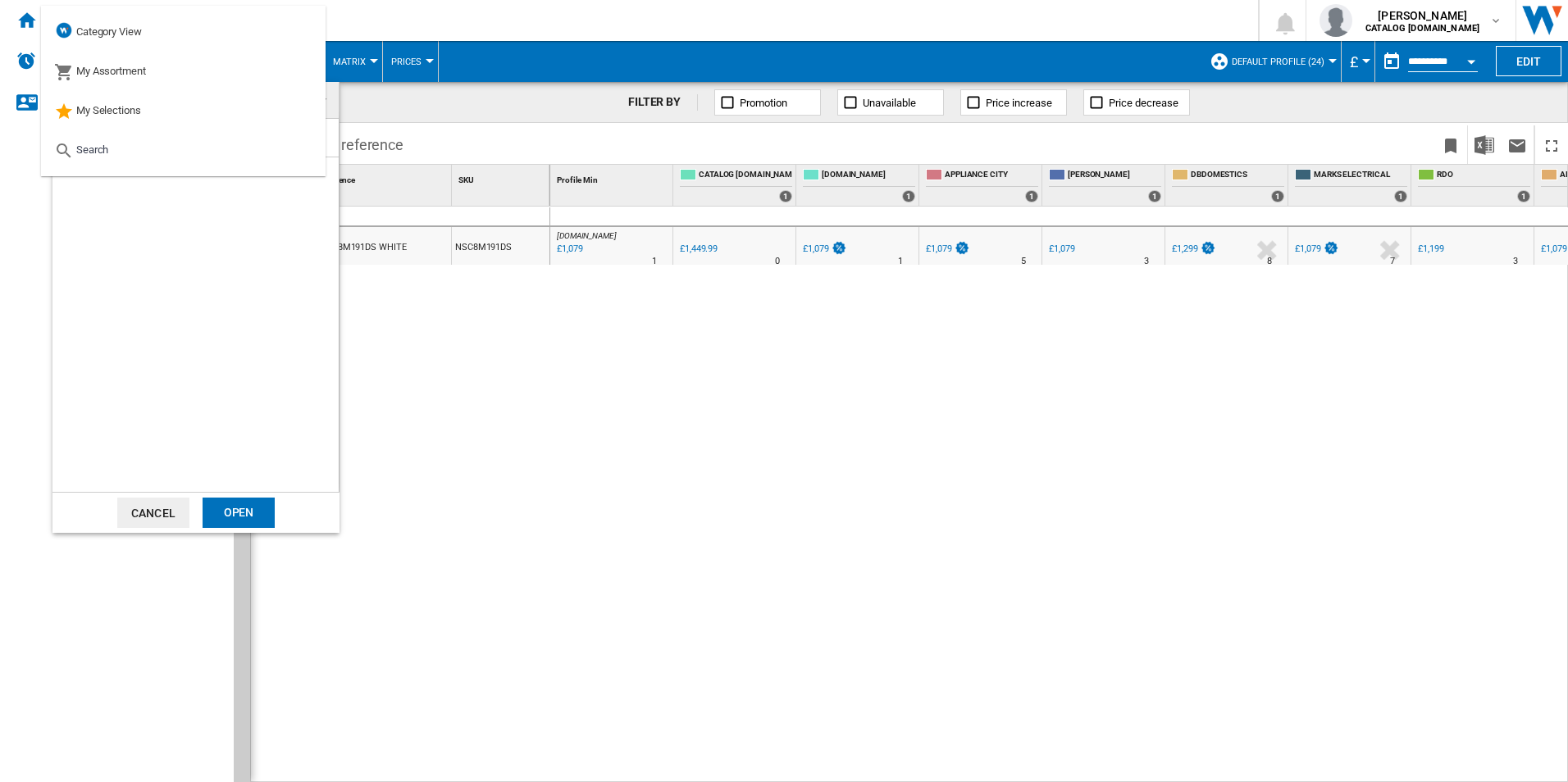
click at [122, 227] on div at bounding box center [196, 306] width 286 height 373
click at [112, 157] on md-option "Search" at bounding box center [183, 150] width 285 height 39
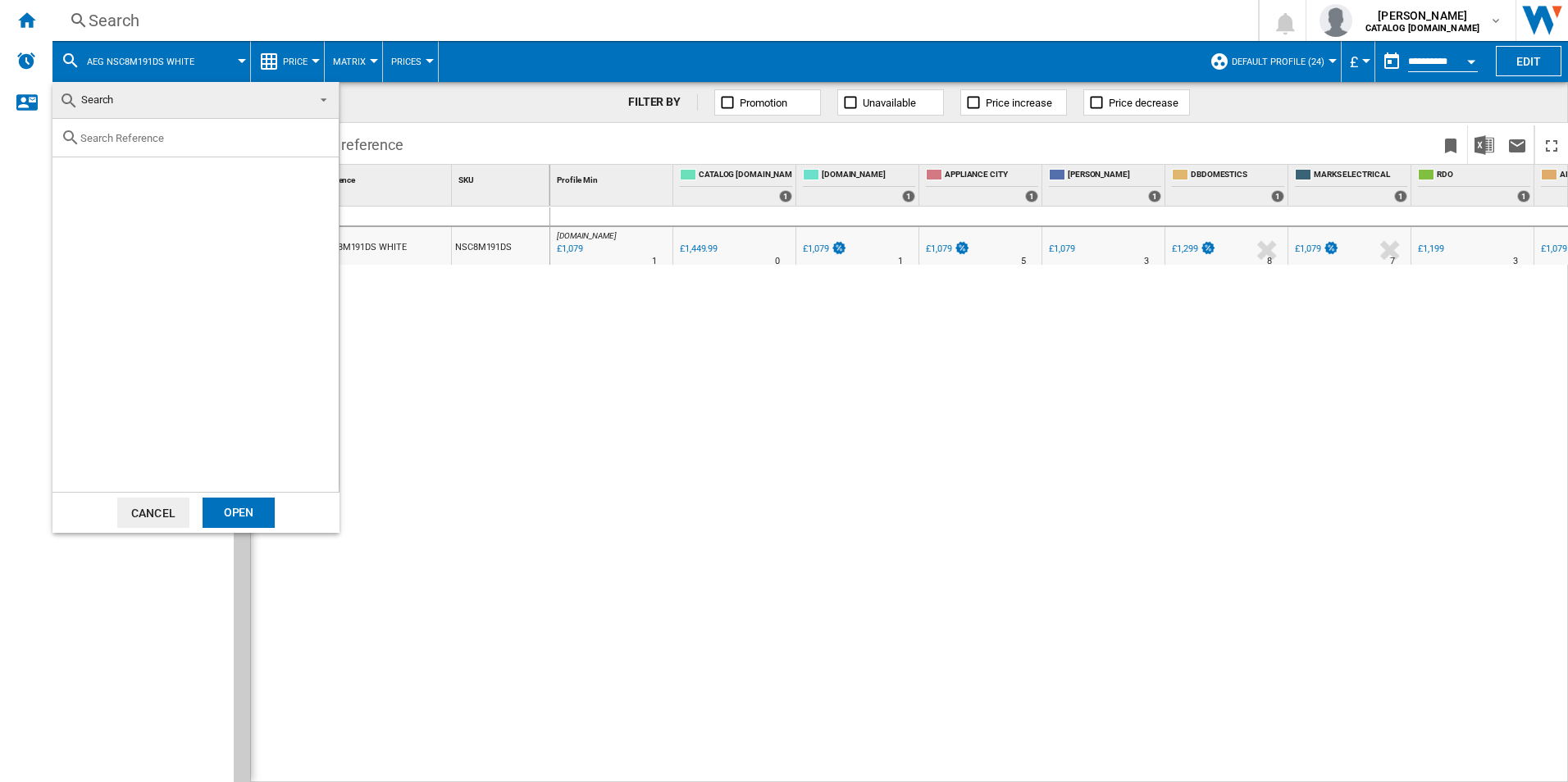
click at [123, 133] on input "text" at bounding box center [205, 138] width 250 height 12
type input "l7wc84"
click at [181, 172] on div "AEG L7WC84636BI WHITE" at bounding box center [223, 177] width 226 height 17
click at [227, 511] on div "Open" at bounding box center [238, 513] width 72 height 30
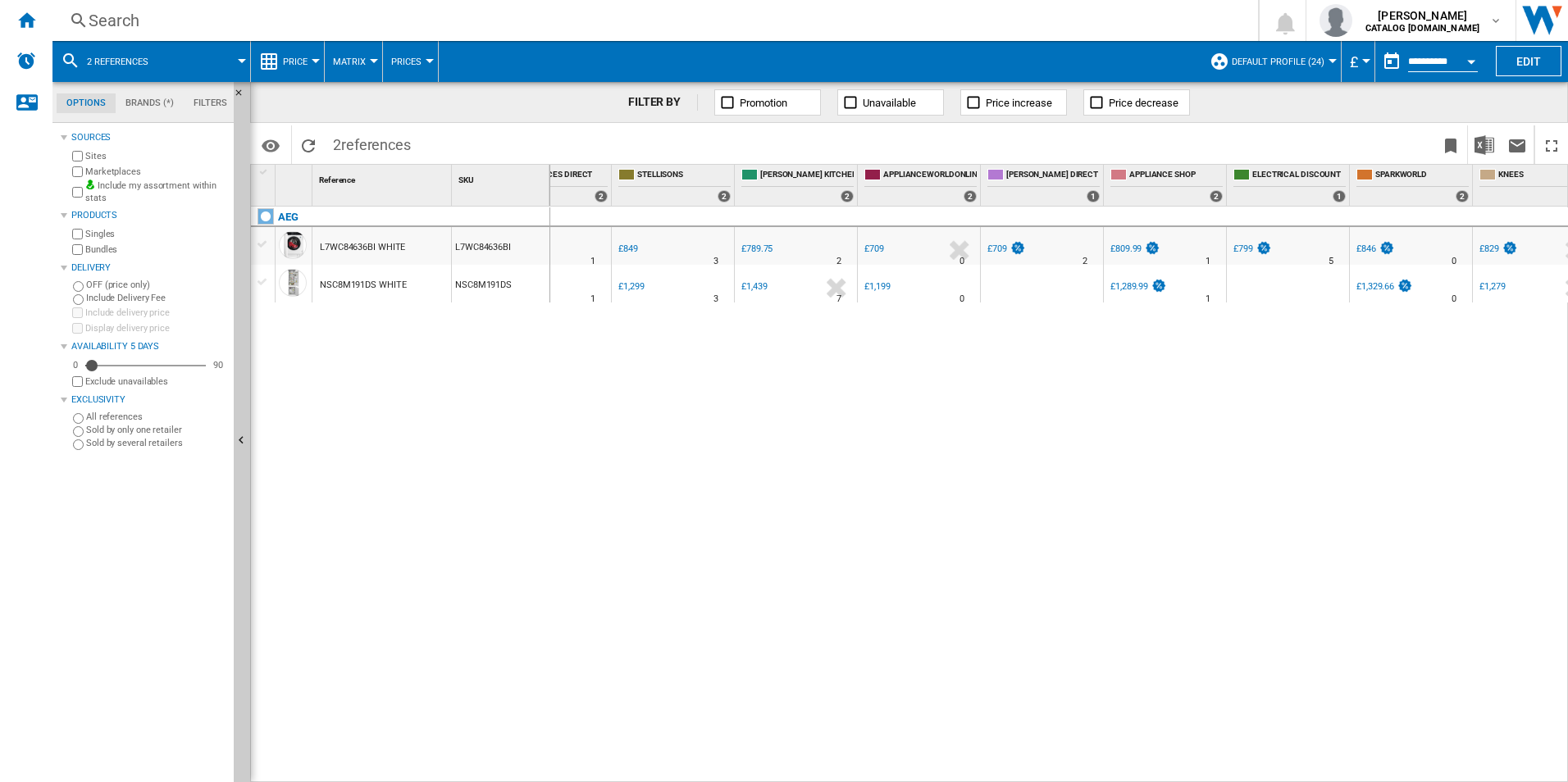
scroll to position [0, 1196]
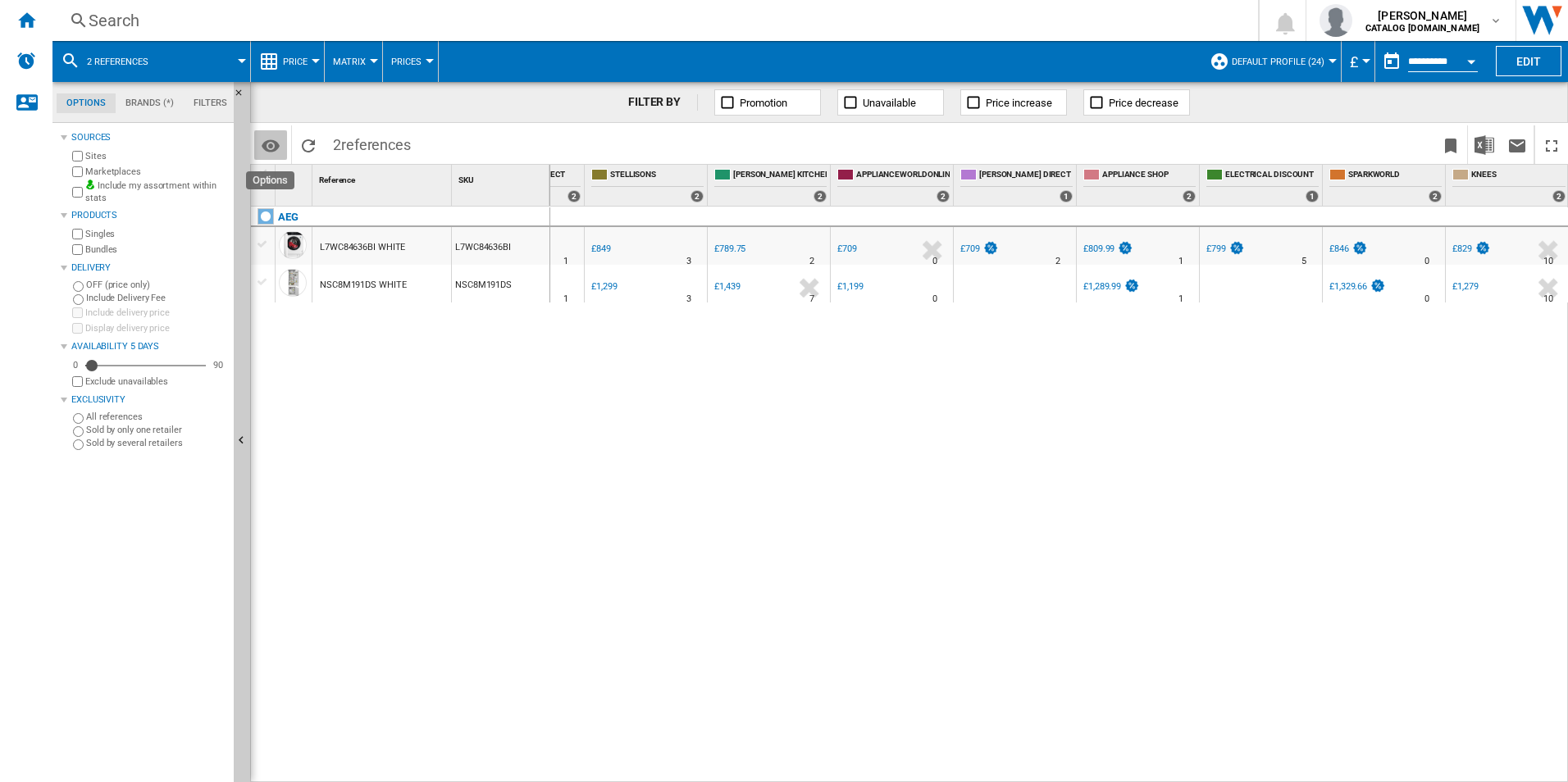
click at [273, 141] on md-icon "Options" at bounding box center [271, 146] width 20 height 20
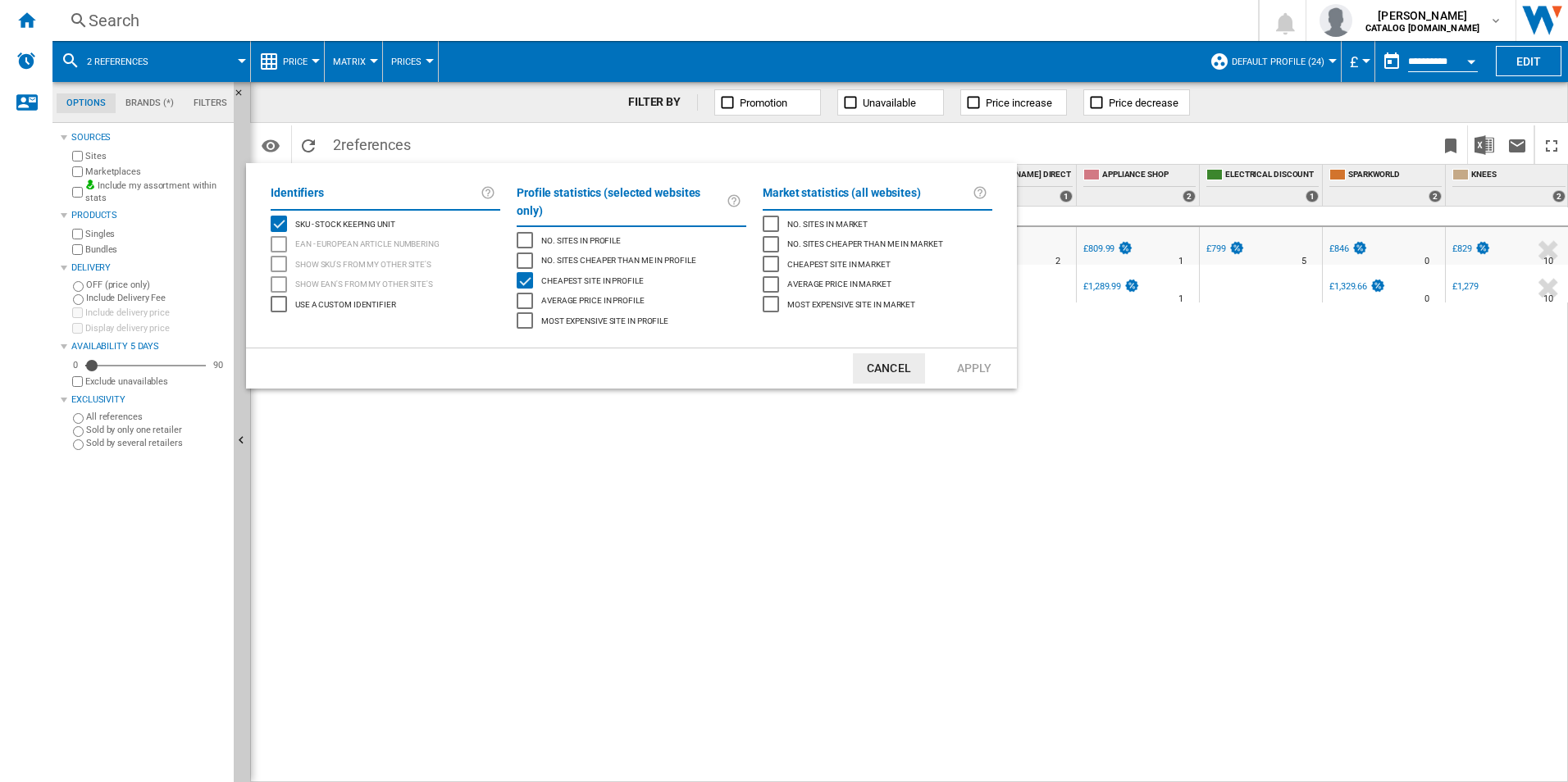
click at [273, 141] on md-backdrop at bounding box center [784, 391] width 1568 height 782
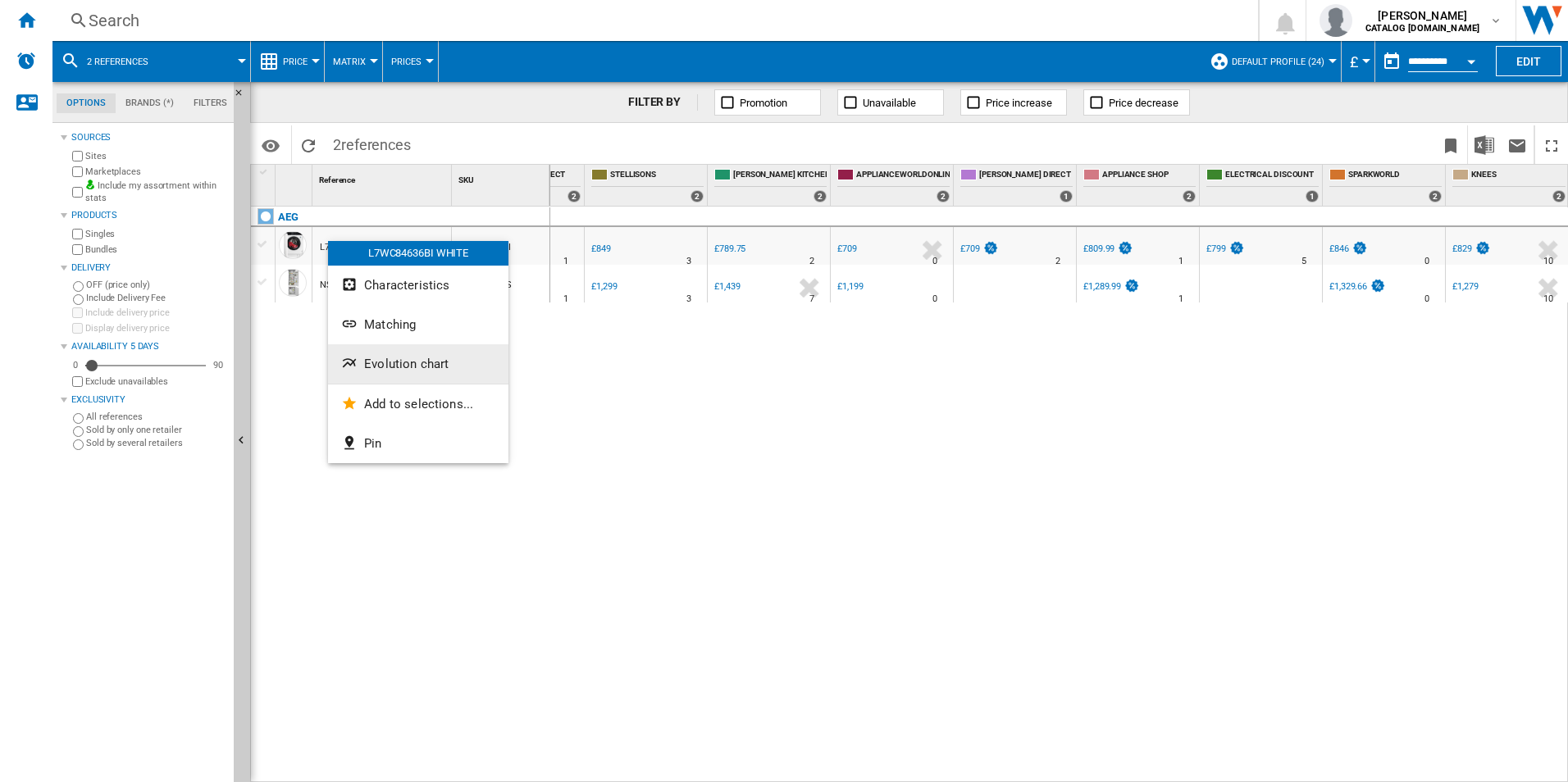
click at [392, 366] on span "Evolution chart" at bounding box center [406, 364] width 84 height 15
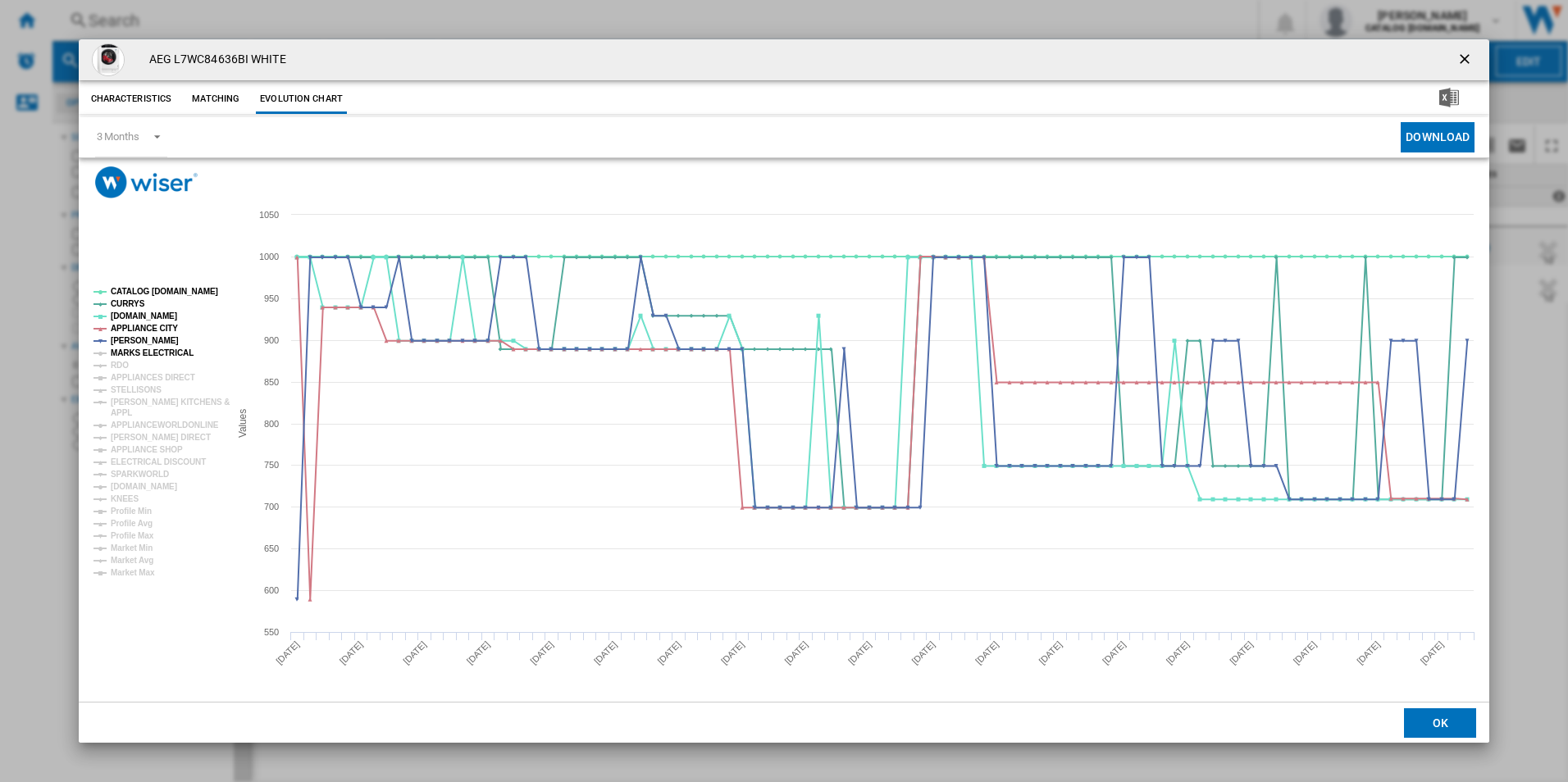
click at [125, 351] on tspan "MARKS ELECTRICAL" at bounding box center [152, 352] width 82 height 9
click at [124, 362] on tspan "RDO" at bounding box center [120, 365] width 18 height 9
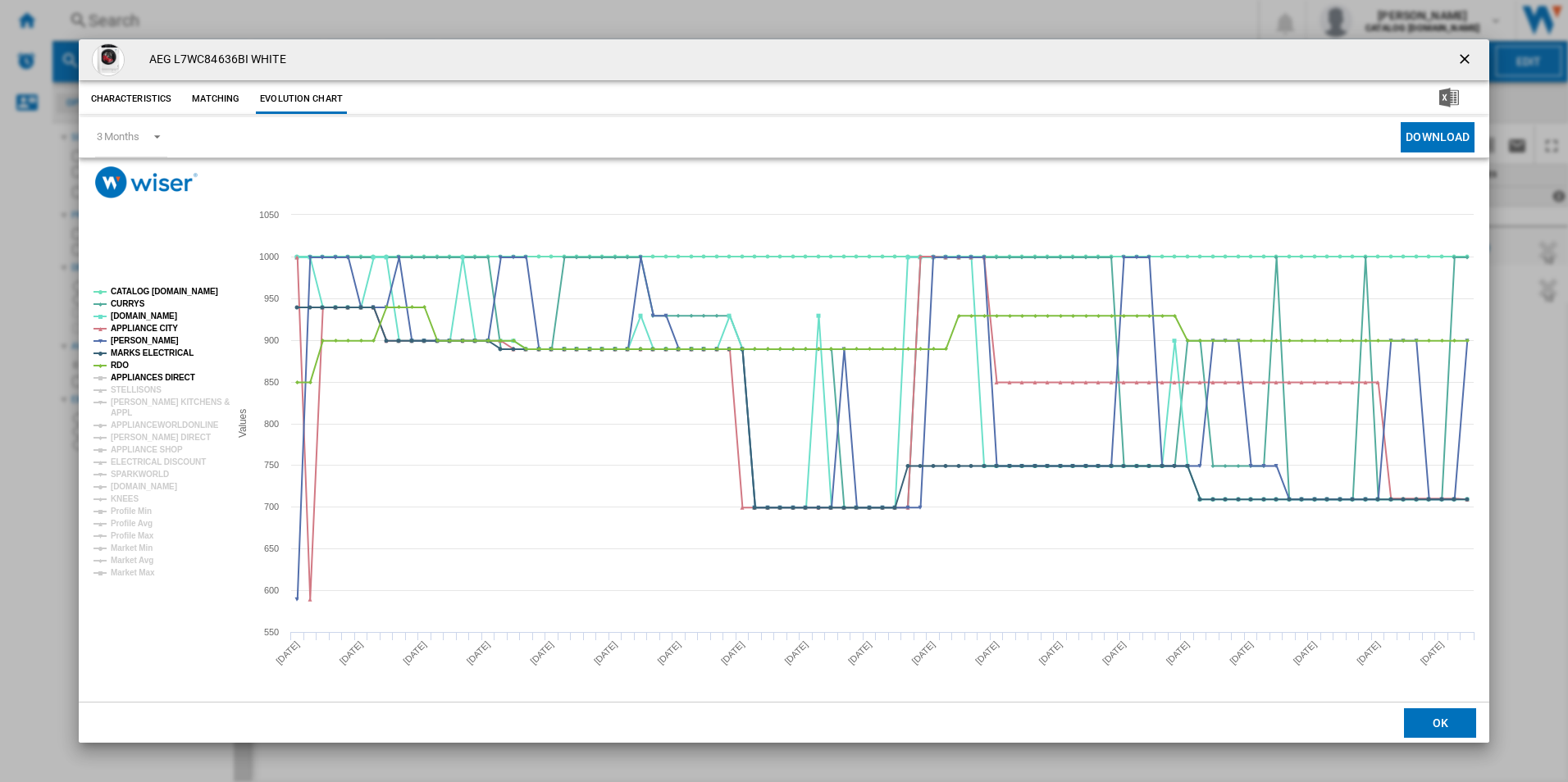
click at [124, 376] on tspan "APPLIANCES DIRECT" at bounding box center [152, 377] width 84 height 9
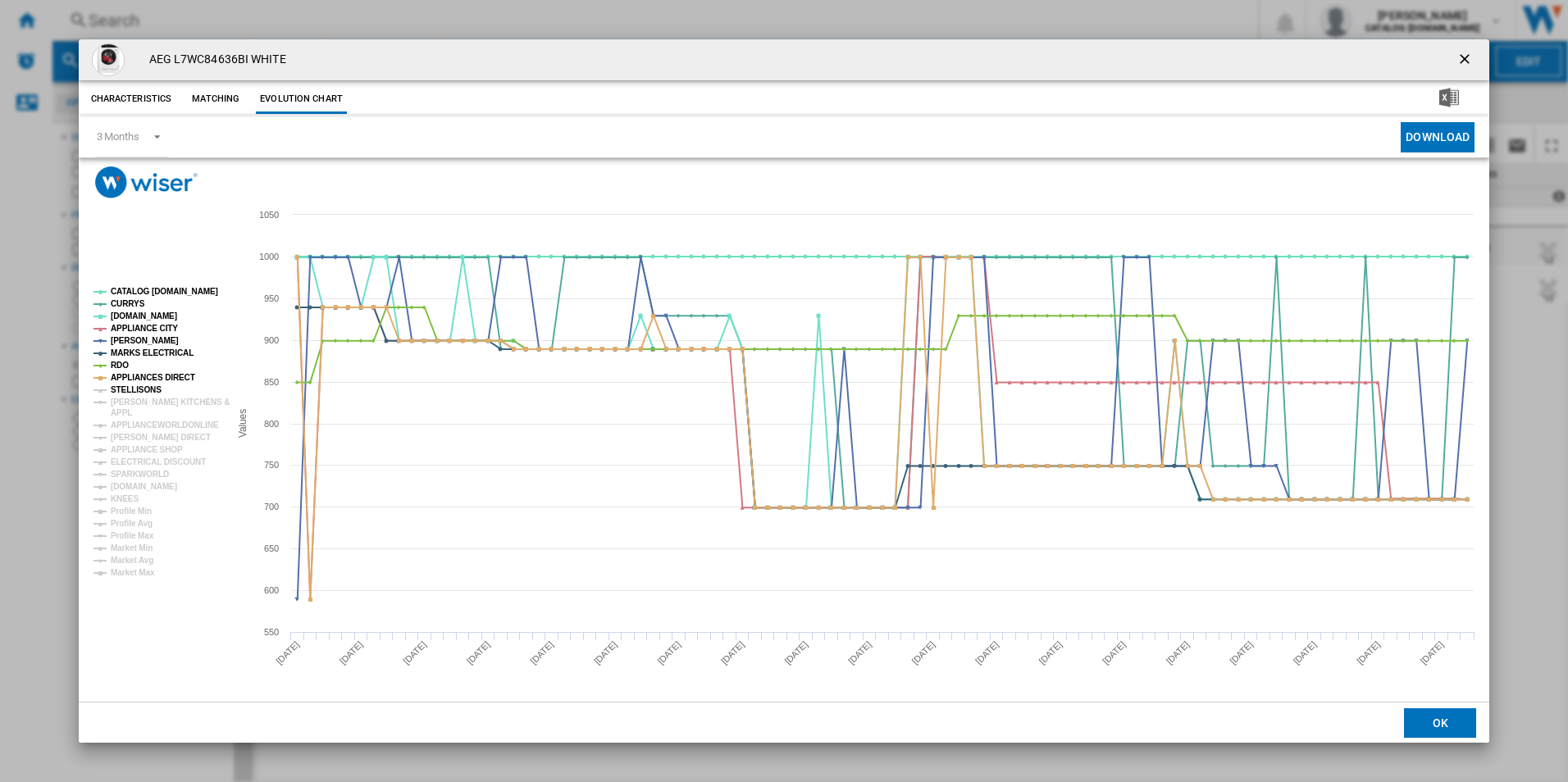
click at [124, 386] on tspan "STELLISONS" at bounding box center [136, 390] width 51 height 9
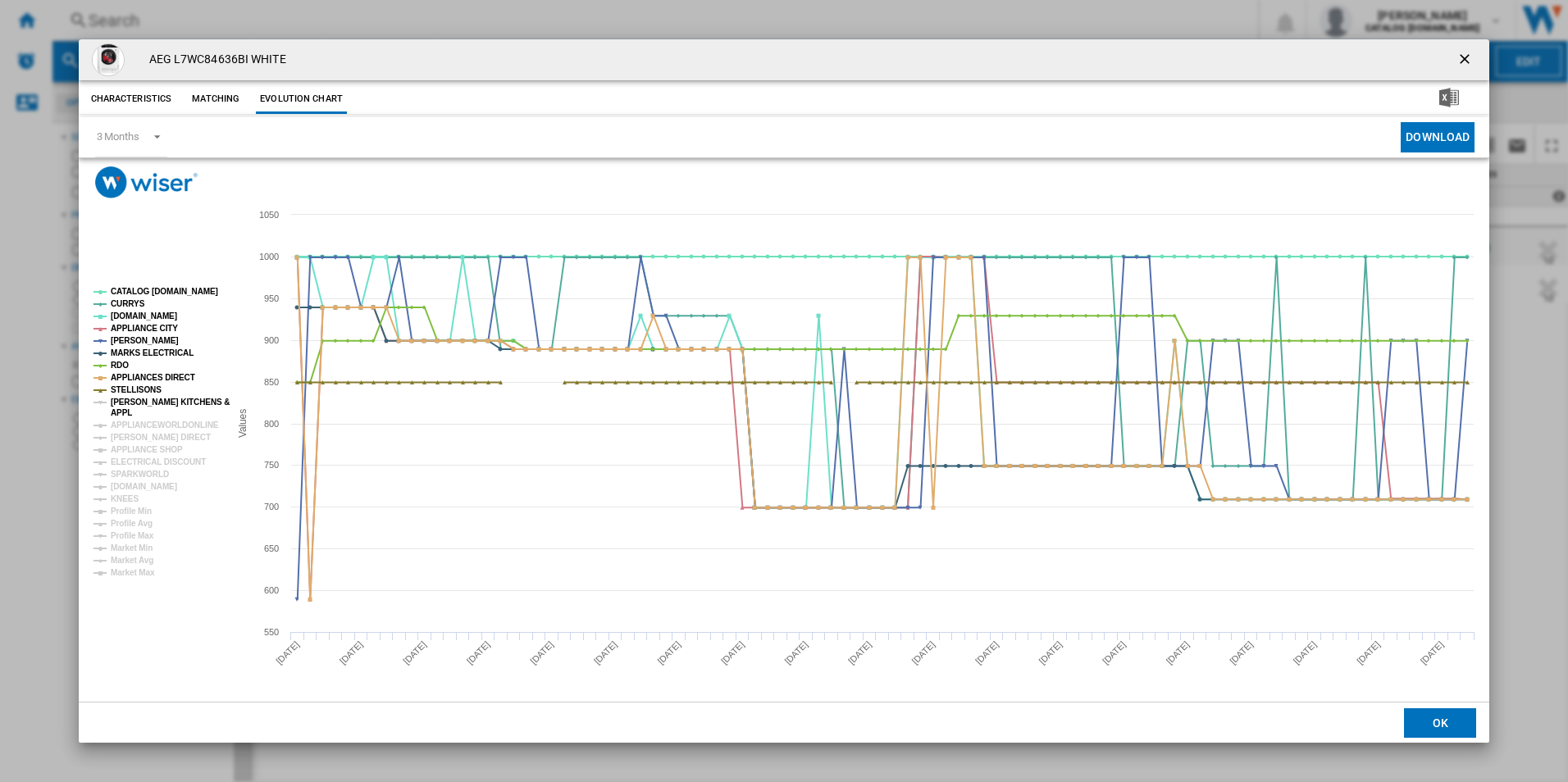
click at [124, 398] on tspan "[PERSON_NAME] KITCHENS &" at bounding box center [170, 402] width 119 height 9
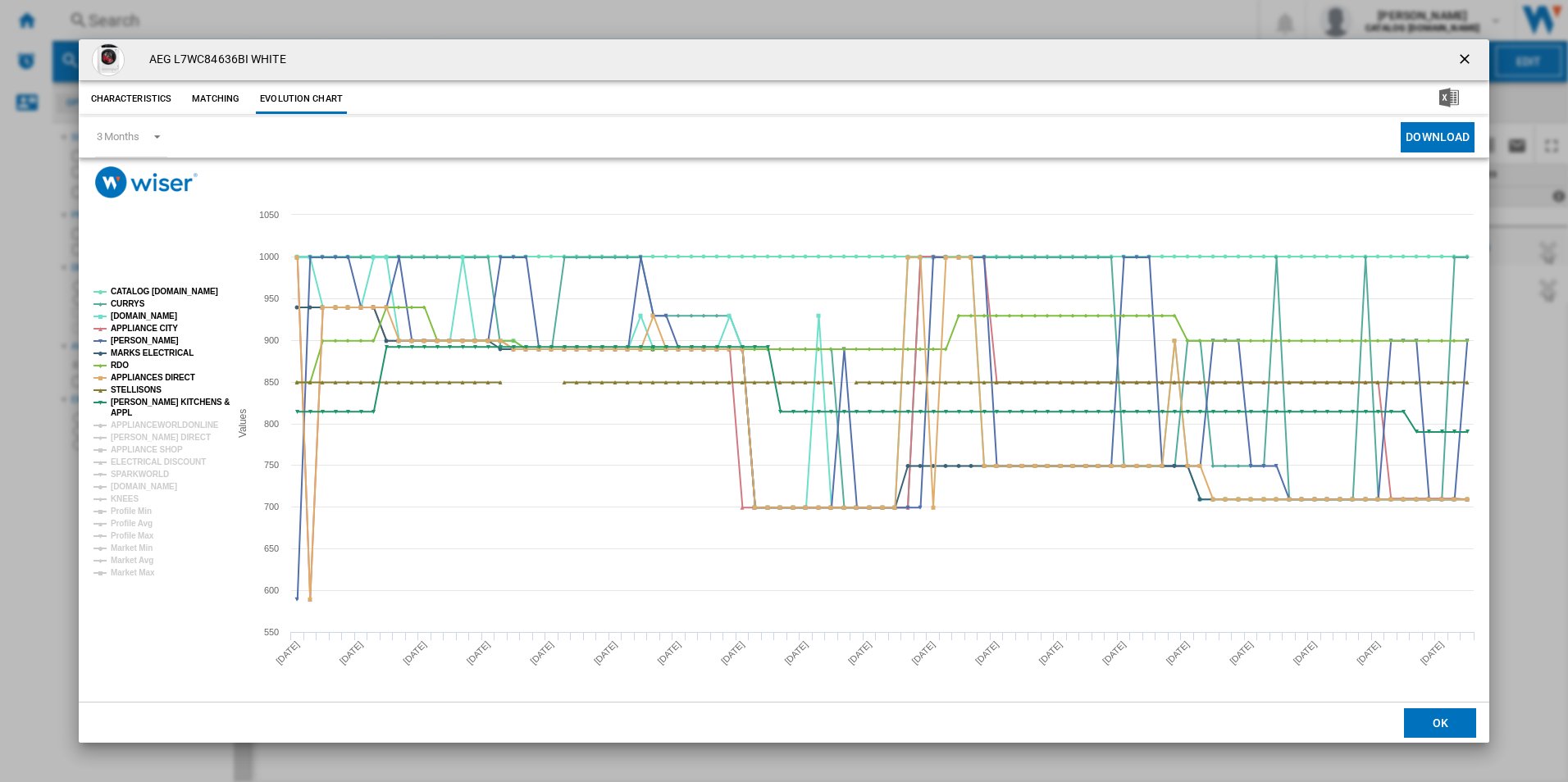
click at [126, 408] on tspan "APPL" at bounding box center [122, 412] width 22 height 9
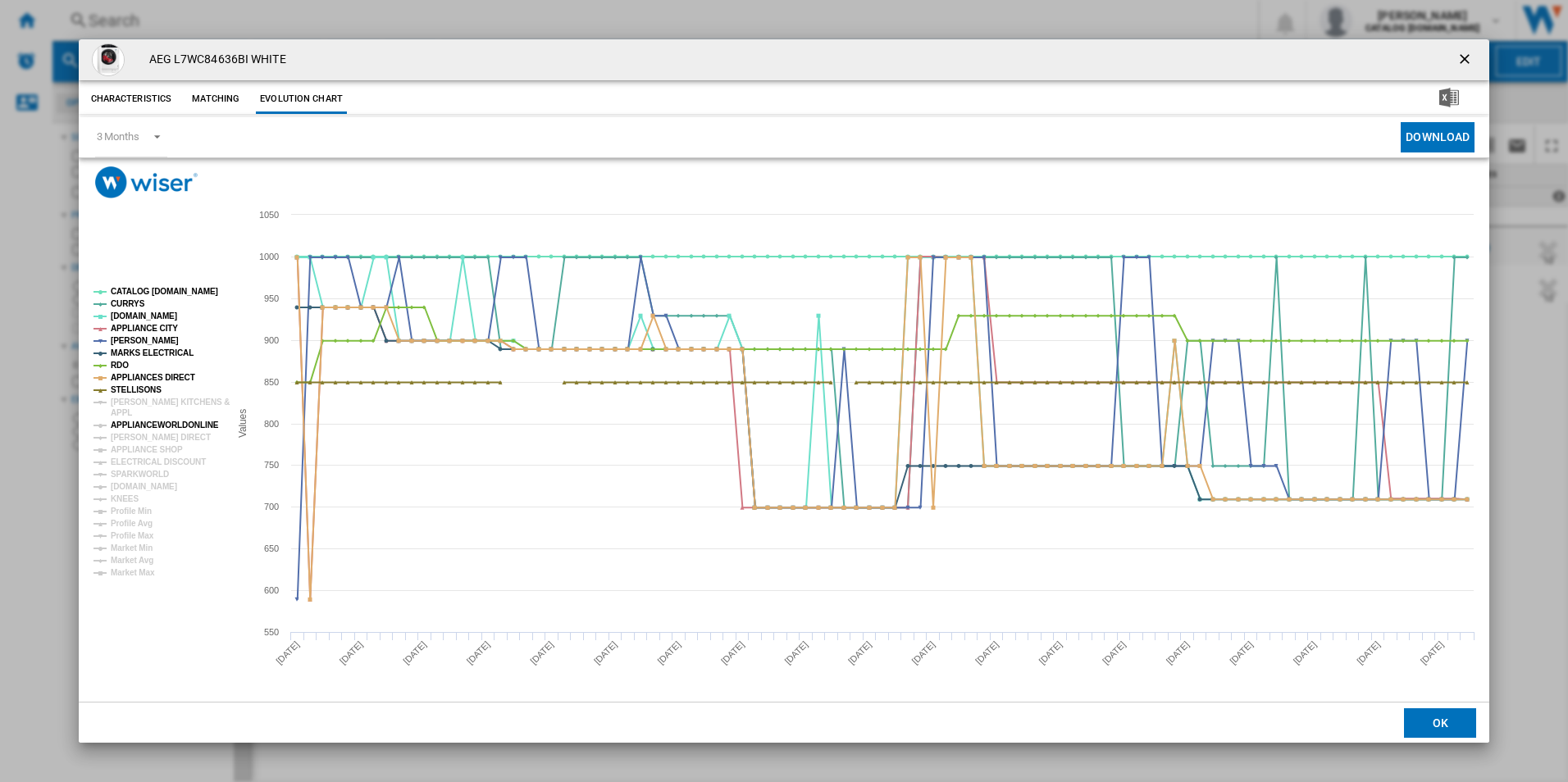
click at [130, 425] on tspan "APPLIANCEWORLDONLINE" at bounding box center [165, 425] width 108 height 9
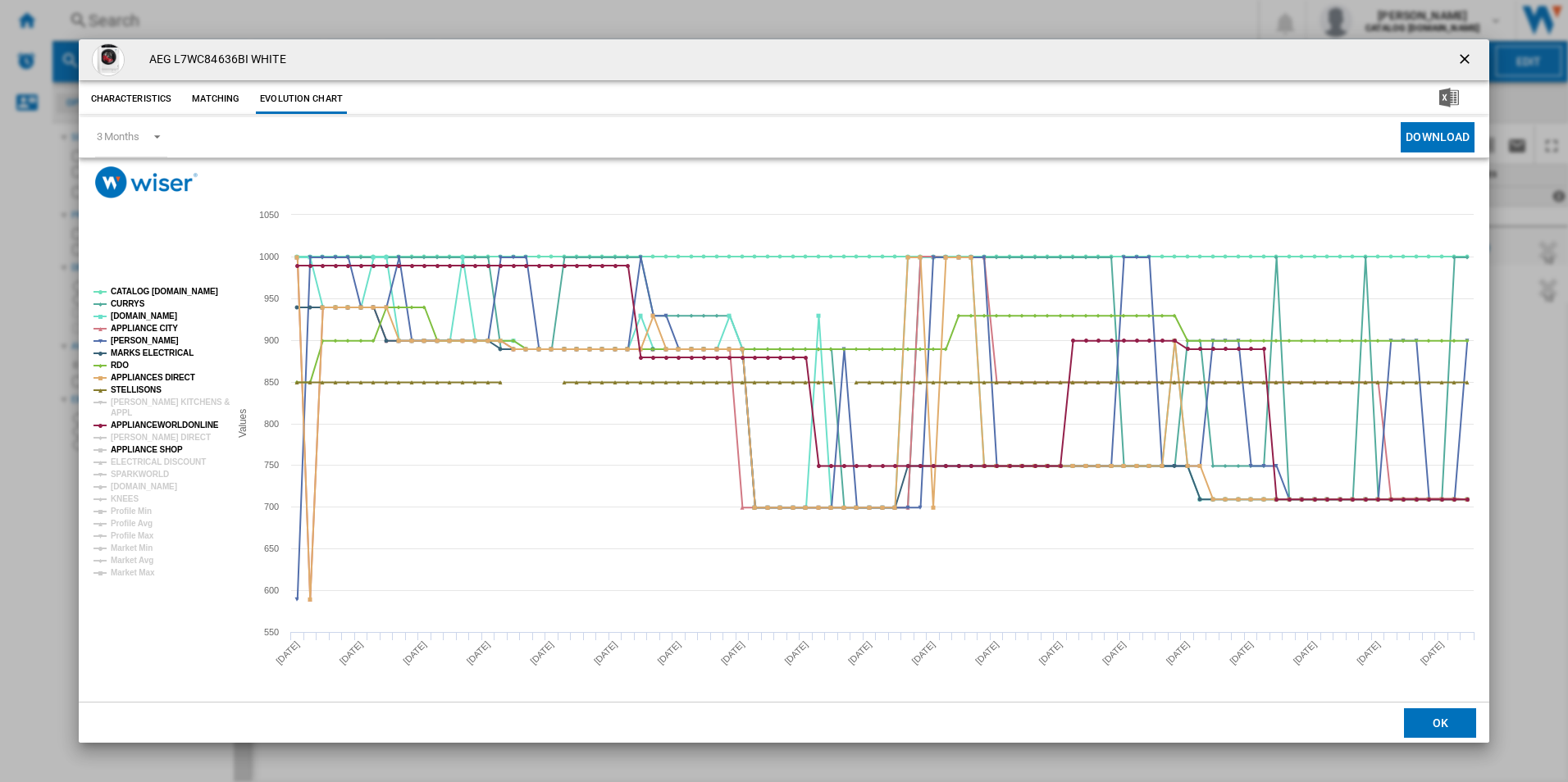
click at [133, 447] on tspan "APPLIANCE SHOP" at bounding box center [147, 450] width 72 height 9
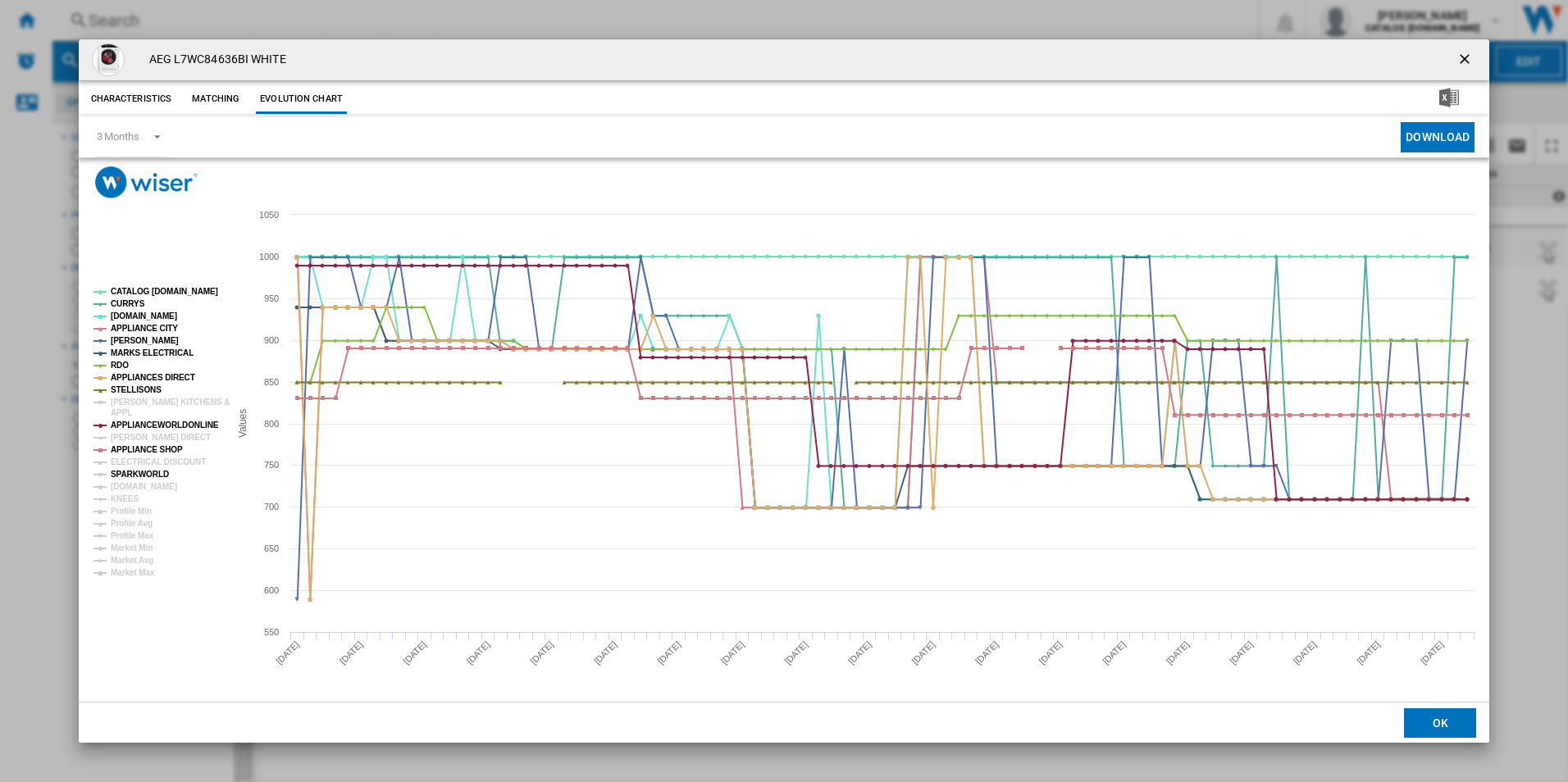
click at [137, 475] on tspan "SPARKWORLD" at bounding box center [140, 474] width 58 height 9
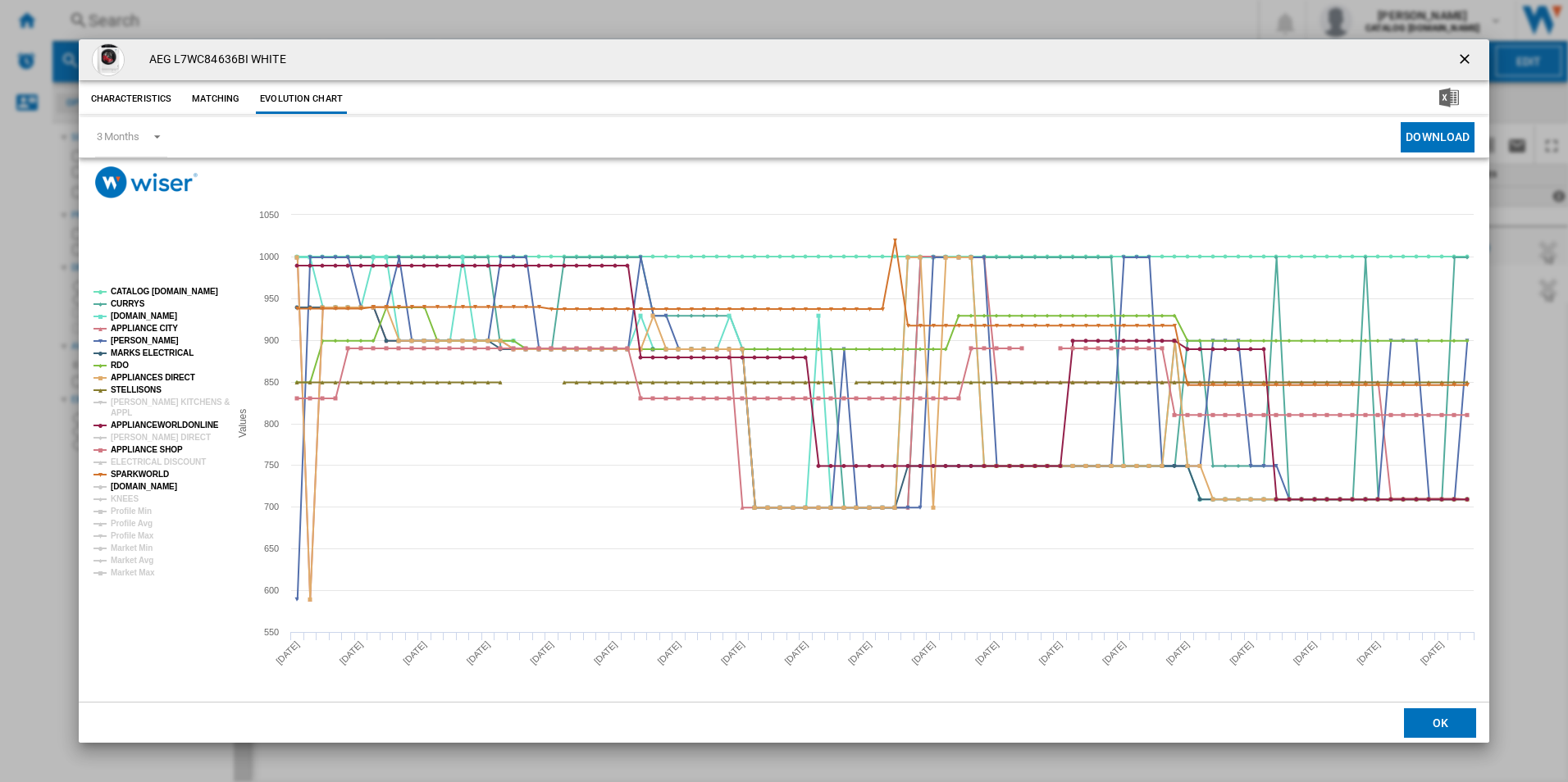
click at [140, 491] on tspan "[DOMAIN_NAME]" at bounding box center [144, 486] width 67 height 9
click at [141, 501] on rect "Product popup" at bounding box center [154, 431] width 136 height 302
click at [124, 498] on tspan "KNEES" at bounding box center [124, 499] width 27 height 9
click at [128, 465] on tspan "ELECTRICAL DISCOUNT" at bounding box center [158, 461] width 95 height 9
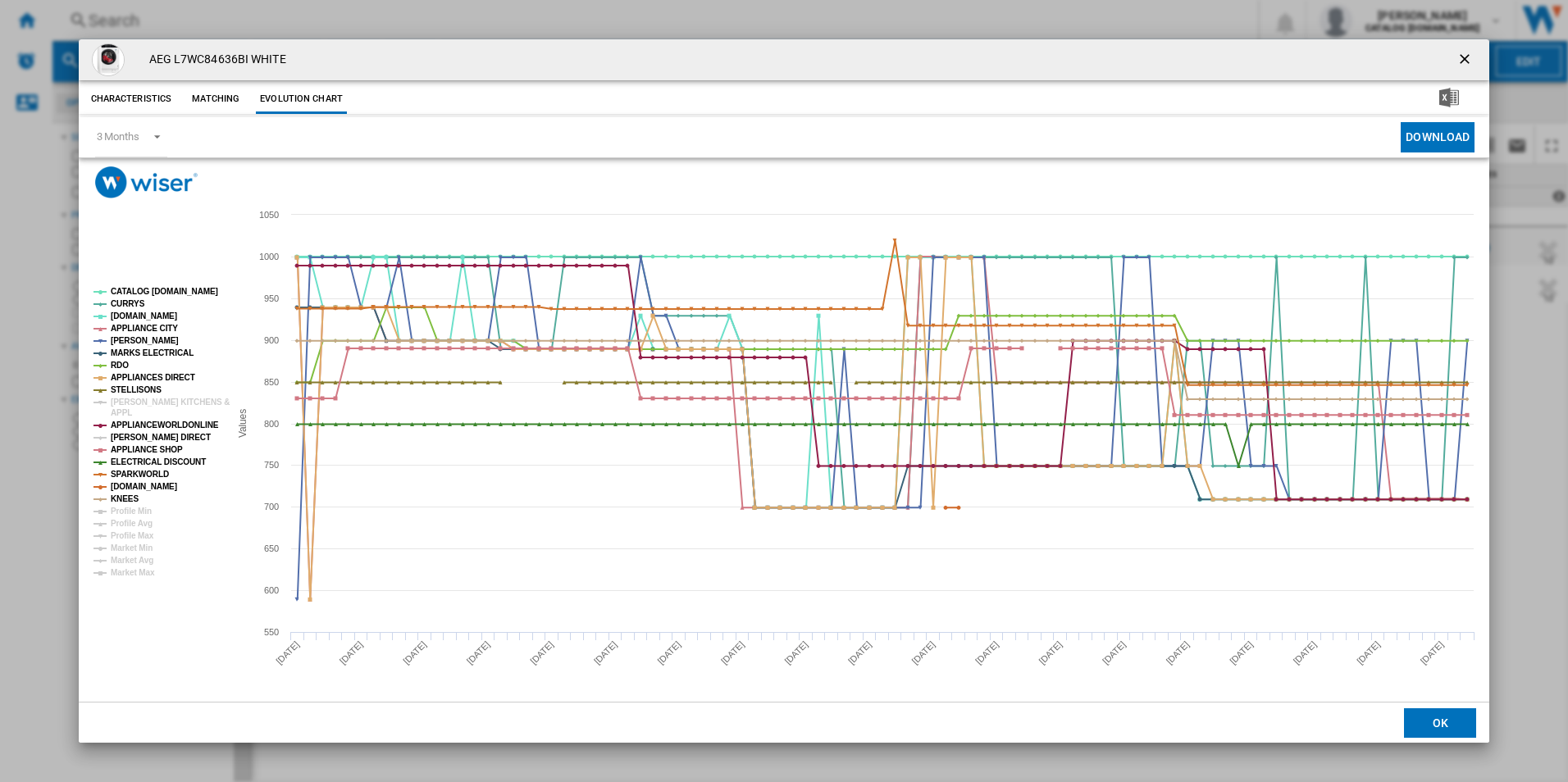
click at [126, 433] on tspan "[PERSON_NAME] DIRECT" at bounding box center [161, 437] width 100 height 9
click at [126, 411] on tspan "APPL" at bounding box center [122, 412] width 22 height 9
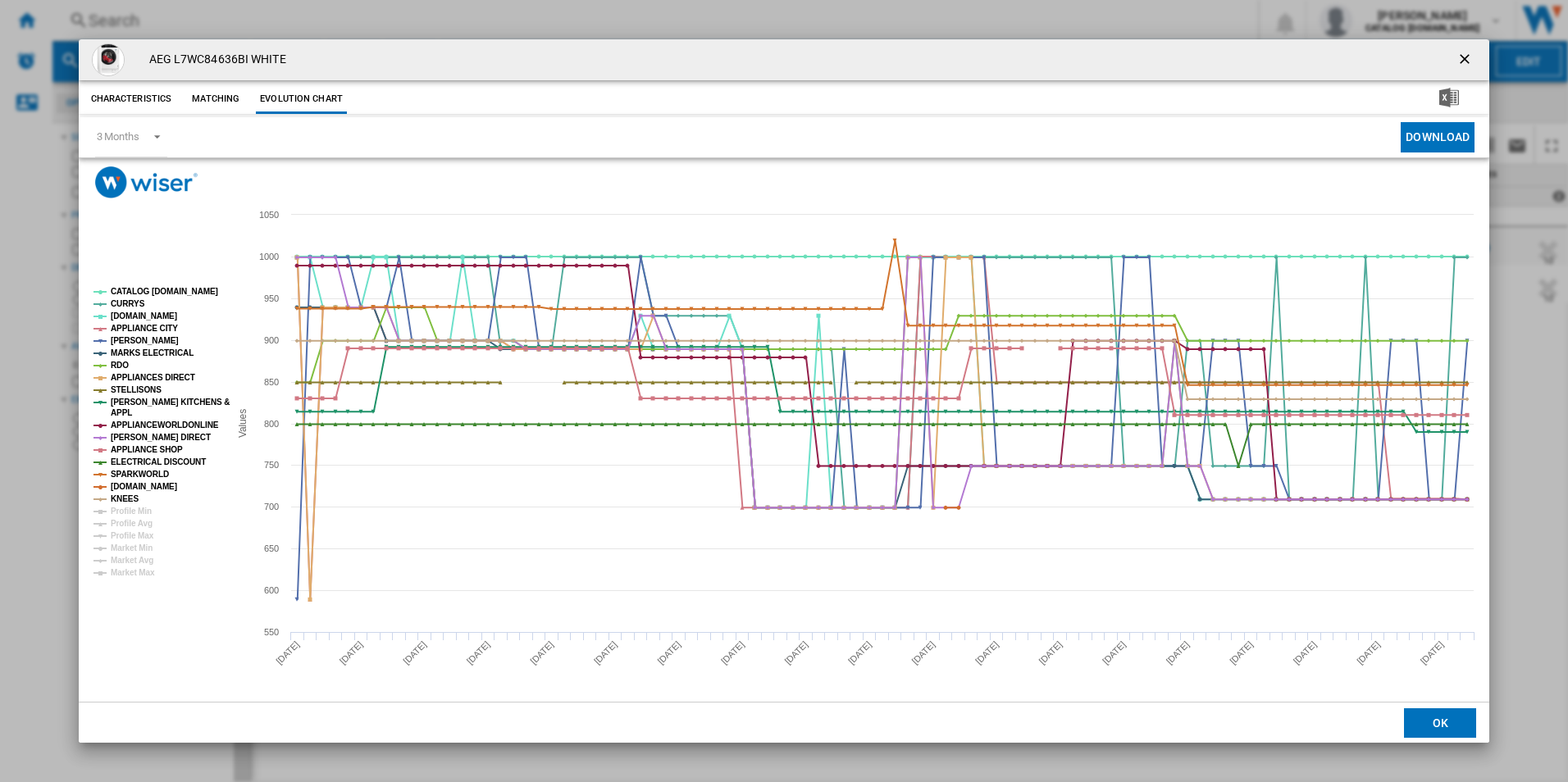
click at [778, 59] on ng-md-icon "getI18NText('BUTTONS.CLOSE_DIALOG')" at bounding box center [1466, 61] width 20 height 20
